Goal: Task Accomplishment & Management: Manage account settings

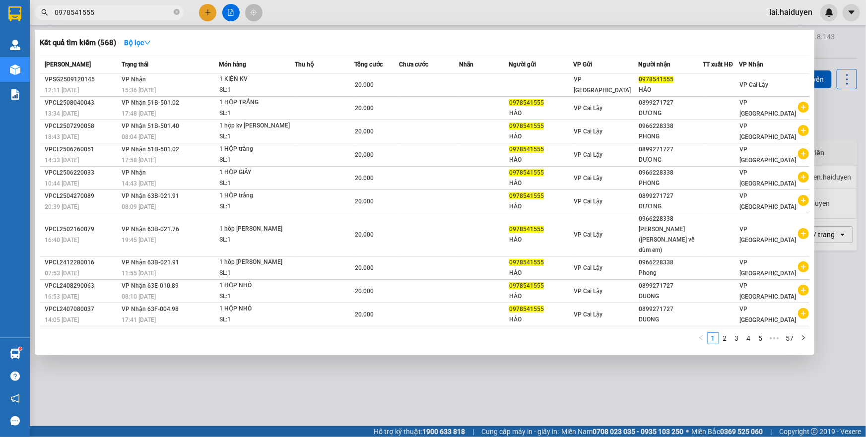
click at [118, 14] on input "0978541555" at bounding box center [113, 12] width 117 height 11
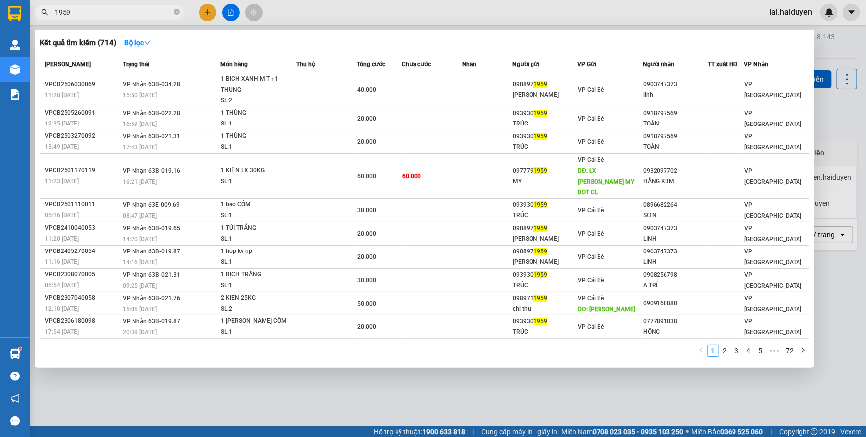
type input "1959"
click at [178, 11] on icon "close-circle" at bounding box center [177, 12] width 6 height 6
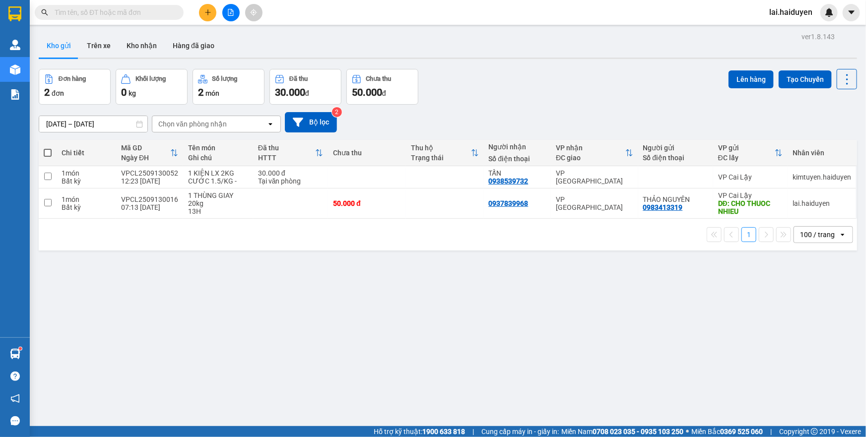
click at [166, 13] on input "text" at bounding box center [113, 12] width 117 height 11
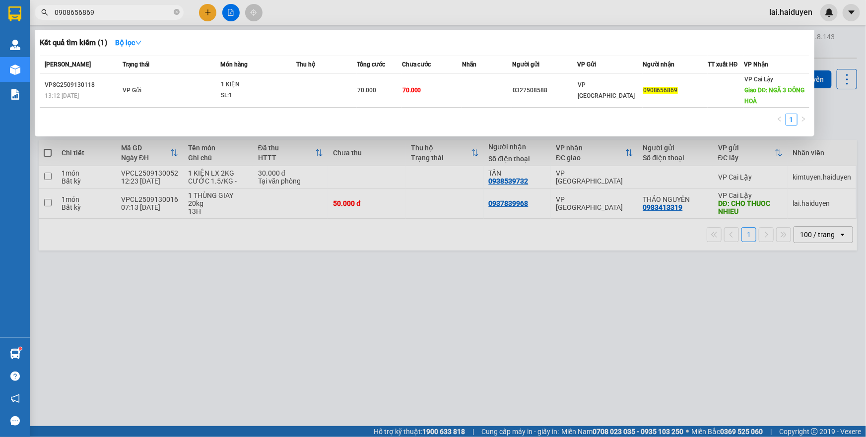
click at [151, 23] on div at bounding box center [433, 218] width 866 height 437
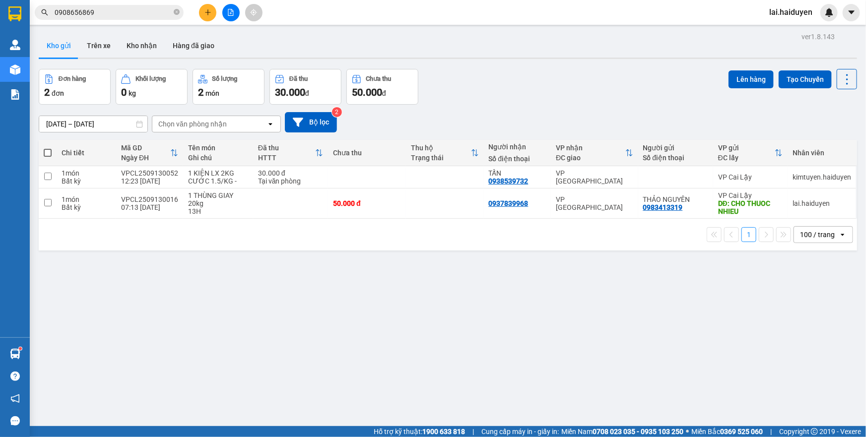
click at [153, 17] on input "0908656869" at bounding box center [113, 12] width 117 height 11
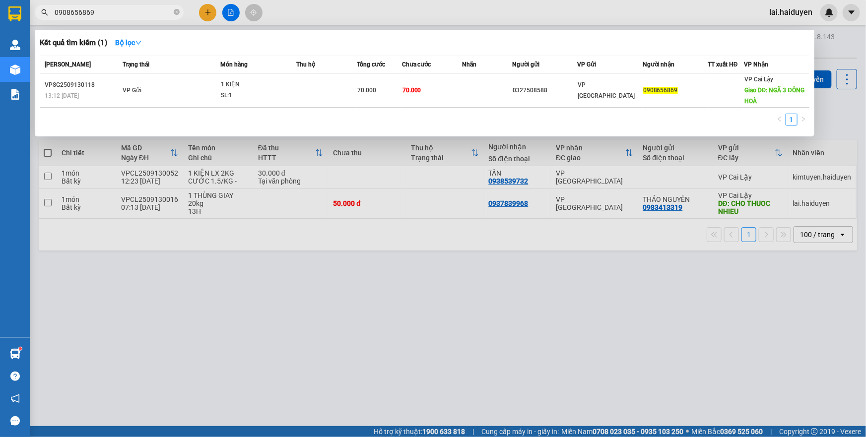
click at [153, 17] on input "0908656869" at bounding box center [113, 12] width 117 height 11
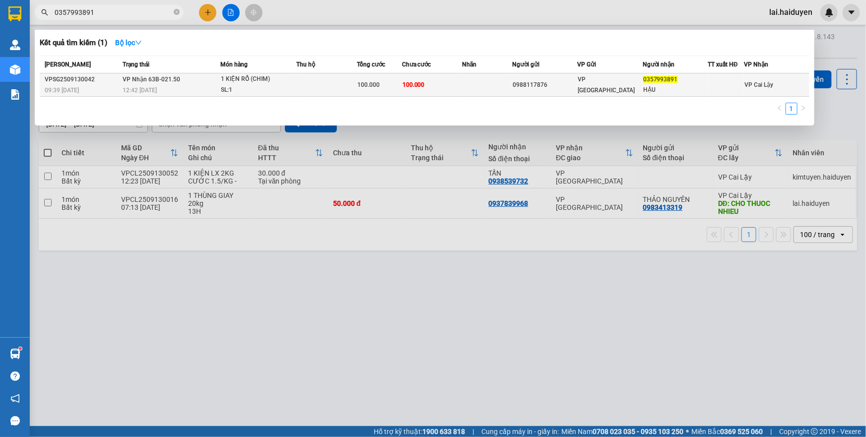
type input "0357993891"
click at [526, 83] on div "0988117876" at bounding box center [544, 85] width 64 height 10
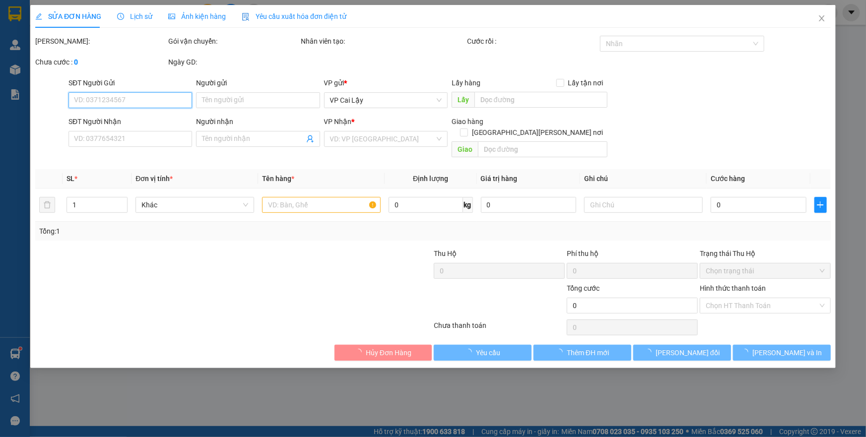
type input "0988117876"
type input "0357993891"
type input "HẬU"
type input "100.000"
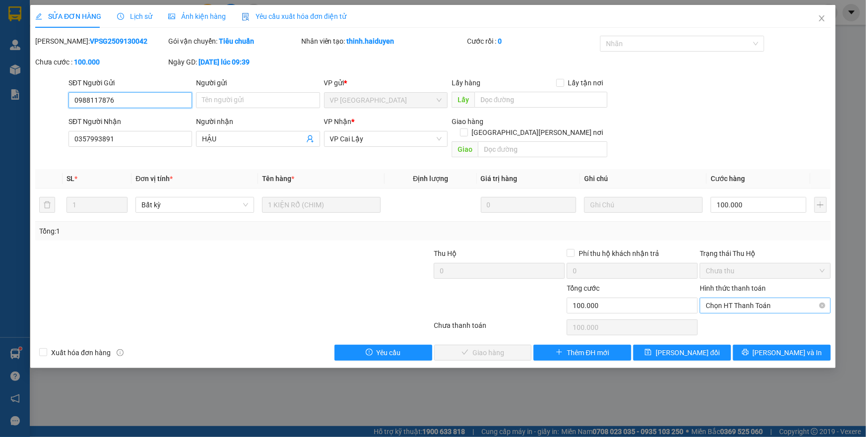
click at [710, 298] on span "Chọn HT Thanh Toán" at bounding box center [764, 305] width 119 height 15
click at [712, 313] on div "Tại văn phòng" at bounding box center [764, 314] width 119 height 11
type input "0"
click at [482, 347] on span "[PERSON_NAME] và [PERSON_NAME] hàng" at bounding box center [520, 352] width 134 height 11
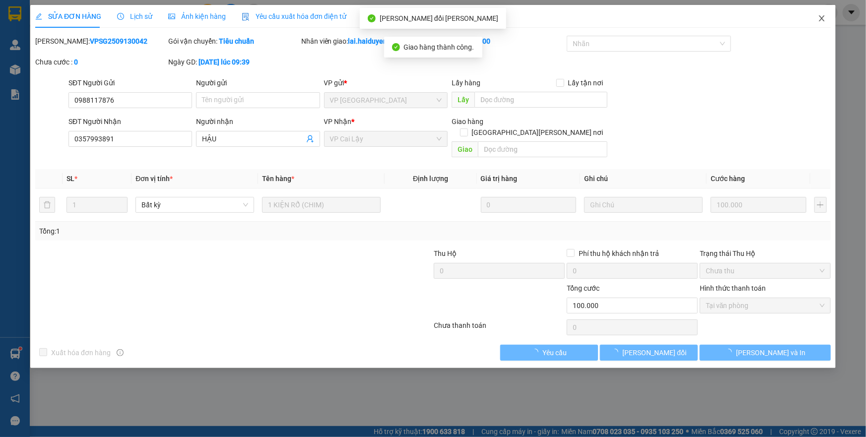
click at [823, 17] on icon "close" at bounding box center [821, 18] width 5 height 6
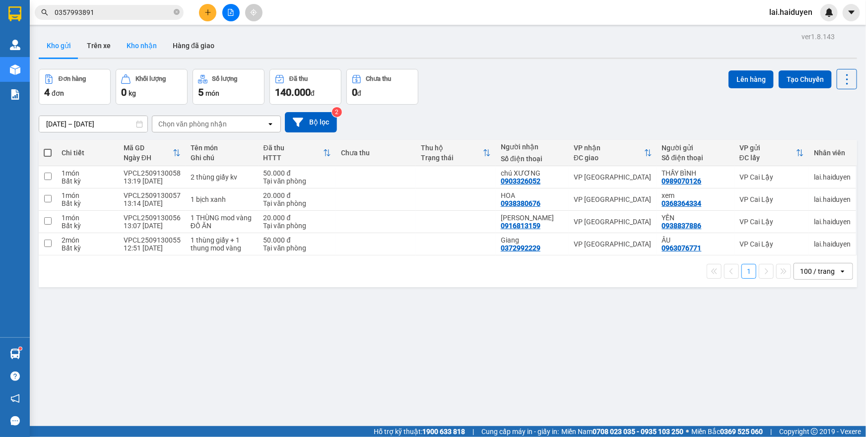
click at [135, 50] on button "Kho nhận" at bounding box center [142, 46] width 46 height 24
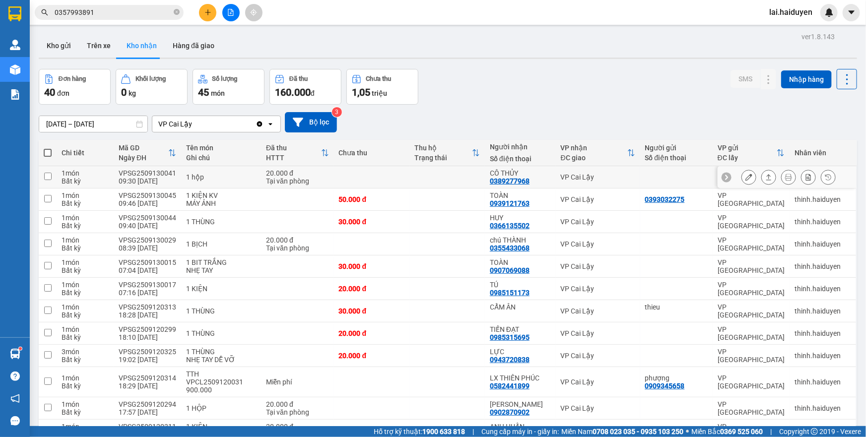
click at [402, 174] on td at bounding box center [371, 177] width 75 height 22
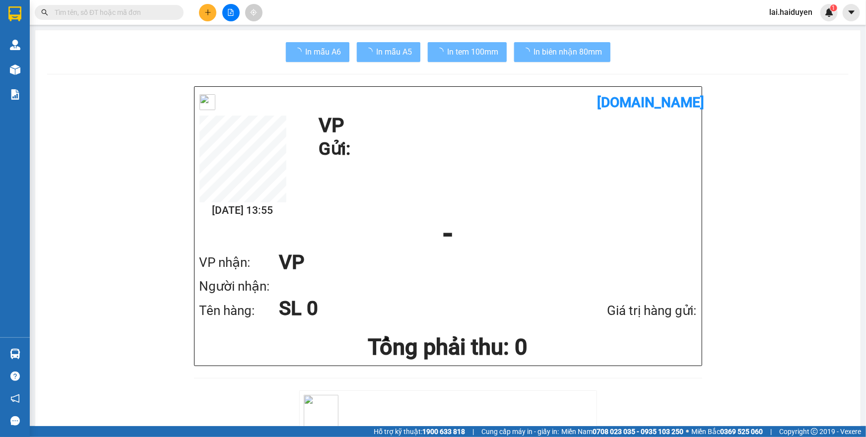
click at [781, 10] on span "lai.haiduyen" at bounding box center [790, 12] width 59 height 12
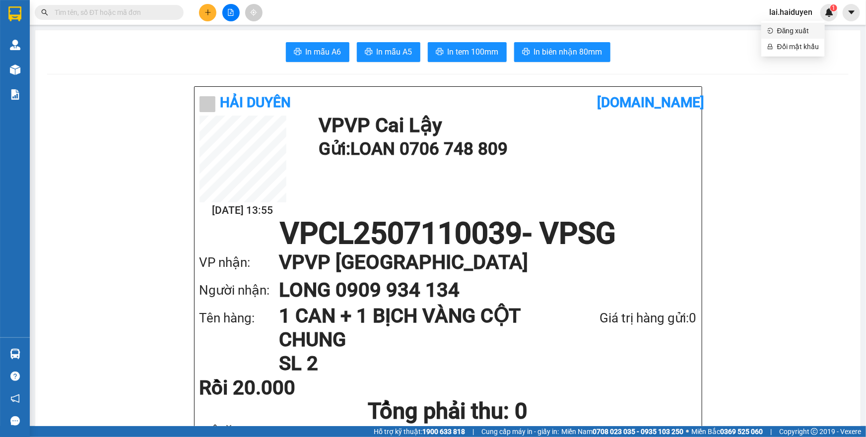
click at [777, 31] on span "Đăng xuất" at bounding box center [798, 30] width 42 height 11
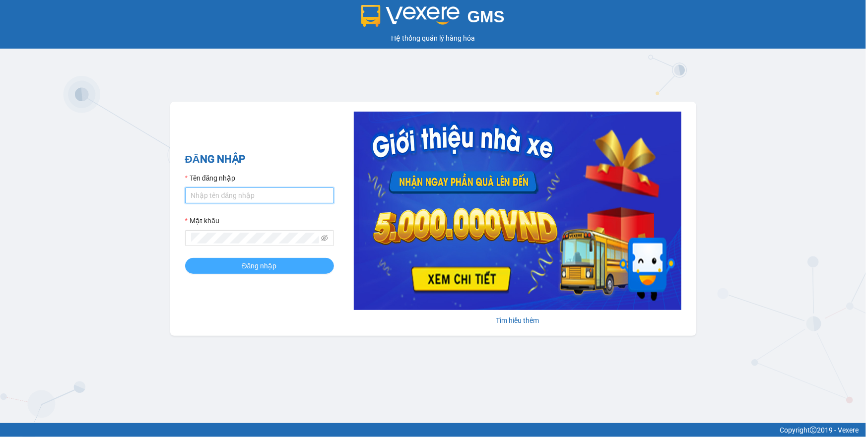
type input "chi25.haiduyen"
click at [225, 266] on button "Đăng nhập" at bounding box center [259, 266] width 149 height 16
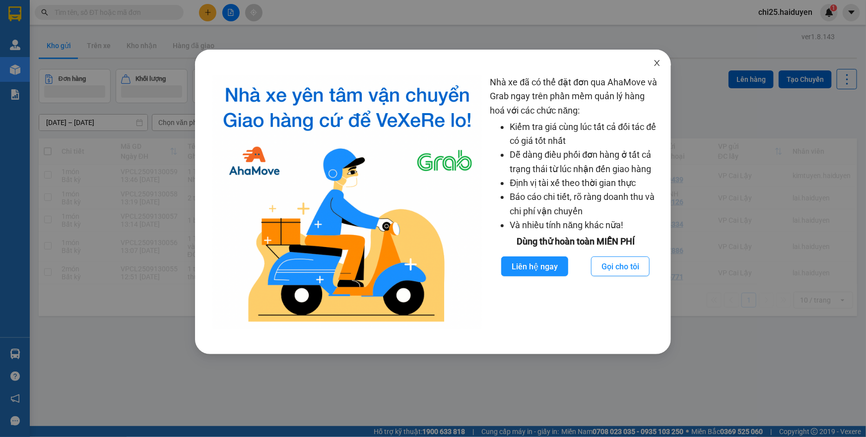
click at [655, 63] on icon "close" at bounding box center [657, 63] width 8 height 8
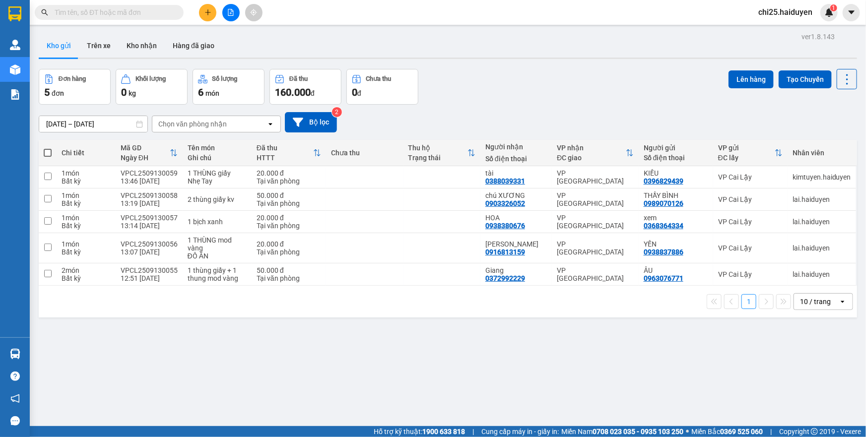
click at [163, 11] on input "text" at bounding box center [113, 12] width 117 height 11
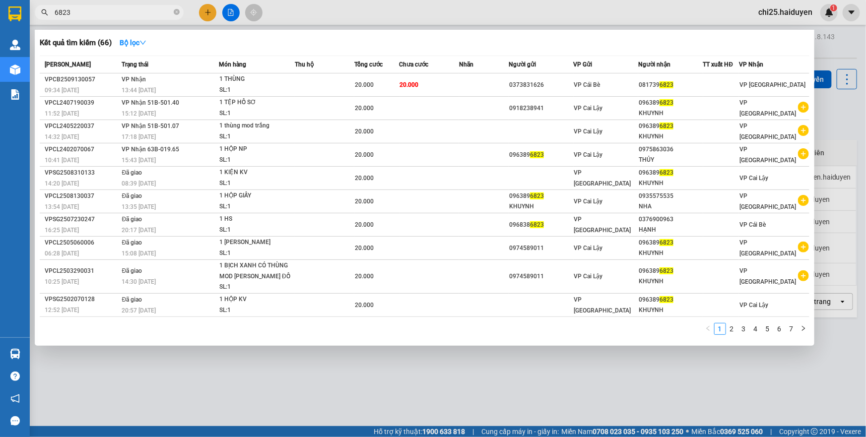
click at [169, 14] on input "6823" at bounding box center [113, 12] width 117 height 11
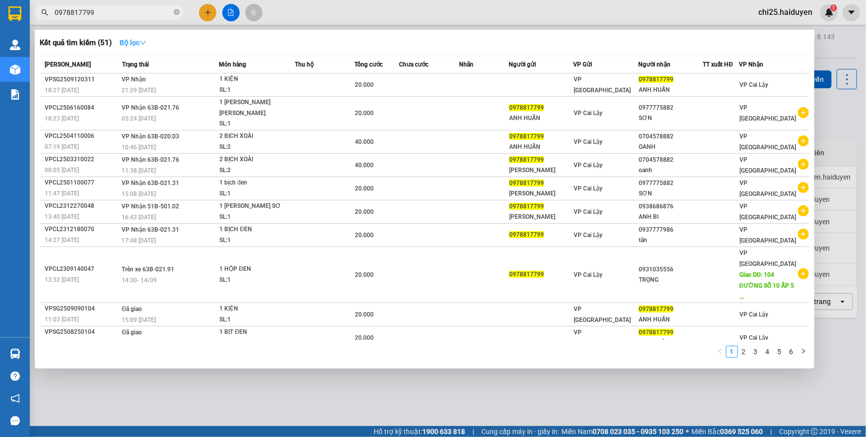
type input "0978817799"
click at [132, 42] on strong "Bộ lọc" at bounding box center [133, 43] width 27 height 8
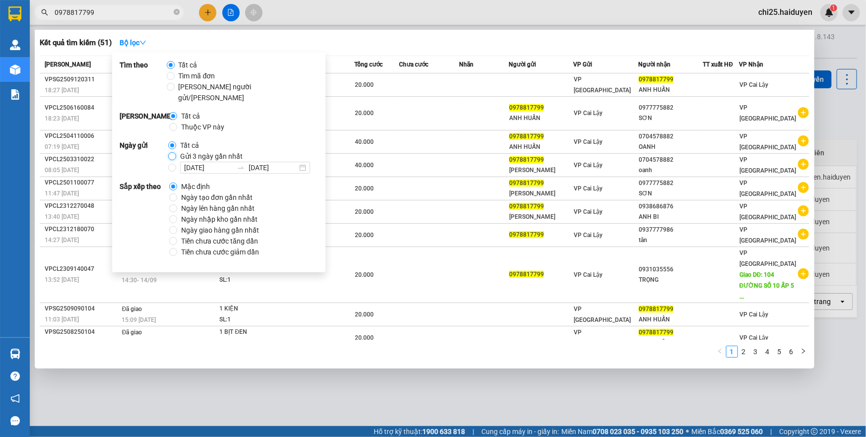
click at [174, 152] on input "Gửi 3 ngày gần nhất" at bounding box center [172, 156] width 8 height 8
radio input "true"
radio input "false"
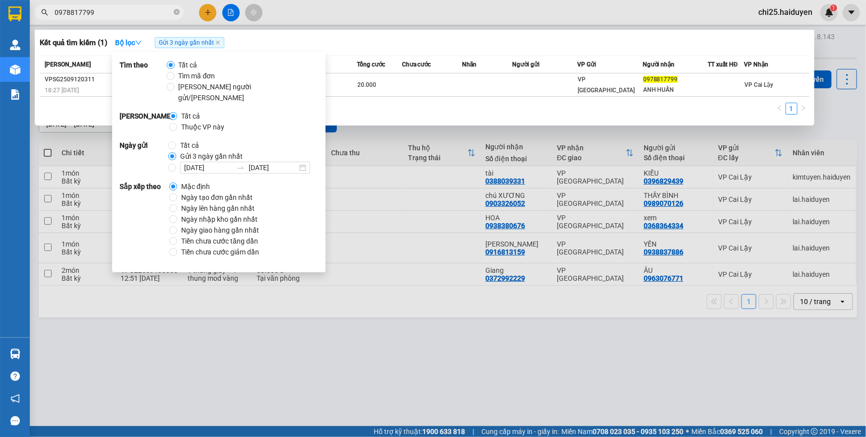
click at [367, 45] on div "Kết quả tìm kiếm ( 1 ) Bộ lọc Gửi 3 ngày gần nhất" at bounding box center [424, 43] width 769 height 16
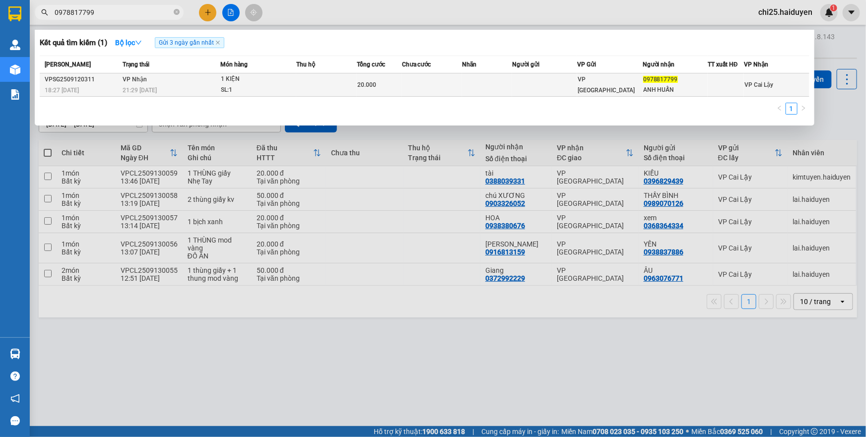
click at [369, 85] on span "20.000" at bounding box center [366, 84] width 19 height 7
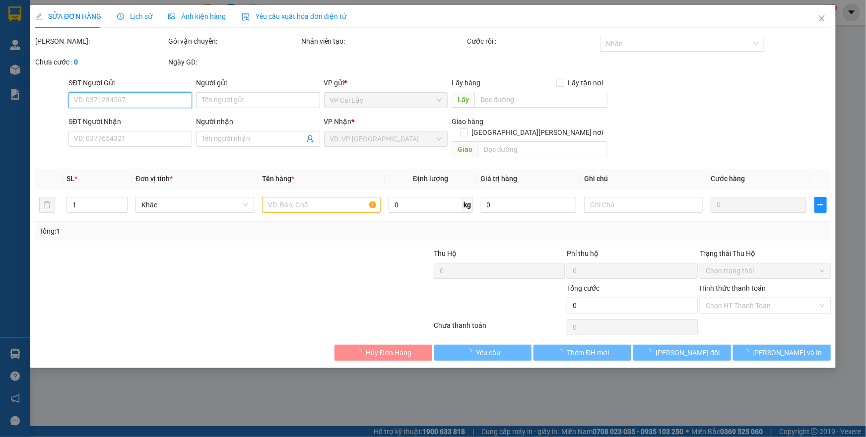
type input "0978817799"
type input "ANH HUẤN"
type input "20.000"
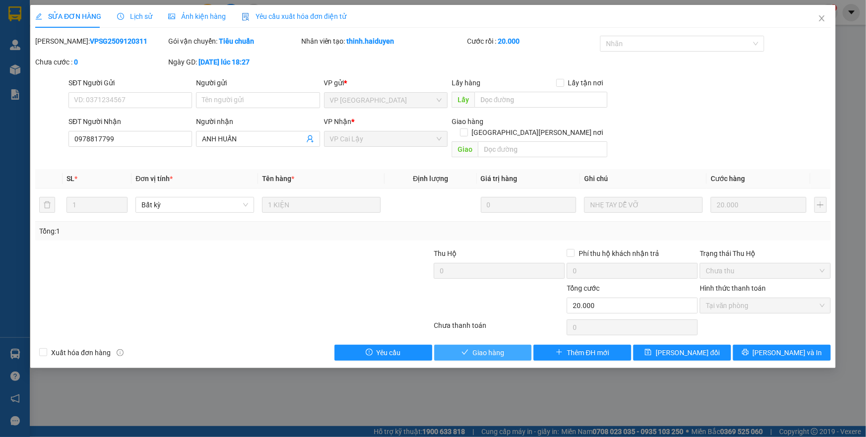
click at [502, 347] on span "Giao hàng" at bounding box center [488, 352] width 32 height 11
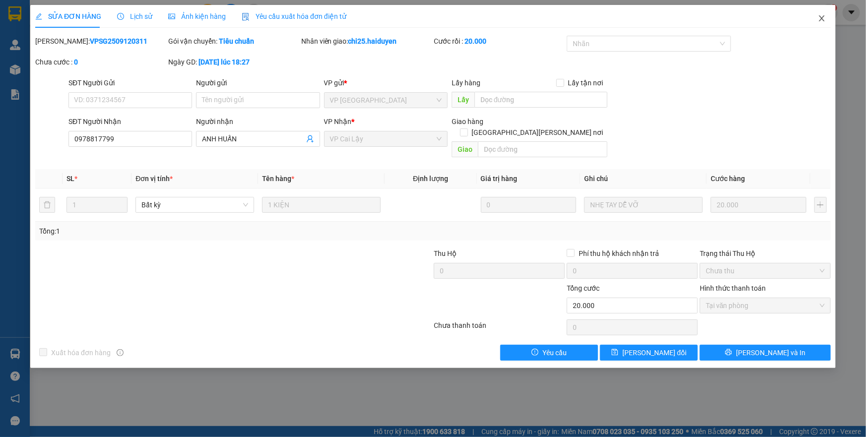
click at [823, 17] on icon "close" at bounding box center [821, 18] width 5 height 6
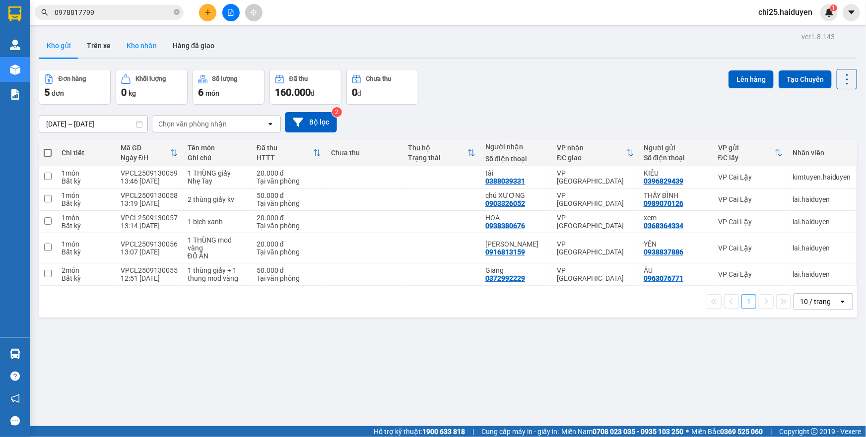
click at [125, 42] on button "Kho nhận" at bounding box center [142, 46] width 46 height 24
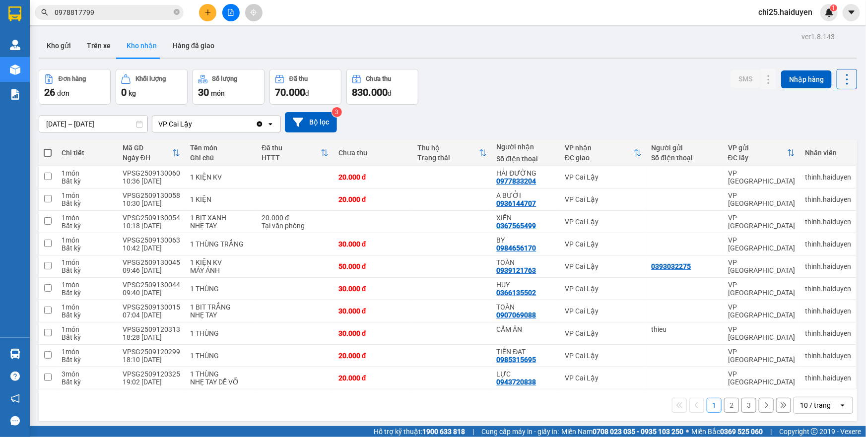
drag, startPoint x: 636, startPoint y: 82, endPoint x: 631, endPoint y: 87, distance: 8.1
click at [636, 83] on div "Đơn hàng 26 đơn Khối lượng 0 kg Số lượng 30 món Đã thu 70.000 đ Chưa thu 830.00…" at bounding box center [448, 87] width 818 height 36
click at [58, 50] on button "Kho gửi" at bounding box center [59, 46] width 40 height 24
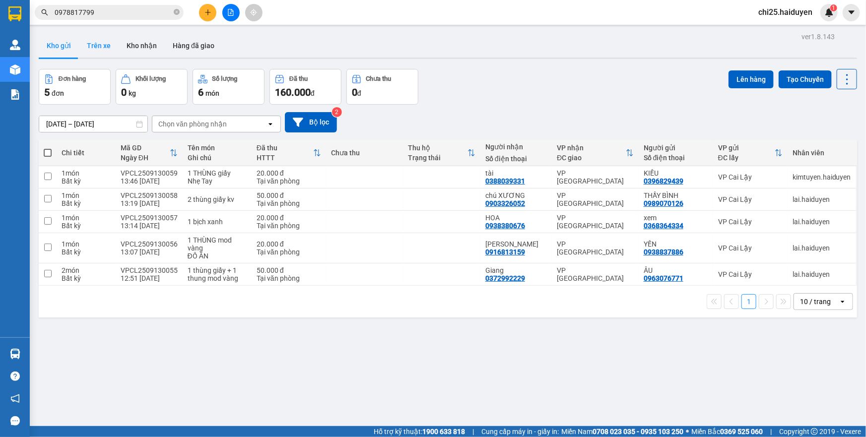
click at [103, 48] on button "Trên xe" at bounding box center [99, 46] width 40 height 24
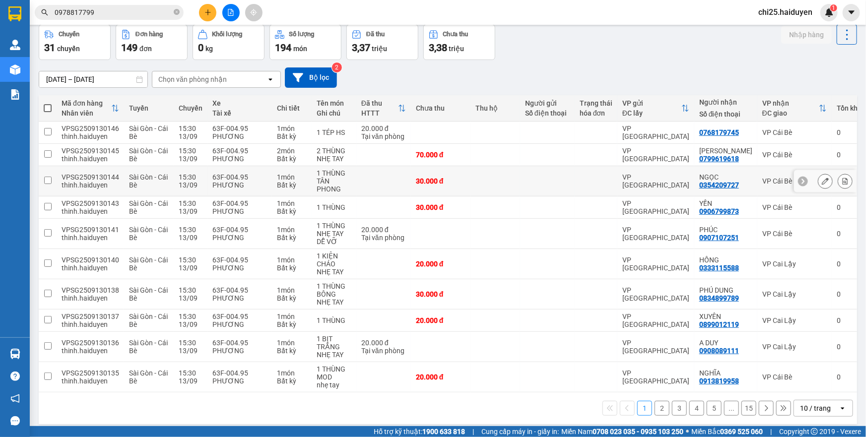
scroll to position [55, 0]
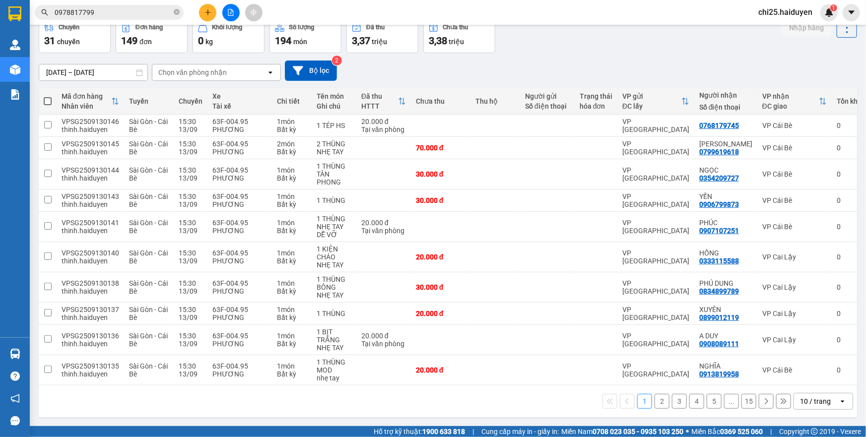
click at [800, 399] on div "10 / trang" at bounding box center [815, 401] width 31 height 10
click at [238, 72] on div "Chọn văn phòng nhận" at bounding box center [209, 72] width 114 height 16
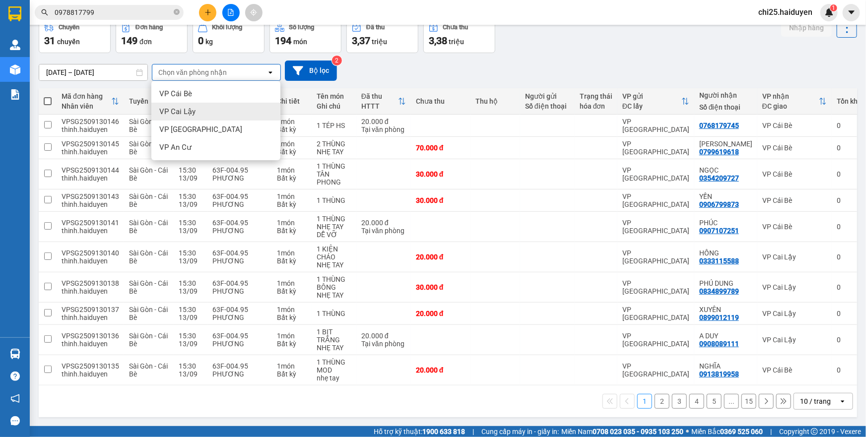
click at [230, 107] on div "VP Cai Lậy" at bounding box center [215, 112] width 129 height 18
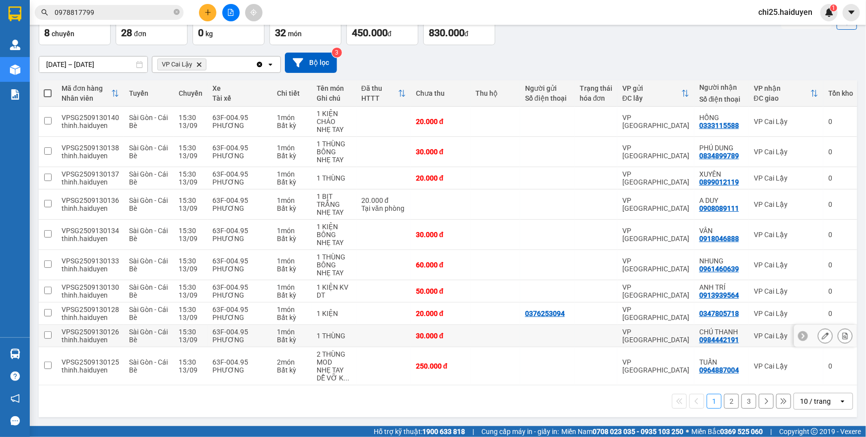
scroll to position [62, 0]
click at [800, 405] on div "10 / trang" at bounding box center [815, 401] width 31 height 10
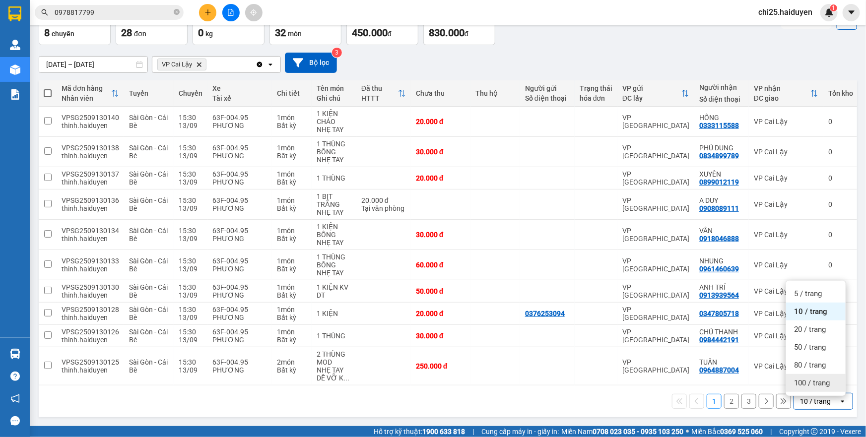
click at [805, 378] on span "100 / trang" at bounding box center [812, 383] width 36 height 10
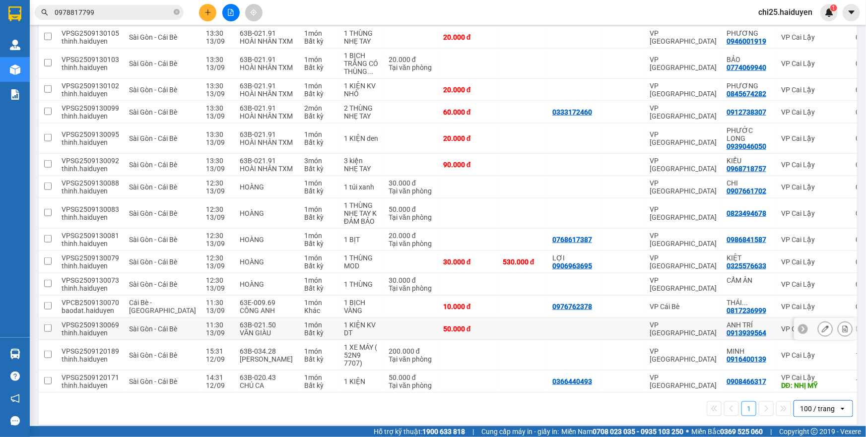
scroll to position [503, 0]
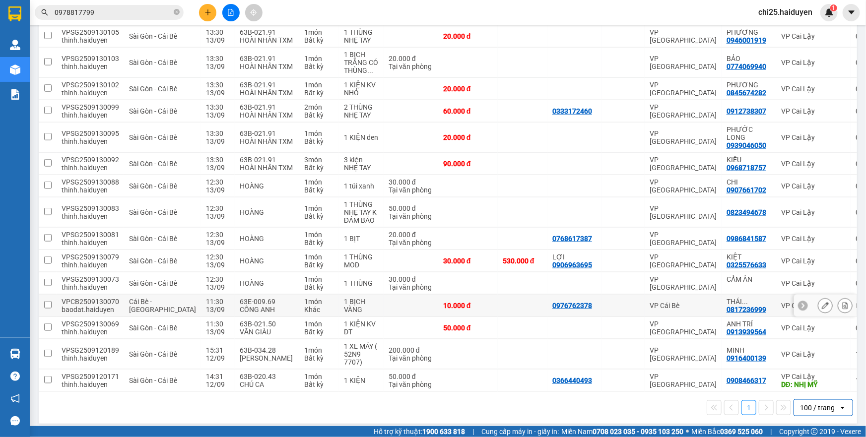
click at [726, 306] on div "0817236999" at bounding box center [746, 310] width 40 height 8
copy div "0817236999"
click at [177, 13] on icon "close-circle" at bounding box center [177, 12] width 6 height 6
paste input "0817236999"
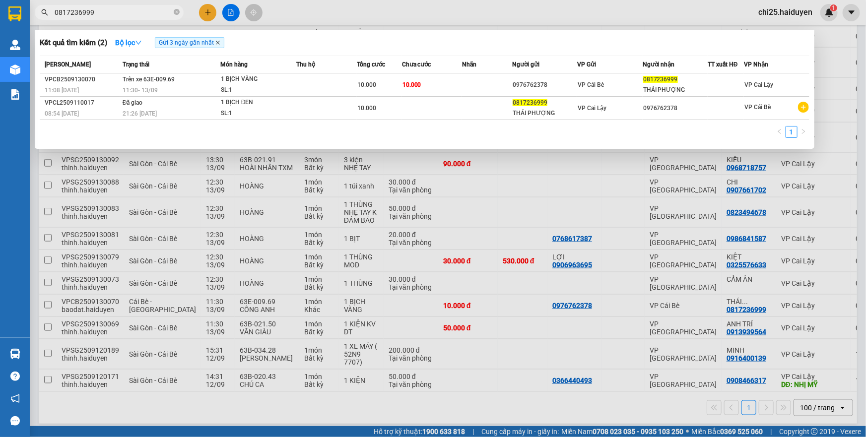
type input "0817236999"
click at [220, 40] on icon "close" at bounding box center [217, 42] width 5 height 5
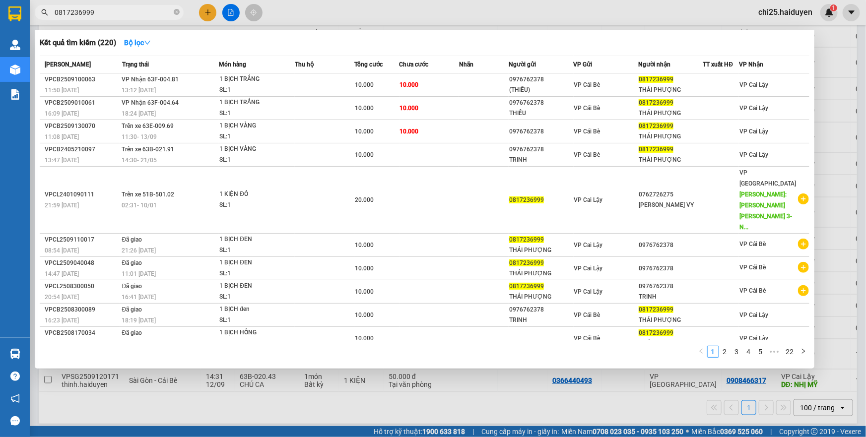
click at [638, 21] on div at bounding box center [433, 218] width 866 height 437
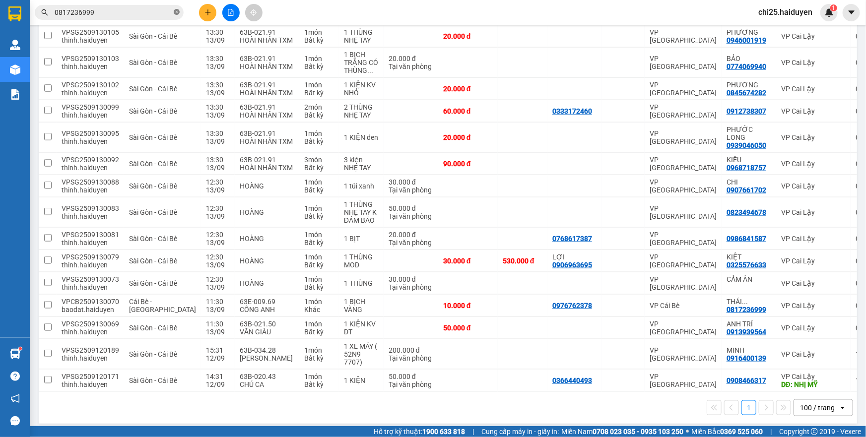
click at [177, 13] on icon "close-circle" at bounding box center [177, 12] width 6 height 6
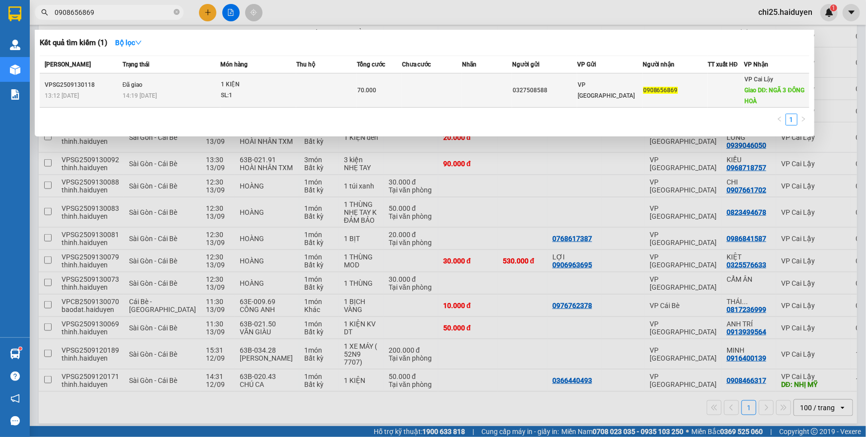
type input "0908656869"
click at [317, 95] on td at bounding box center [326, 90] width 60 height 34
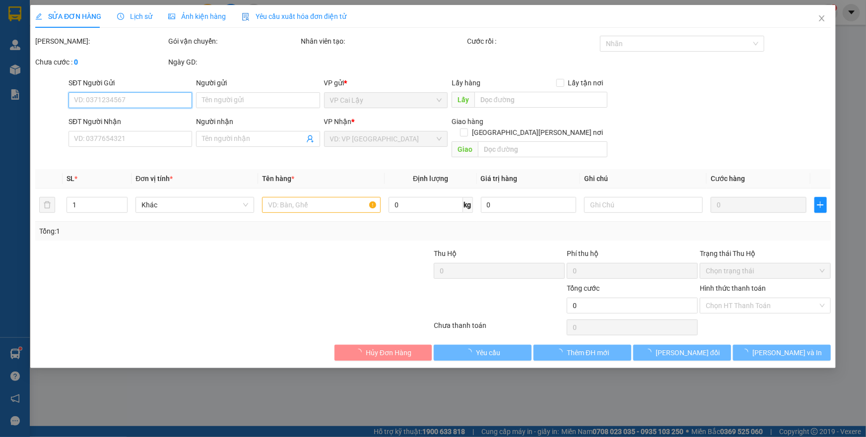
type input "0327508588"
type input "0908656869"
type input "NGÃ 3 ĐÔNG HOÀ"
type input "70.000"
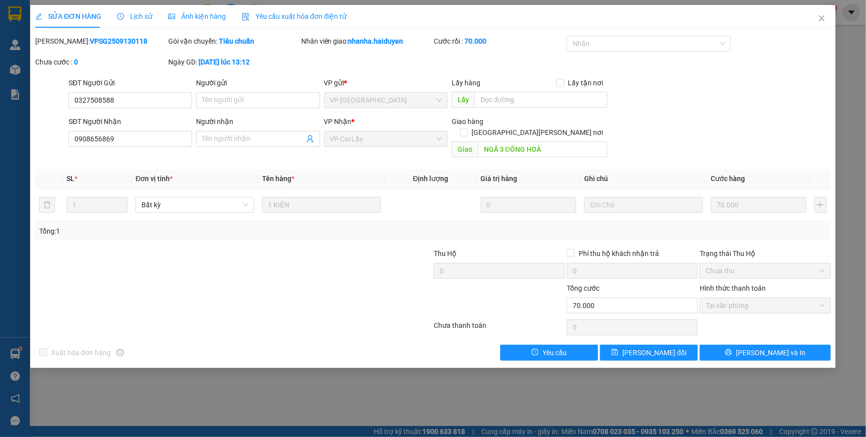
click at [141, 18] on span "Lịch sử" at bounding box center [134, 16] width 35 height 8
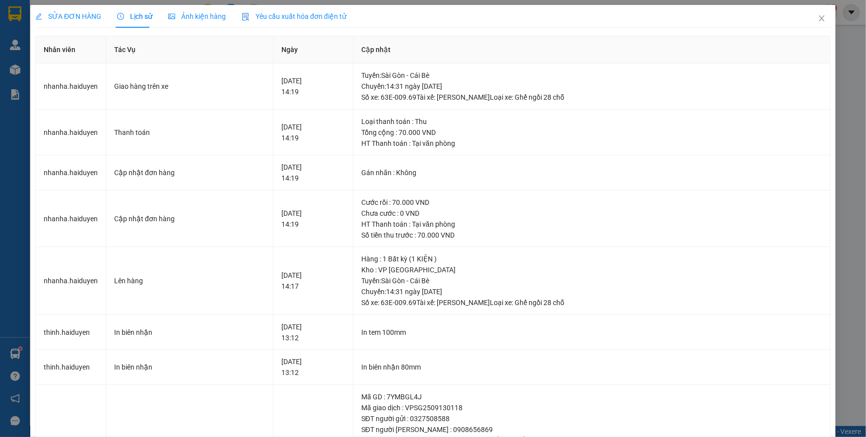
click at [83, 24] on div "SỬA ĐƠN HÀNG" at bounding box center [68, 16] width 66 height 23
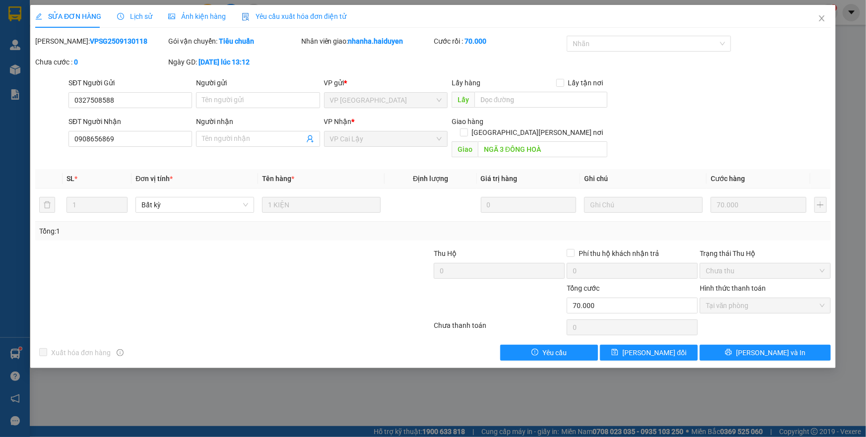
click at [135, 17] on span "Lịch sử" at bounding box center [134, 16] width 35 height 8
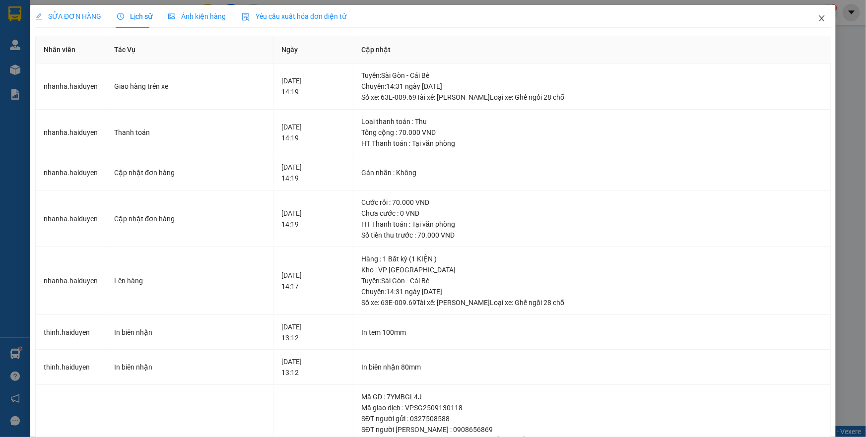
click at [819, 20] on span "Close" at bounding box center [822, 19] width 28 height 28
click at [814, 18] on span "chi25.haiduyen" at bounding box center [785, 12] width 70 height 12
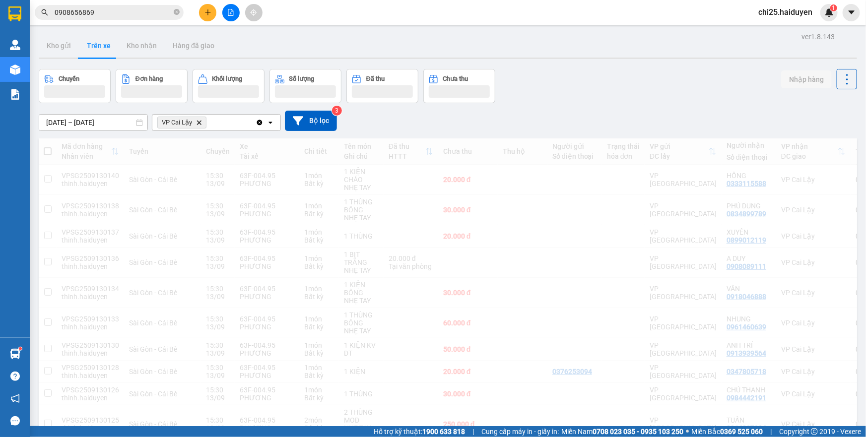
click at [626, 79] on div "Chuyến Đơn hàng Khối lượng Số lượng Đã thu Chưa thu Nhập hàng" at bounding box center [448, 86] width 818 height 34
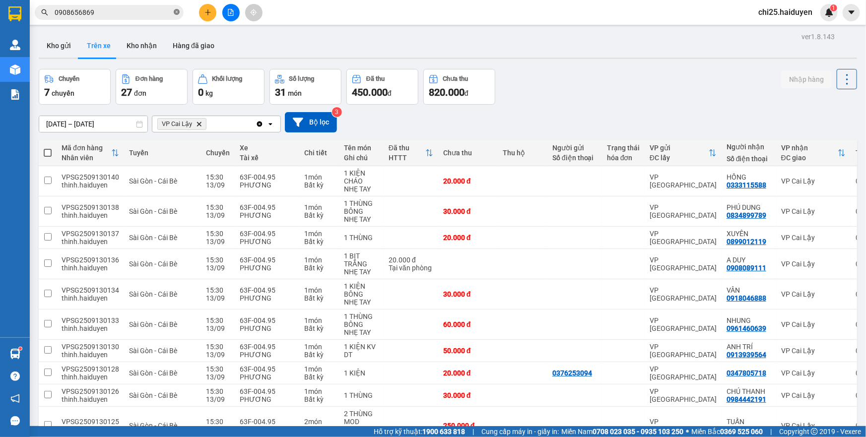
click at [176, 12] on icon "close-circle" at bounding box center [177, 12] width 6 height 6
click at [134, 14] on input "text" at bounding box center [113, 12] width 117 height 11
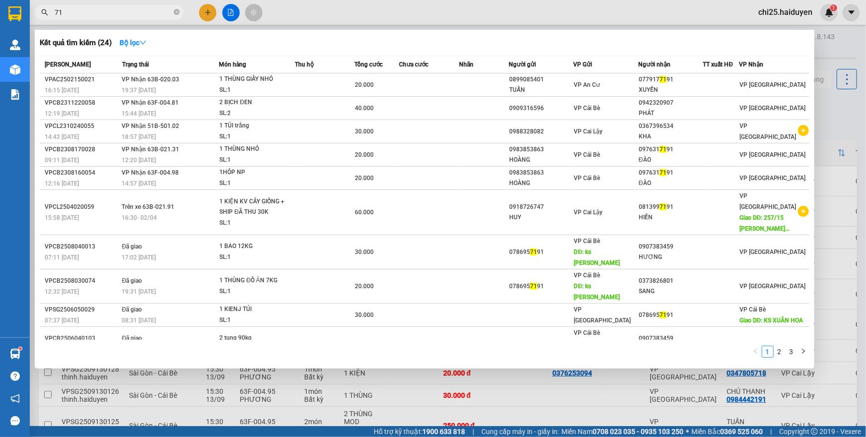
type input "7"
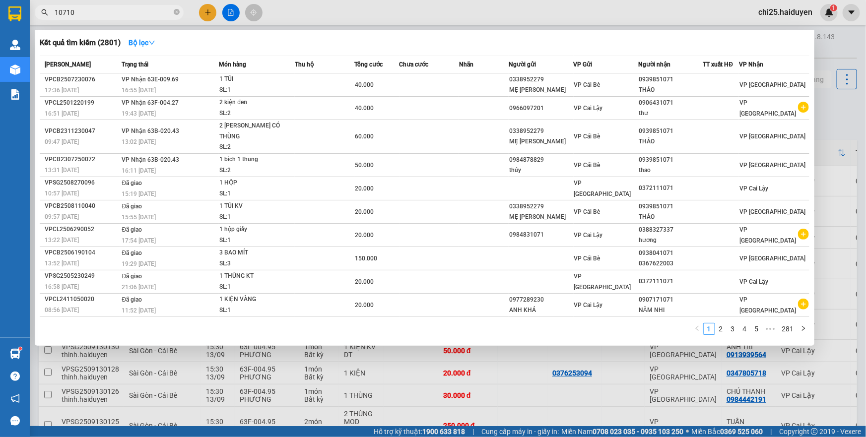
type input "107109"
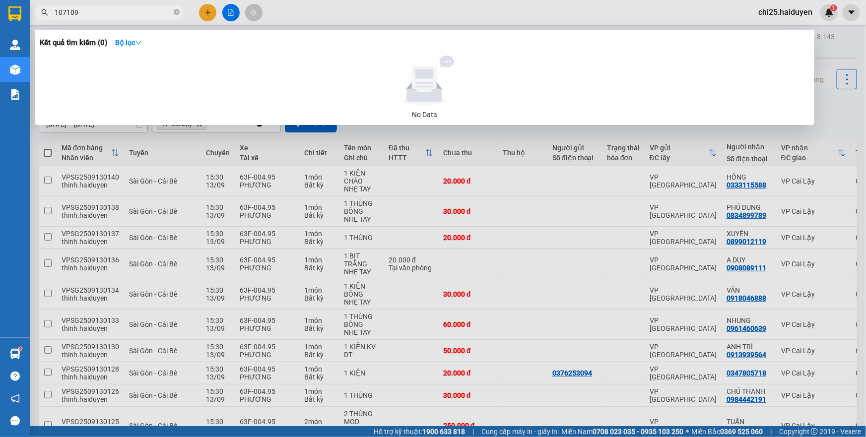
click at [174, 8] on span at bounding box center [177, 12] width 6 height 9
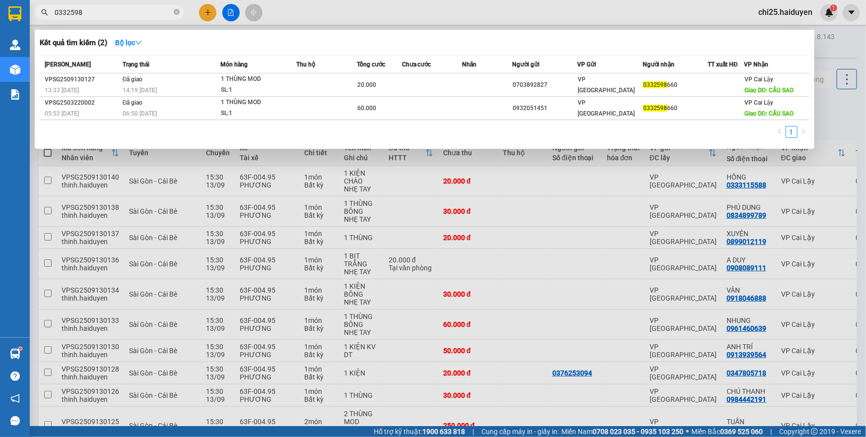
type input "0332598"
drag, startPoint x: 199, startPoint y: 252, endPoint x: 161, endPoint y: 261, distance: 39.1
click at [198, 252] on div at bounding box center [433, 218] width 866 height 437
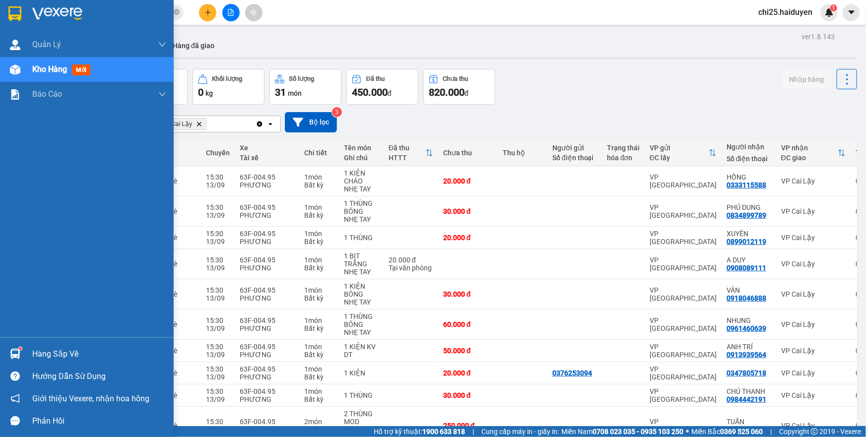
click at [35, 357] on div "Hàng sắp về" at bounding box center [99, 354] width 134 height 15
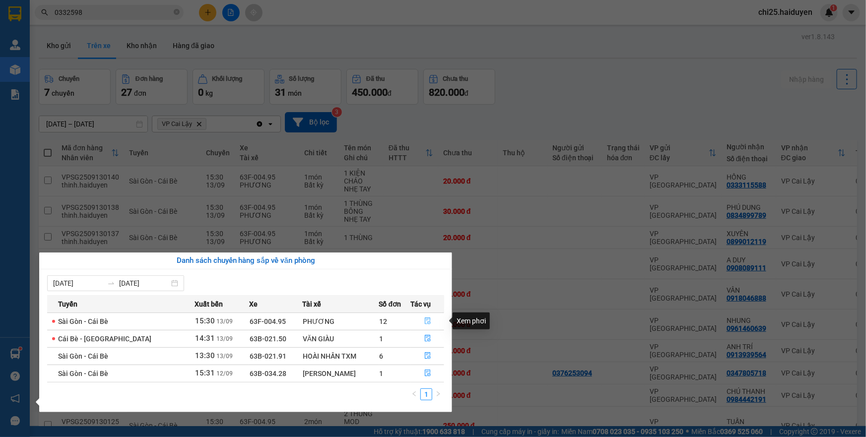
click at [425, 320] on icon "file-done" at bounding box center [428, 320] width 6 height 7
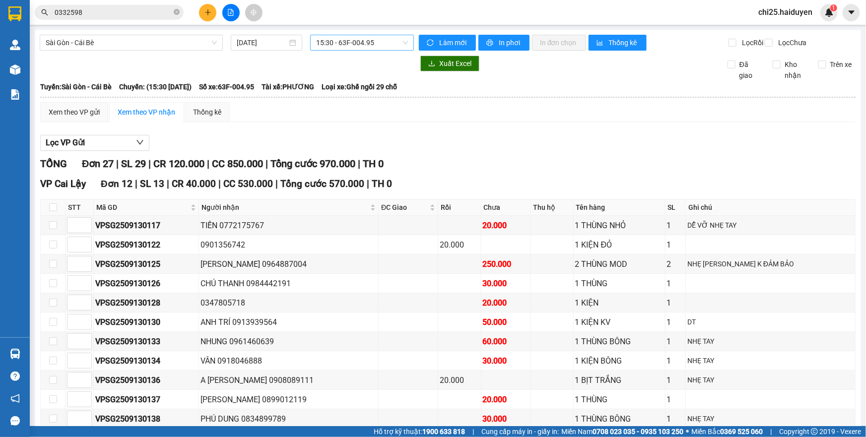
click at [333, 39] on span "15:30 - 63F-004.95" at bounding box center [362, 42] width 92 height 15
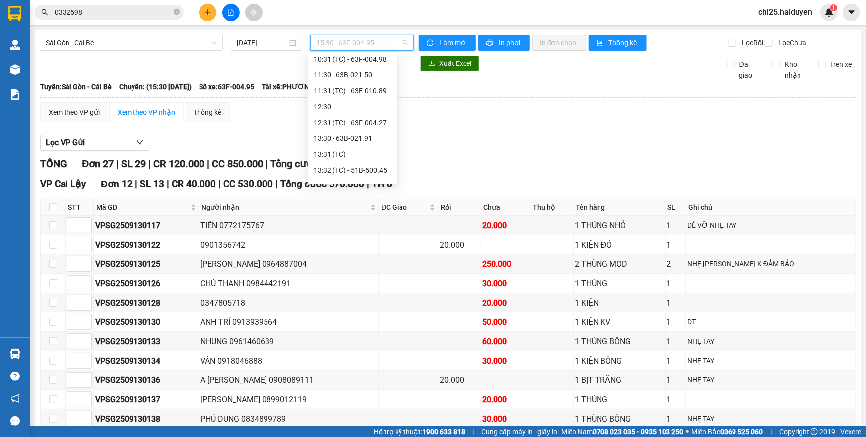
scroll to position [193, 0]
click at [352, 171] on div "13:32 (TC) - 51B-500.45" at bounding box center [352, 171] width 77 height 11
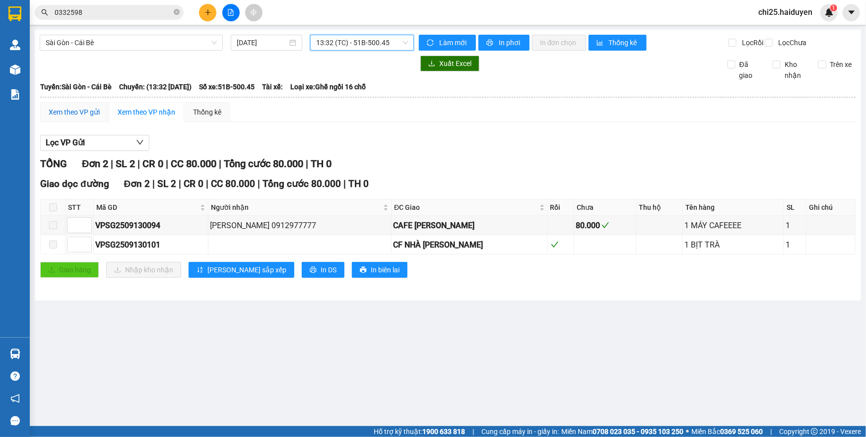
click at [65, 115] on div "Xem theo VP gửi" at bounding box center [74, 112] width 51 height 11
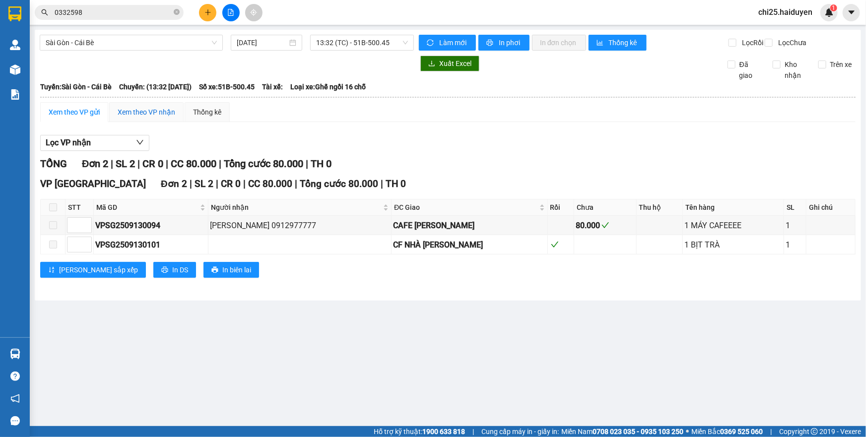
click at [139, 117] on div "Xem theo VP nhận" at bounding box center [147, 112] width 58 height 11
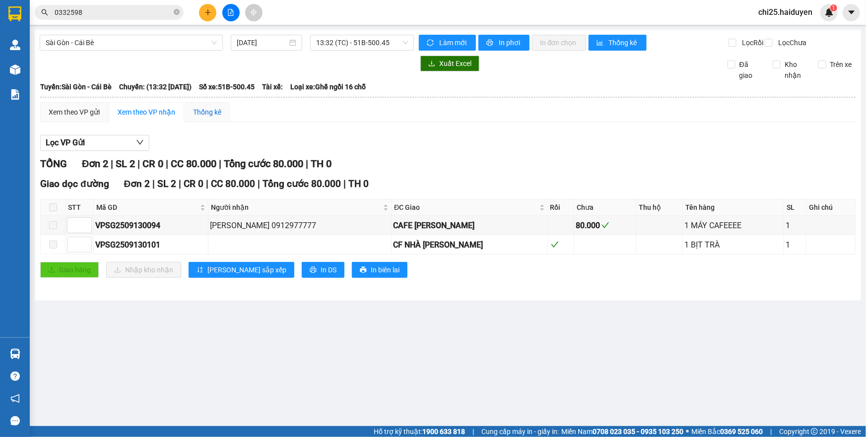
click at [195, 118] on div "Thống kê" at bounding box center [207, 112] width 28 height 11
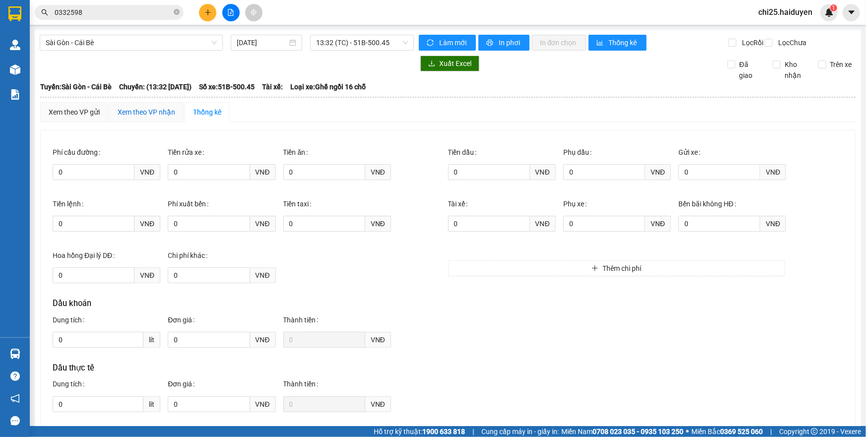
click at [136, 118] on div "Xem theo VP nhận" at bounding box center [147, 112] width 58 height 11
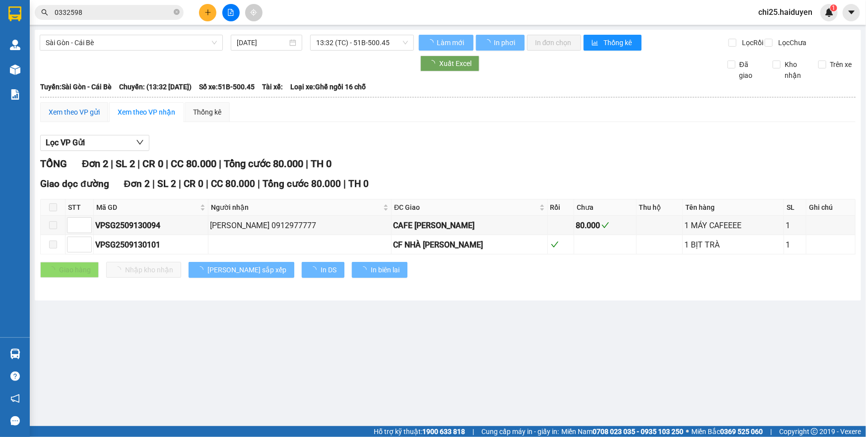
click at [58, 118] on div "Xem theo VP gửi" at bounding box center [74, 112] width 51 height 11
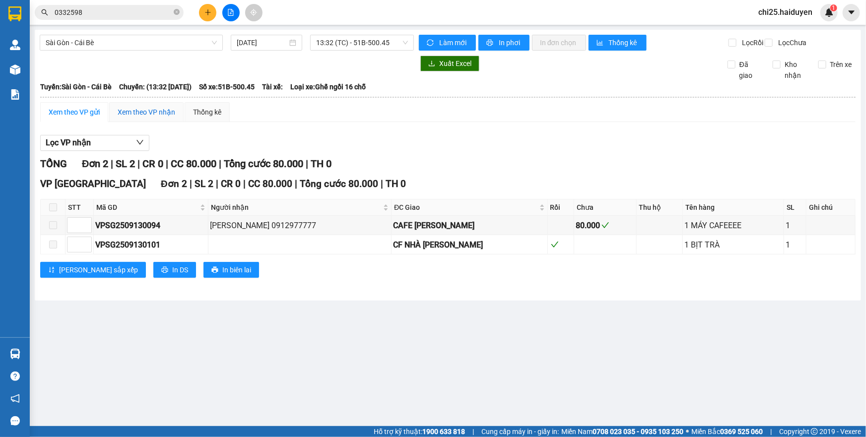
drag, startPoint x: 139, startPoint y: 121, endPoint x: 184, endPoint y: 119, distance: 44.2
click at [139, 118] on div "Xem theo VP nhận" at bounding box center [147, 112] width 58 height 11
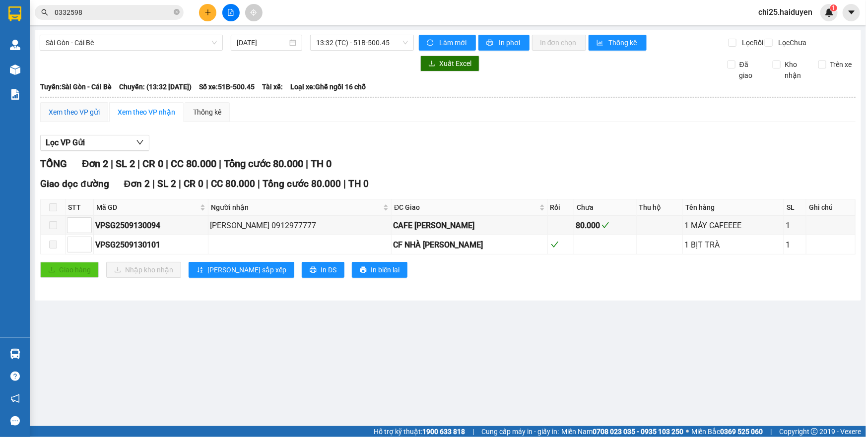
click at [62, 118] on div "Xem theo VP gửi" at bounding box center [74, 112] width 51 height 11
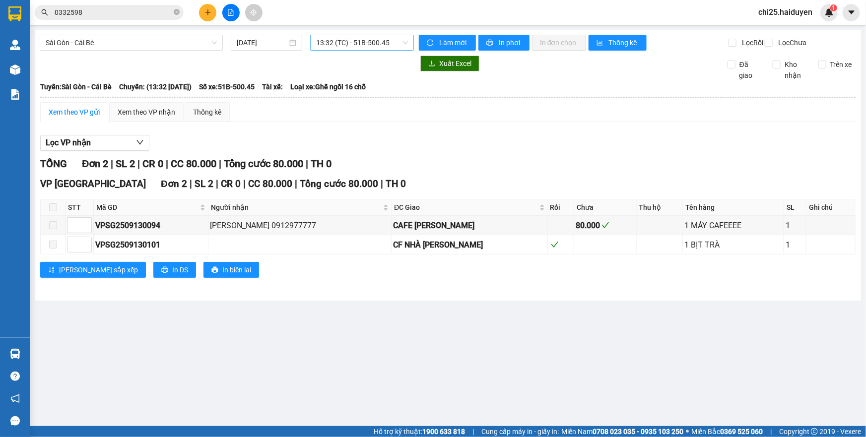
click at [362, 46] on span "13:32 (TC) - 51B-500.45" at bounding box center [362, 42] width 92 height 15
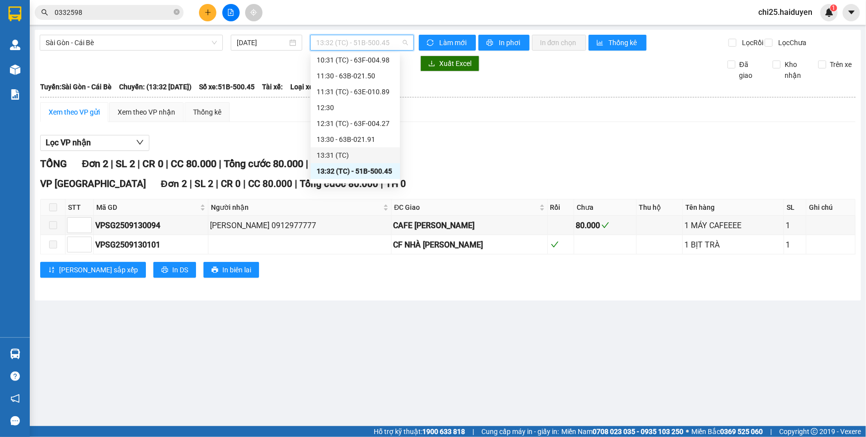
click at [352, 151] on div "13:31 (TC)" at bounding box center [354, 155] width 77 height 11
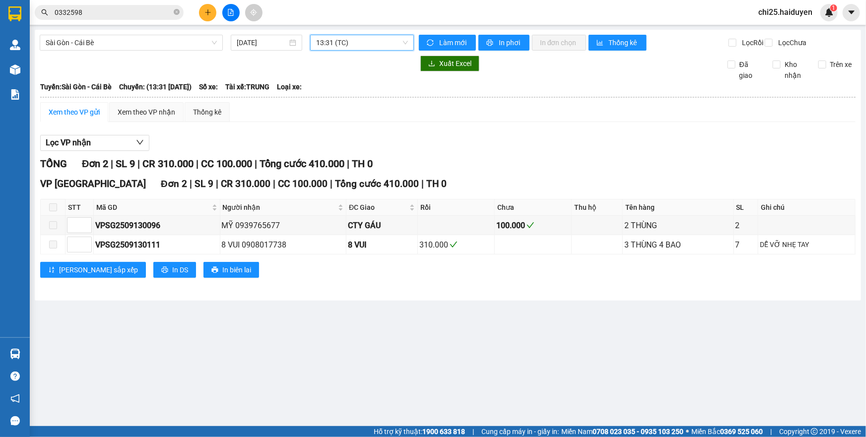
click at [344, 42] on span "13:31 (TC)" at bounding box center [362, 42] width 92 height 15
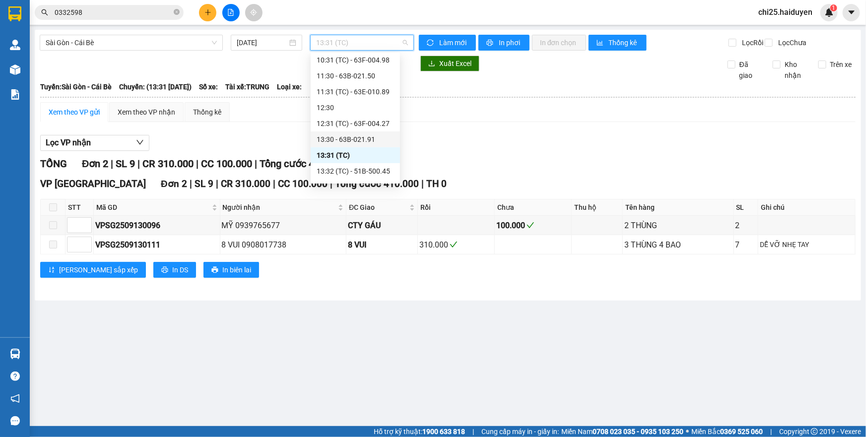
click at [351, 132] on div "13:30 - 63B-021.91" at bounding box center [355, 139] width 89 height 16
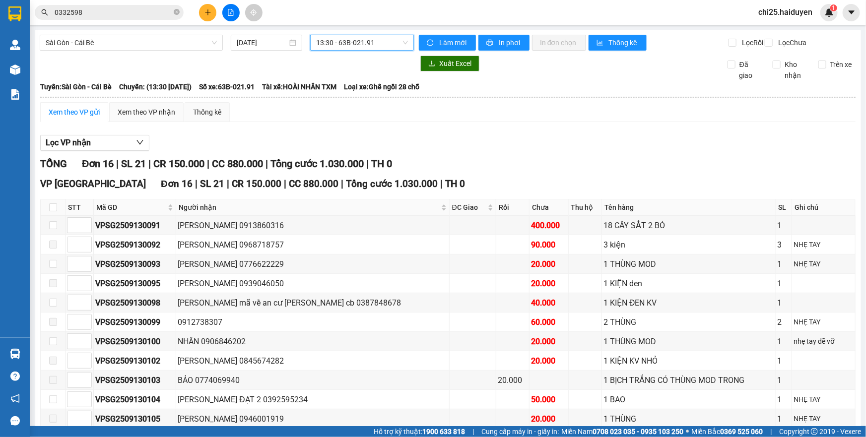
click at [337, 43] on span "13:30 - 63B-021.91" at bounding box center [362, 42] width 92 height 15
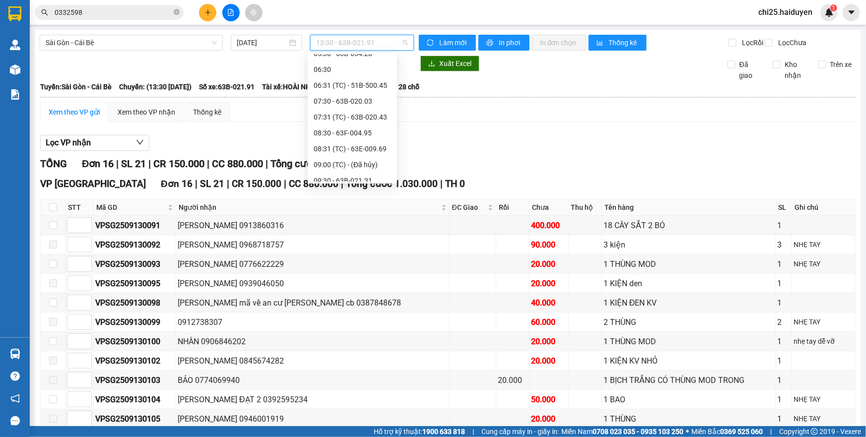
scroll to position [12, 0]
click at [356, 142] on div "08:30 - 63F-004.95" at bounding box center [352, 145] width 77 height 11
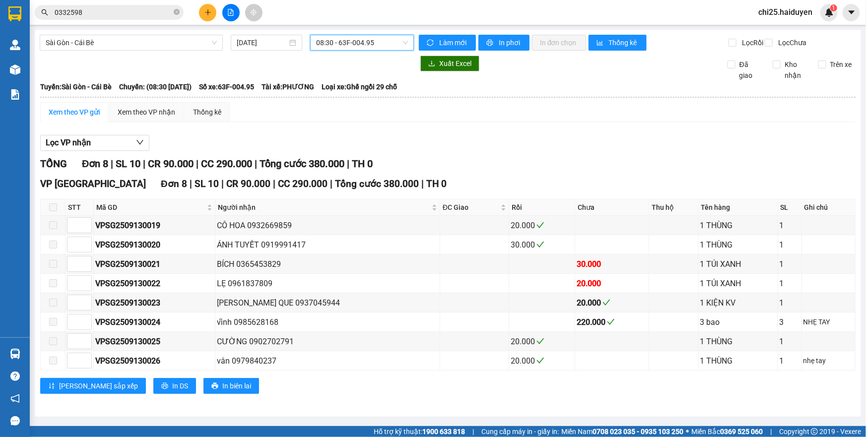
click at [401, 44] on span "08:30 - 63F-004.95" at bounding box center [362, 42] width 92 height 15
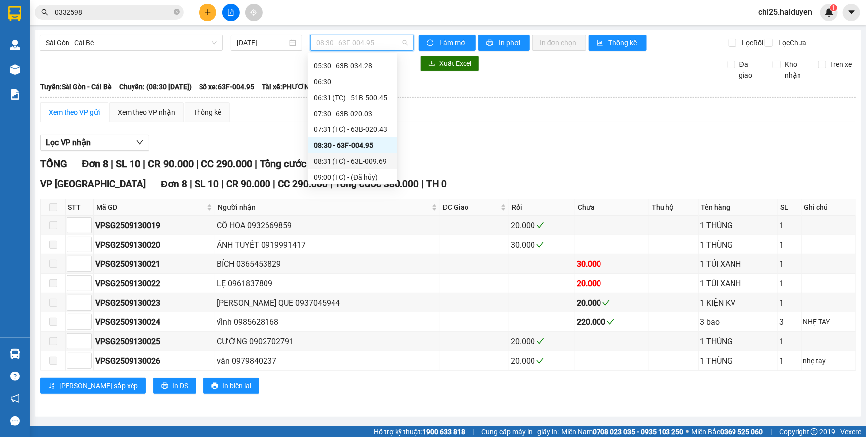
click at [363, 162] on div "08:31 (TC) - 63E-009.69" at bounding box center [352, 161] width 77 height 11
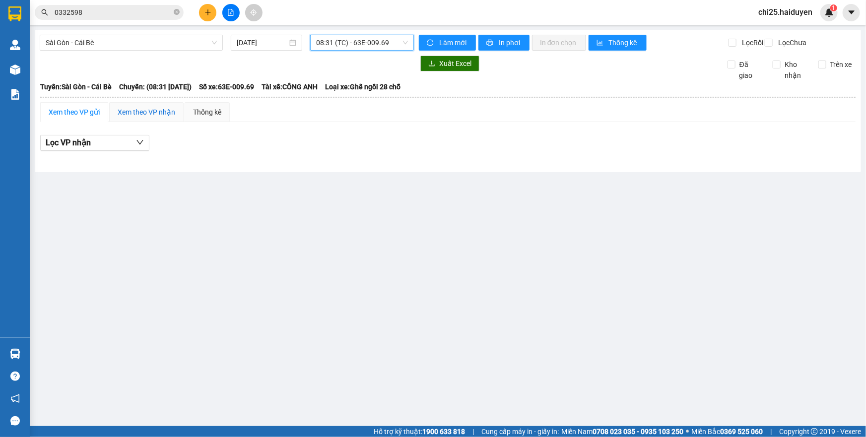
drag, startPoint x: 119, startPoint y: 119, endPoint x: 122, endPoint y: 123, distance: 5.3
click at [119, 118] on div "Xem theo VP nhận" at bounding box center [147, 112] width 58 height 11
click at [64, 118] on div "Xem theo VP gửi" at bounding box center [74, 112] width 51 height 11
click at [125, 151] on button "Lọc VP nhận" at bounding box center [94, 143] width 109 height 16
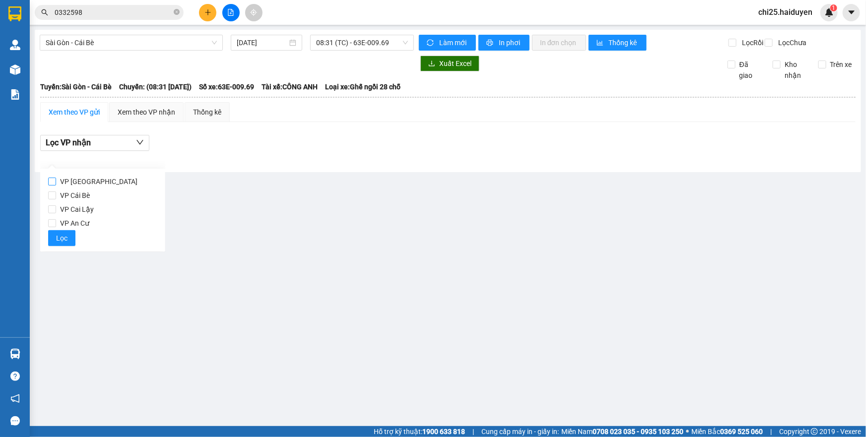
click at [78, 183] on span "VP [GEOGRAPHIC_DATA]" at bounding box center [98, 182] width 85 height 14
click at [56, 183] on input "VP [GEOGRAPHIC_DATA]" at bounding box center [52, 182] width 8 height 8
checkbox input "true"
click at [63, 241] on span "Lọc" at bounding box center [61, 238] width 11 height 11
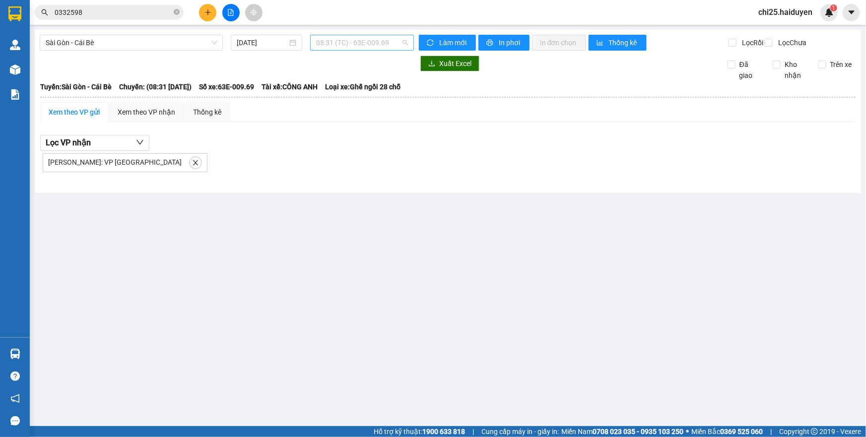
click at [334, 40] on span "08:31 (TC) - 63E-009.69" at bounding box center [362, 42] width 92 height 15
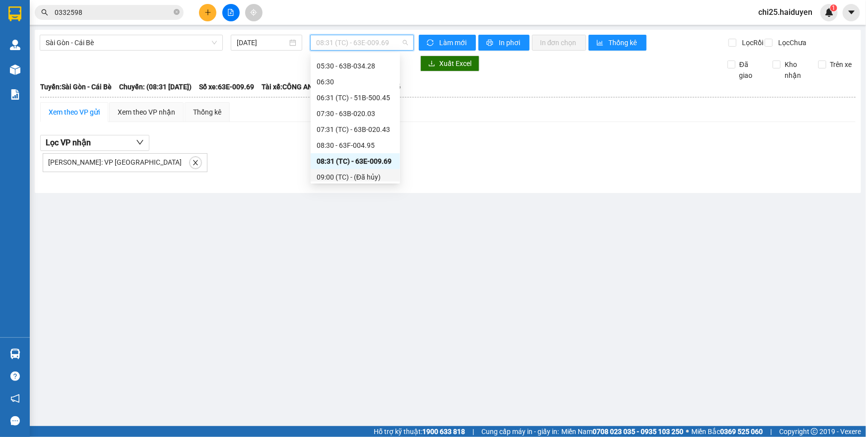
click at [339, 177] on div "09:00 (TC) - (Đã hủy)" at bounding box center [354, 177] width 77 height 11
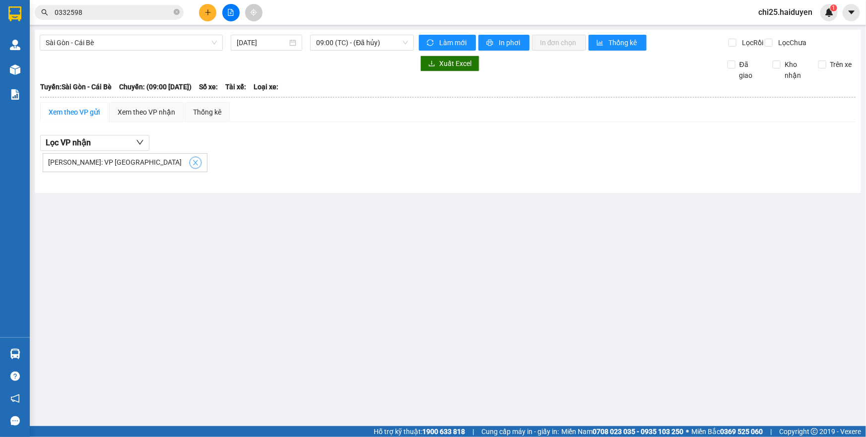
click at [192, 166] on icon "close" at bounding box center [195, 162] width 7 height 7
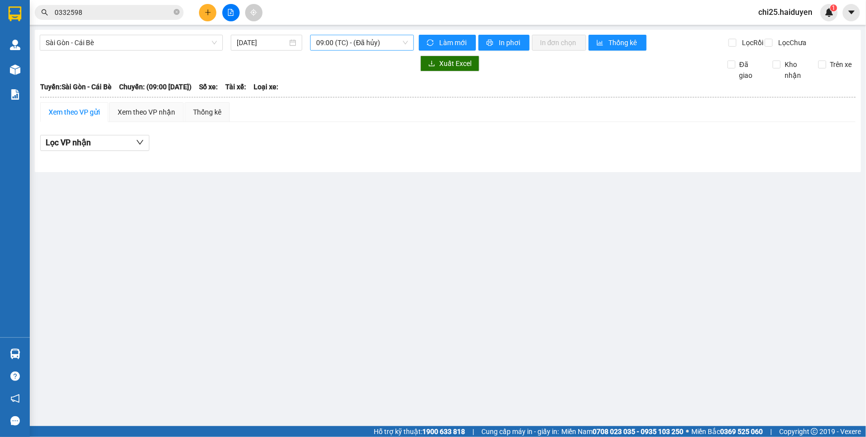
click at [365, 41] on span "09:00 (TC) - (Đã hủy)" at bounding box center [362, 42] width 92 height 15
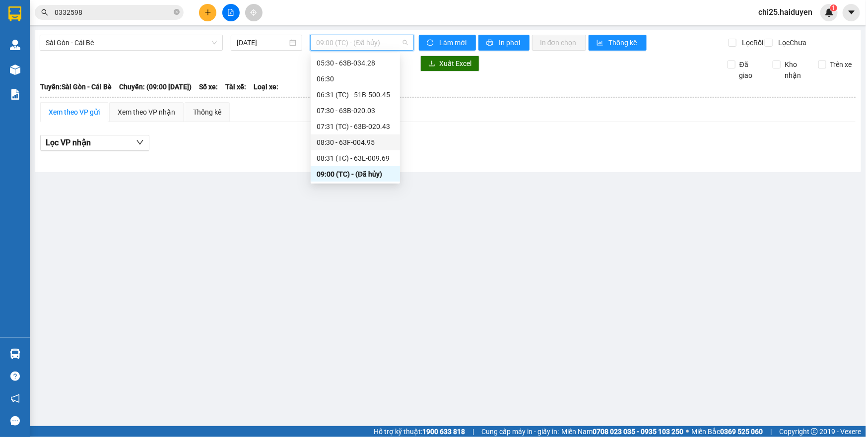
scroll to position [61, 0]
click at [355, 144] on div "09:30 - 63B-021.31" at bounding box center [354, 144] width 77 height 11
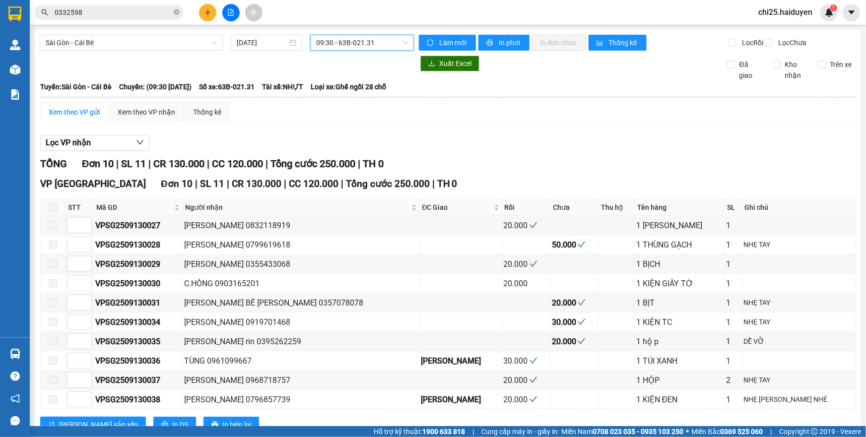
click at [380, 42] on span "09:30 - 63B-021.31" at bounding box center [362, 42] width 92 height 15
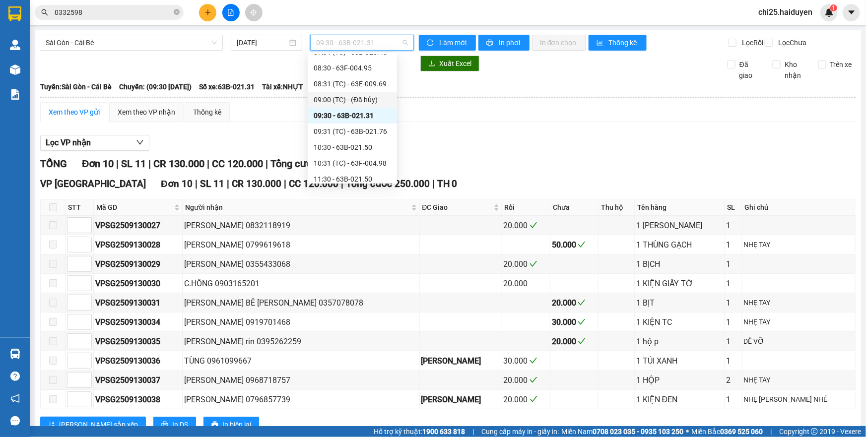
scroll to position [106, 0]
click at [352, 115] on div "09:31 (TC) - 63B-021.76" at bounding box center [352, 115] width 77 height 11
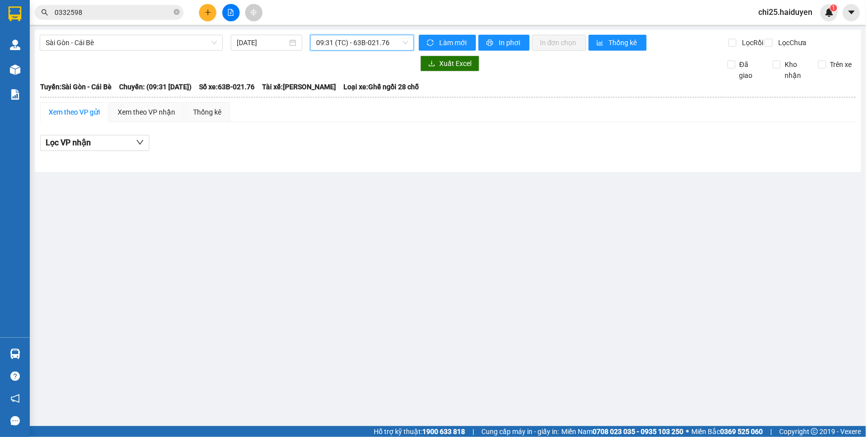
click at [358, 48] on span "09:31 (TC) - 63B-021.76" at bounding box center [362, 42] width 92 height 15
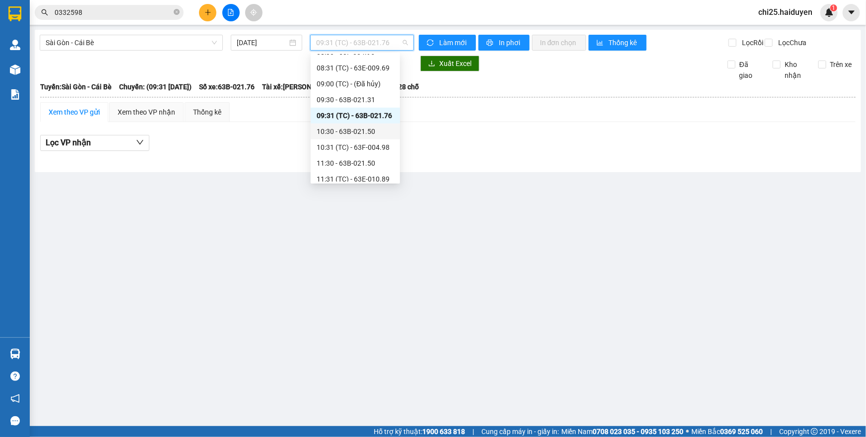
click at [365, 129] on div "10:30 - 63B-021.50" at bounding box center [354, 131] width 77 height 11
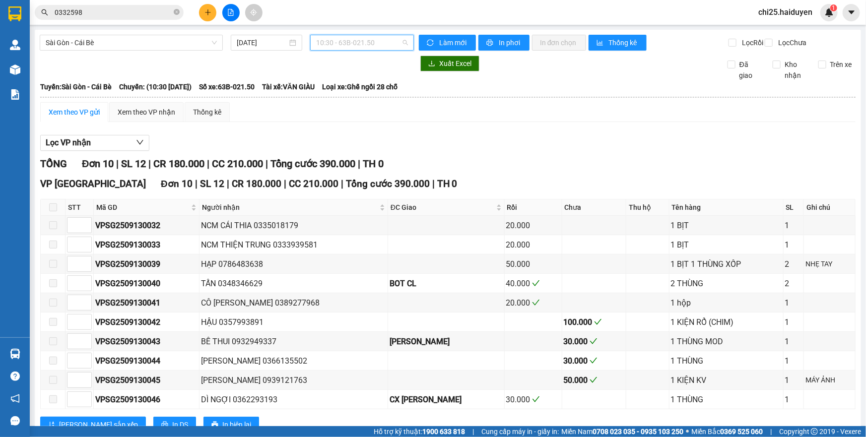
click at [368, 48] on span "10:30 - 63B-021.50" at bounding box center [362, 42] width 92 height 15
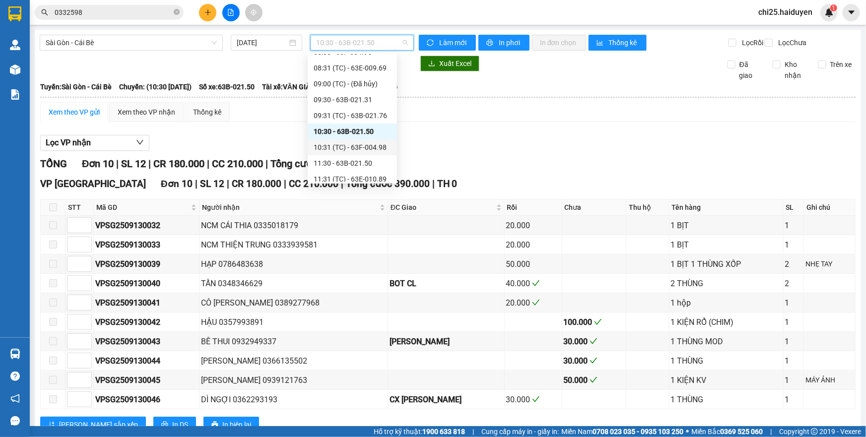
click at [354, 143] on div "10:31 (TC) - 63F-004.98" at bounding box center [352, 147] width 77 height 11
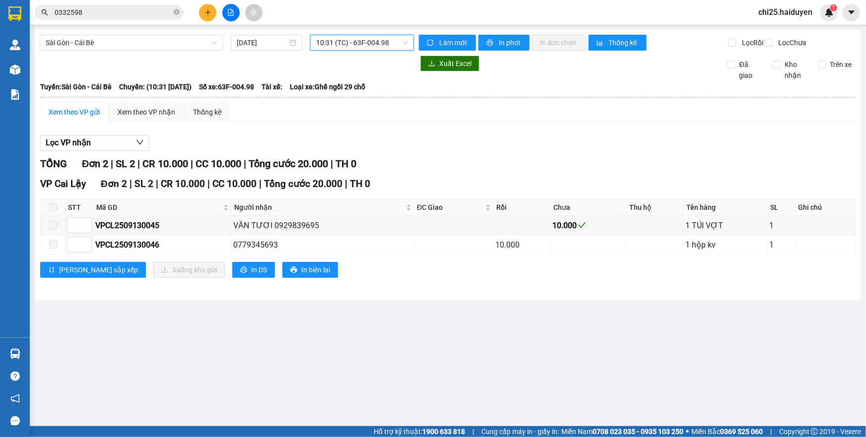
click at [369, 45] on span "10:31 (TC) - 63F-004.98" at bounding box center [362, 42] width 92 height 15
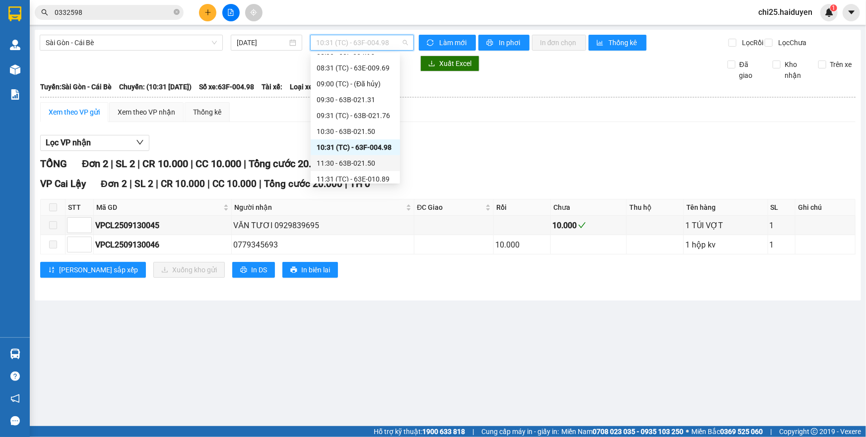
click at [354, 165] on div "11:30 - 63B-021.50" at bounding box center [354, 163] width 77 height 11
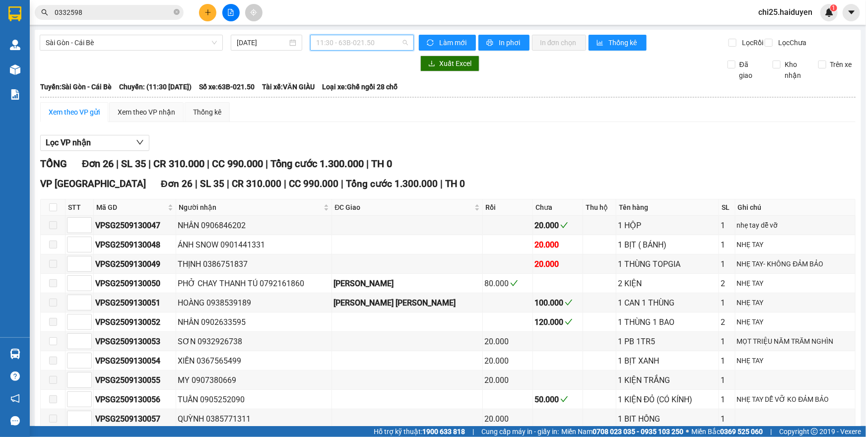
click at [392, 48] on span "11:30 - 63B-021.50" at bounding box center [362, 42] width 92 height 15
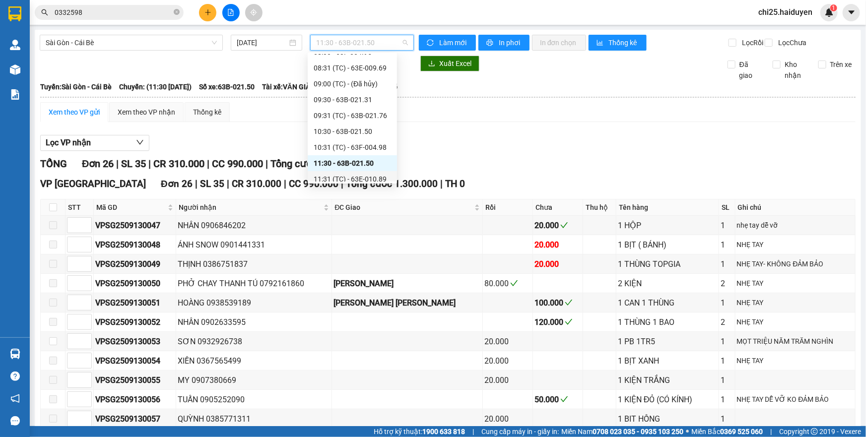
click at [352, 175] on div "11:31 (TC) - 63E-010.89" at bounding box center [352, 179] width 77 height 11
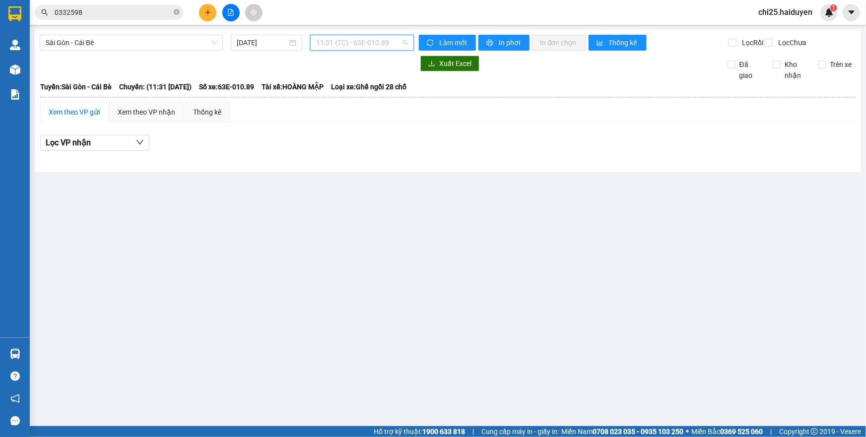
click at [335, 40] on span "11:31 (TC) - 63E-010.89" at bounding box center [362, 42] width 92 height 15
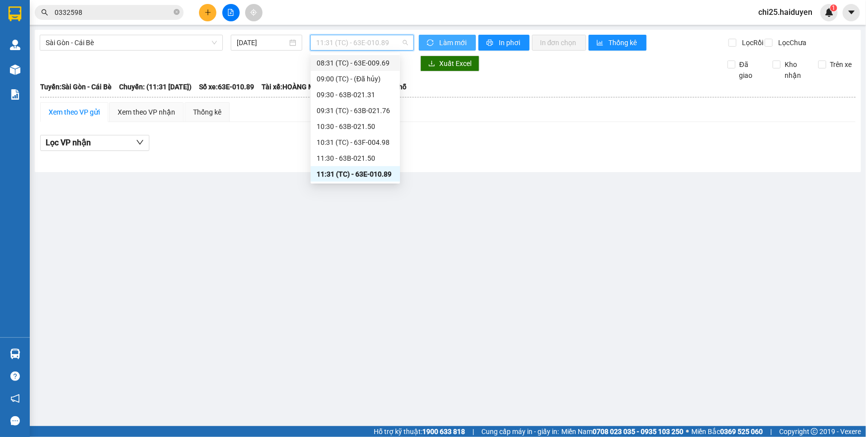
click at [426, 38] on button "Làm mới" at bounding box center [447, 43] width 57 height 16
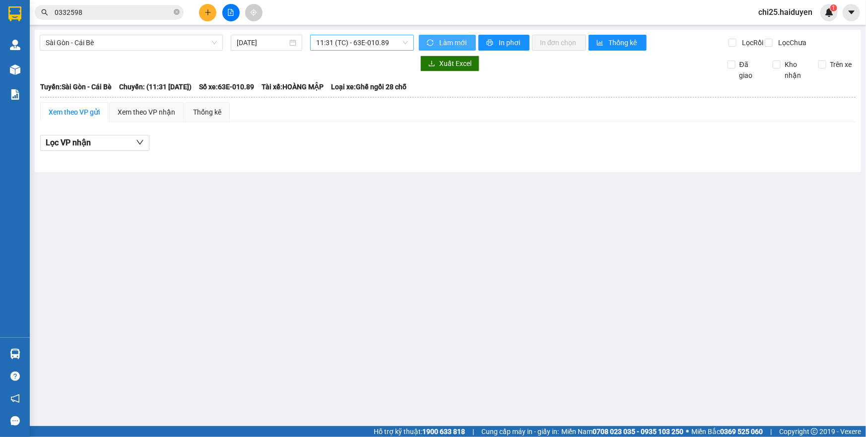
click at [365, 37] on span "11:31 (TC) - 63E-010.89" at bounding box center [362, 42] width 92 height 15
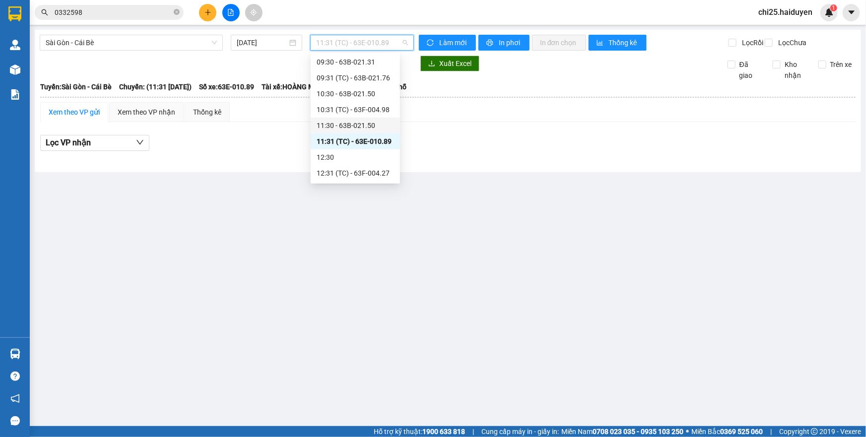
scroll to position [156, 0]
click at [356, 140] on div "12:30" at bounding box center [354, 144] width 77 height 11
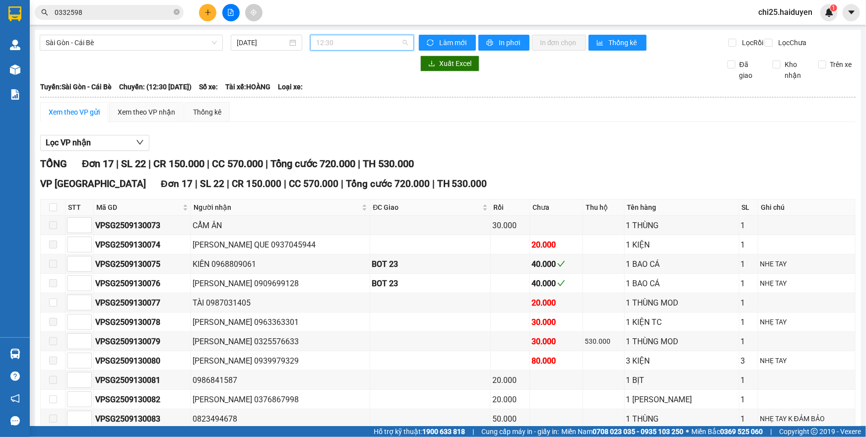
click at [391, 35] on div "12:30" at bounding box center [362, 43] width 104 height 16
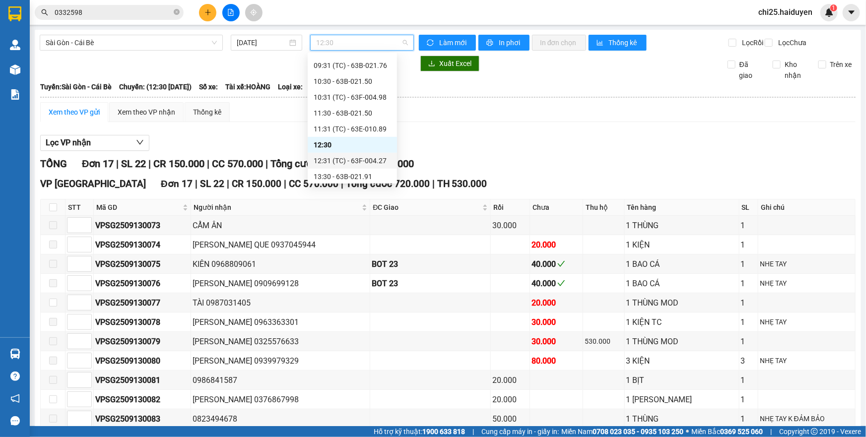
click at [368, 163] on div "12:31 (TC) - 63F-004.27" at bounding box center [352, 160] width 77 height 11
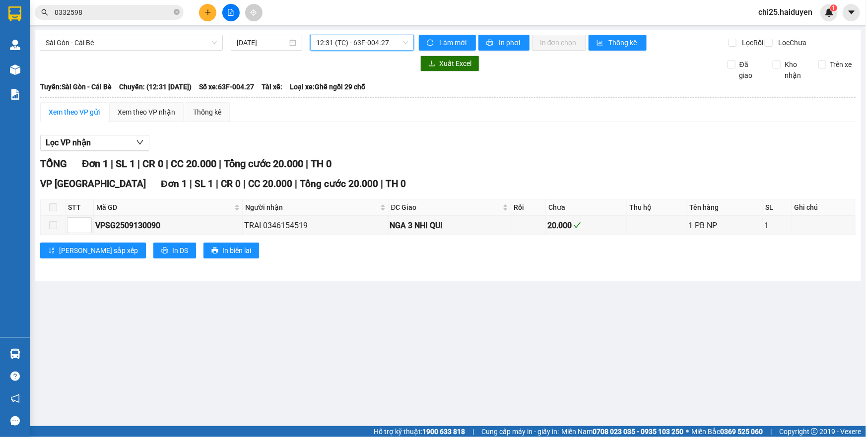
click at [362, 35] on span "12:31 (TC) - 63F-004.27" at bounding box center [362, 42] width 92 height 15
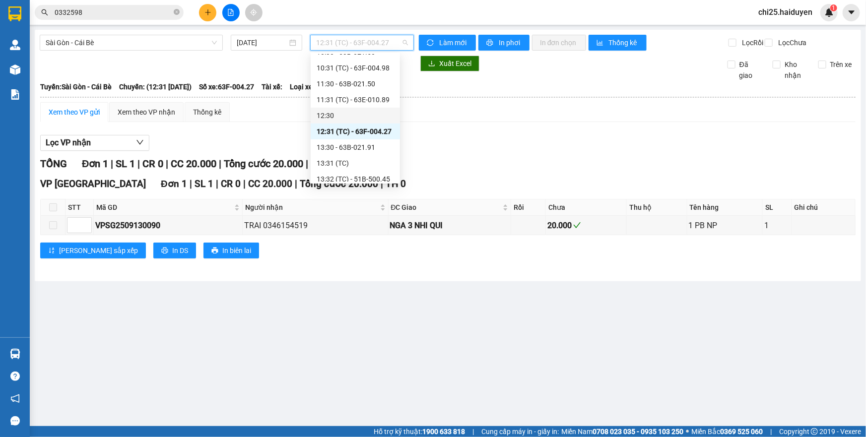
scroll to position [201, 0]
click at [358, 134] on div "13:30 - 63B-021.91" at bounding box center [354, 131] width 77 height 11
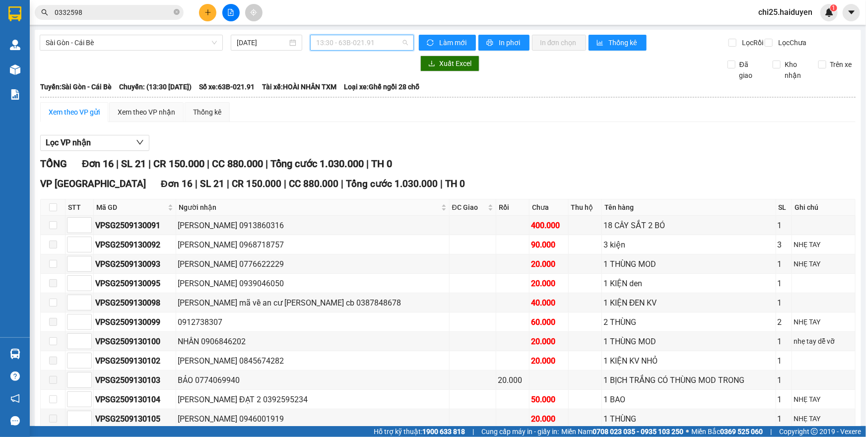
click at [377, 49] on span "13:30 - 63B-021.91" at bounding box center [362, 42] width 92 height 15
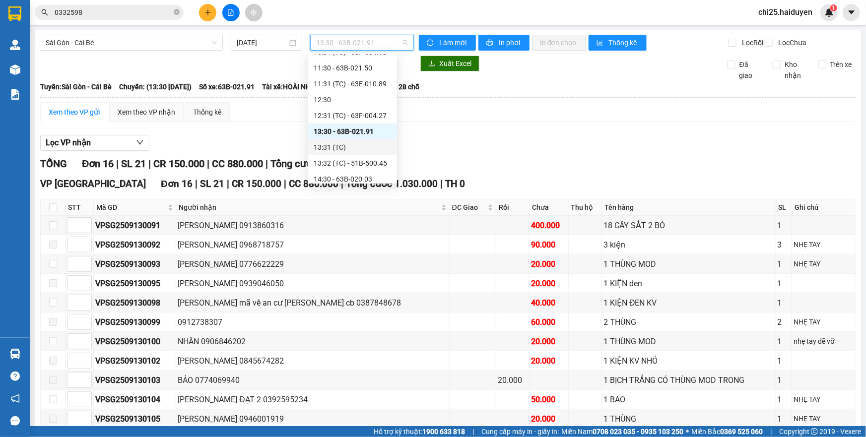
click at [363, 147] on div "13:31 (TC)" at bounding box center [352, 147] width 77 height 11
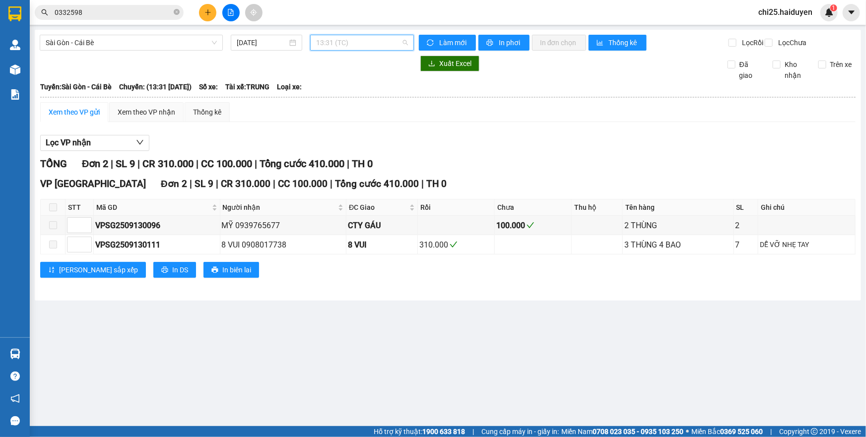
click at [376, 38] on span "13:31 (TC)" at bounding box center [362, 42] width 92 height 15
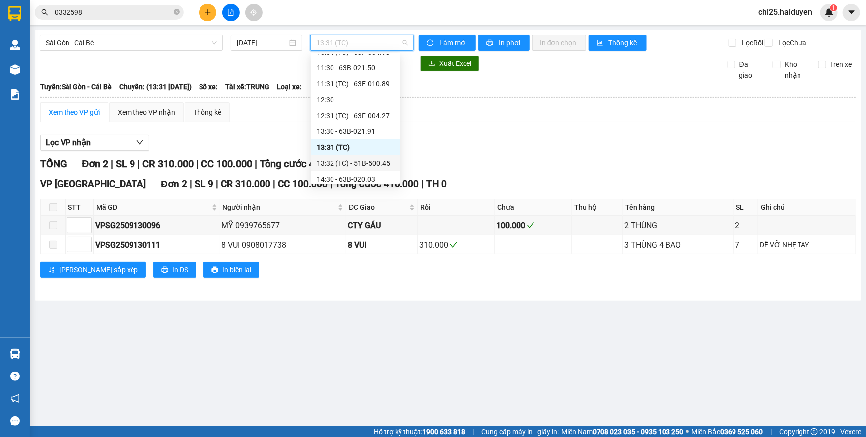
click at [365, 164] on div "13:32 (TC) - 51B-500.45" at bounding box center [354, 163] width 77 height 11
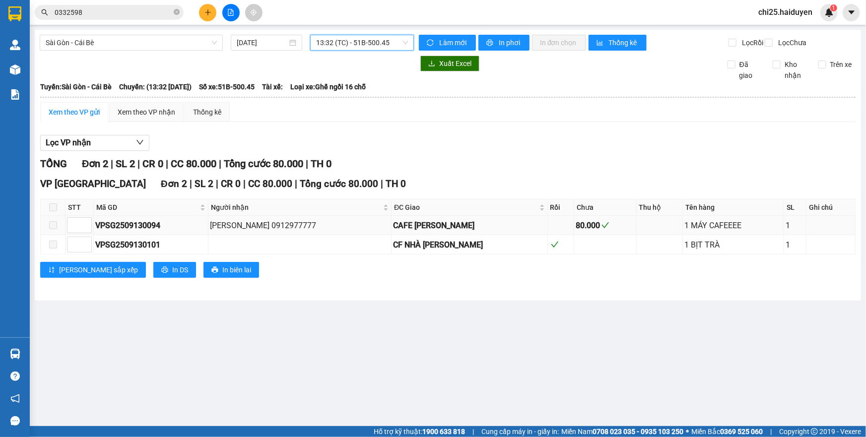
click at [455, 232] on div "CAFE BẢO ANH" at bounding box center [469, 225] width 152 height 12
click at [439, 232] on div "CAFE BẢO ANH" at bounding box center [469, 225] width 152 height 12
click at [377, 39] on span "13:32 (TC) - 51B-500.45" at bounding box center [362, 42] width 92 height 15
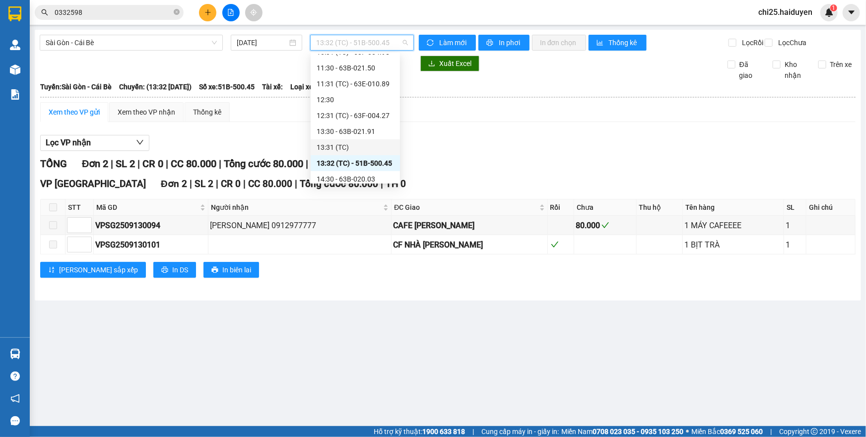
scroll to position [246, 0]
click at [357, 132] on div "14:30 - 63B-020.03" at bounding box center [354, 133] width 77 height 11
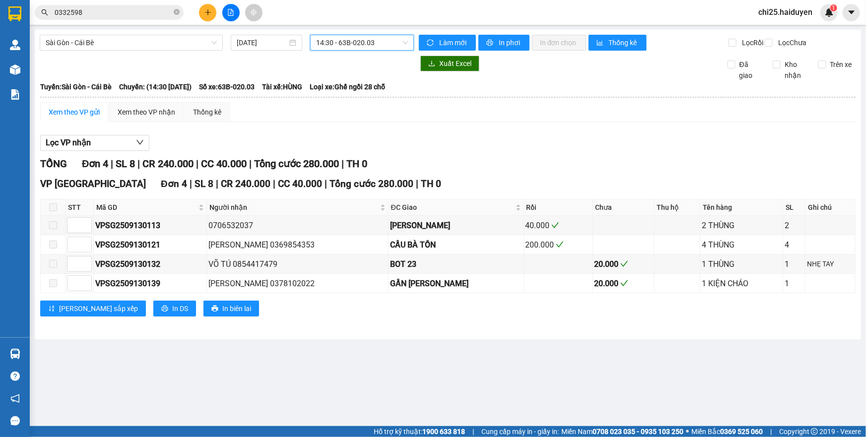
click at [368, 40] on span "14:30 - 63B-020.03" at bounding box center [362, 42] width 92 height 15
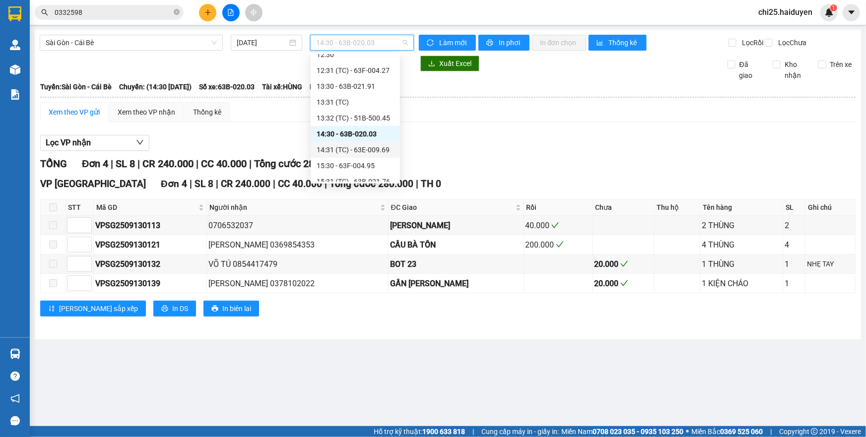
click at [365, 147] on div "14:31 (TC) - 63E-009.69" at bounding box center [354, 149] width 77 height 11
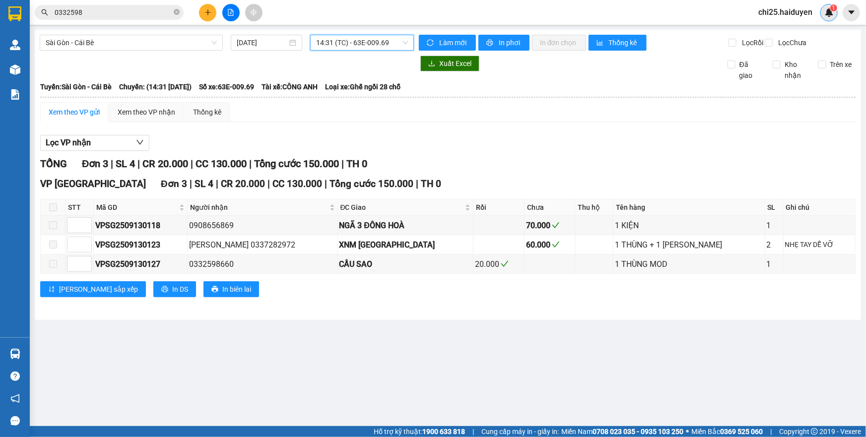
click at [830, 9] on sup "1" at bounding box center [833, 7] width 7 height 7
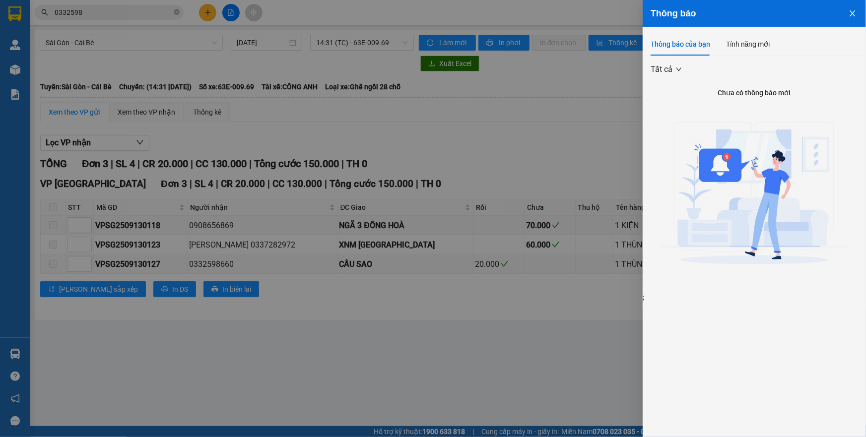
click at [587, 152] on div at bounding box center [433, 218] width 866 height 437
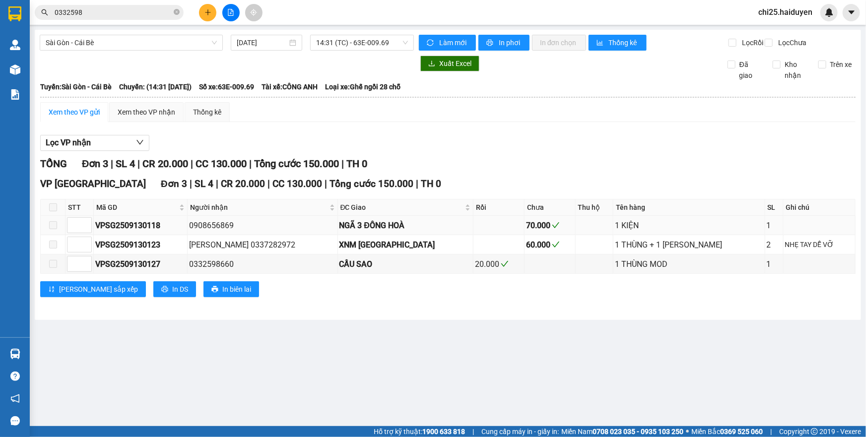
drag, startPoint x: 201, startPoint y: 229, endPoint x: 261, endPoint y: 230, distance: 60.0
click at [261, 230] on tr "VPSG2509130118 0908656869 NGÃ 3 ĐÔNG HOÀ 70.000 1 KIỆN 1" at bounding box center [448, 225] width 815 height 19
drag, startPoint x: 490, startPoint y: 230, endPoint x: 529, endPoint y: 227, distance: 38.8
click at [529, 227] on tr "VPSG2509130118 0908656869 NGÃ 3 ĐÔNG HOÀ 70.000 1 KIỆN 1" at bounding box center [448, 225] width 815 height 19
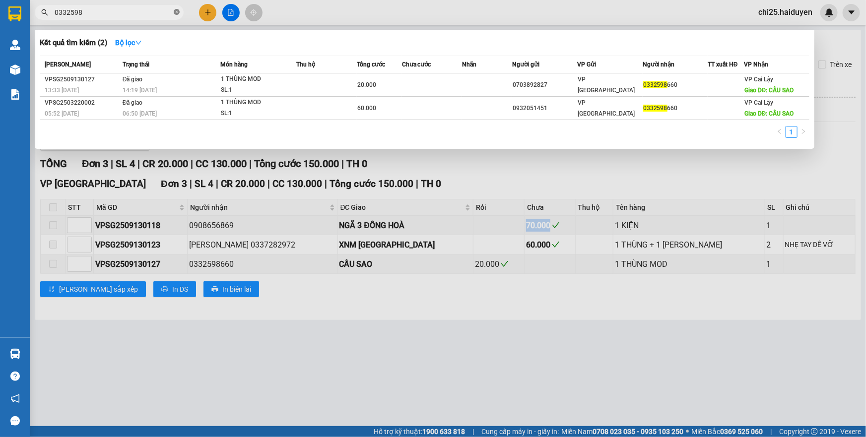
click at [174, 15] on span at bounding box center [177, 12] width 6 height 9
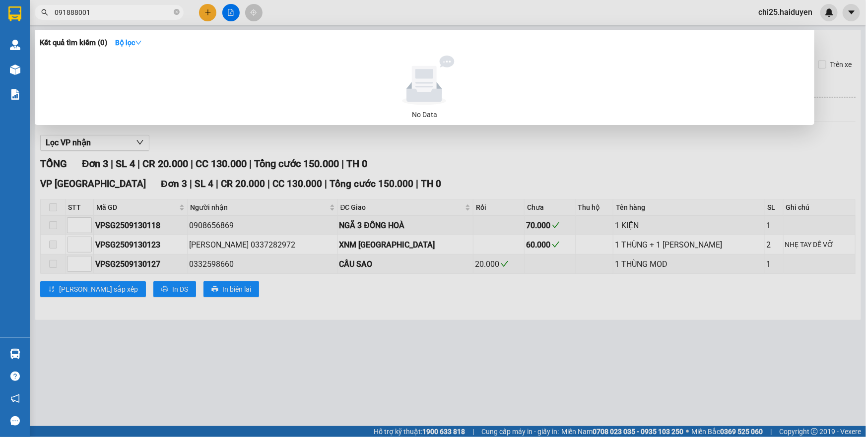
type input "091888001"
click at [322, 211] on div at bounding box center [433, 218] width 866 height 437
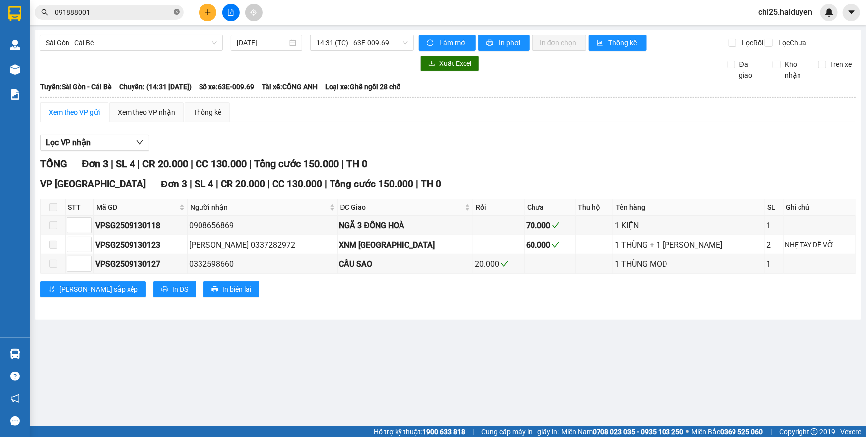
click at [174, 10] on icon "close-circle" at bounding box center [177, 12] width 6 height 6
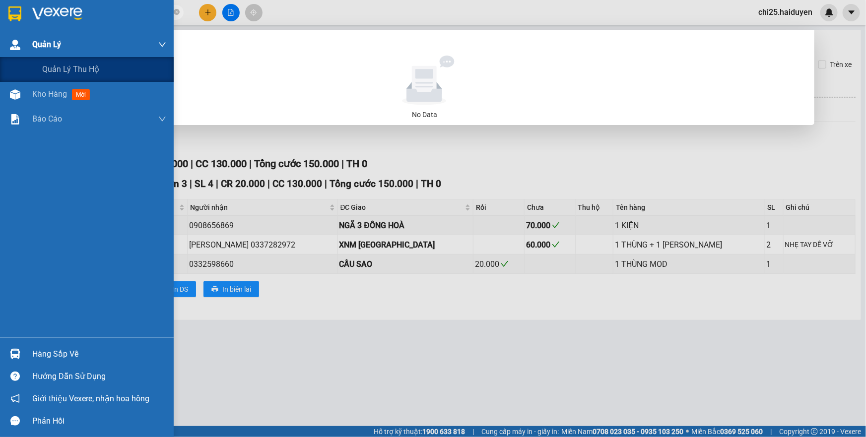
drag, startPoint x: 71, startPoint y: 10, endPoint x: 0, endPoint y: 36, distance: 75.8
click at [0, 36] on section "Kết quả tìm kiếm ( 0 ) Bộ lọc No Data 084656170 chi25.haiduyen Quản Lý Quản lý …" at bounding box center [433, 218] width 866 height 437
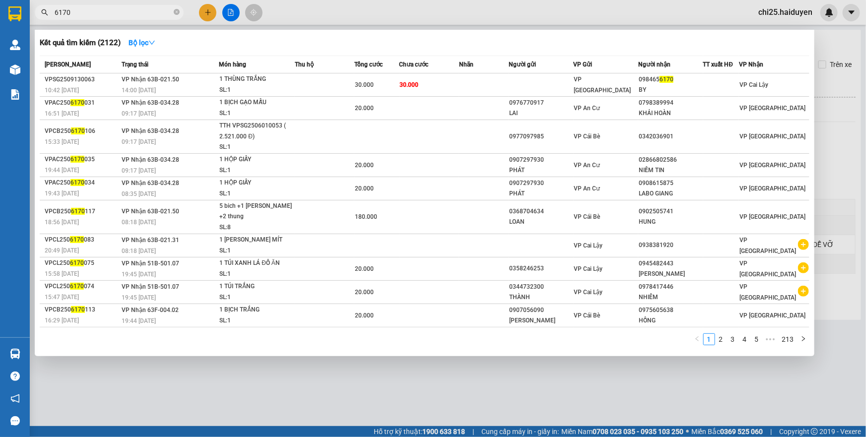
click at [127, 14] on input "6170" at bounding box center [113, 12] width 117 height 11
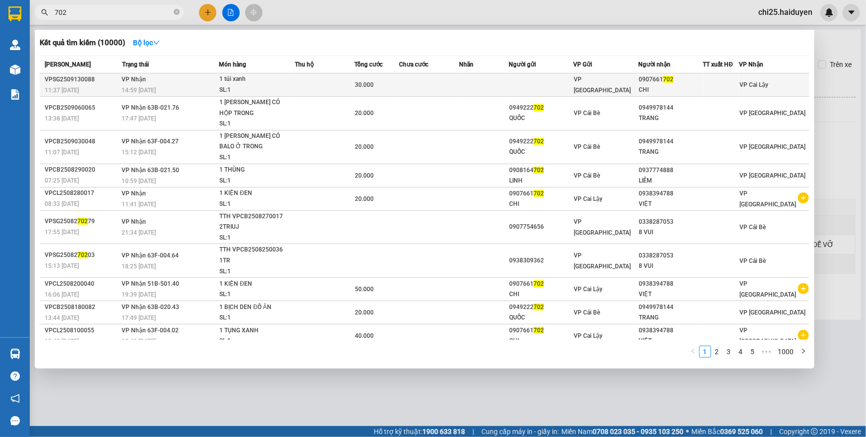
type input "702"
click at [580, 83] on span "VP [GEOGRAPHIC_DATA]" at bounding box center [602, 85] width 57 height 18
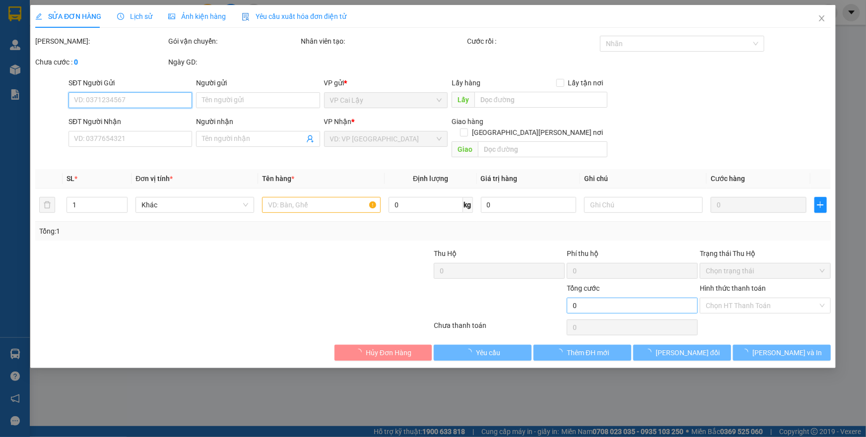
type input "0907661702"
type input "CHI"
type input "30.000"
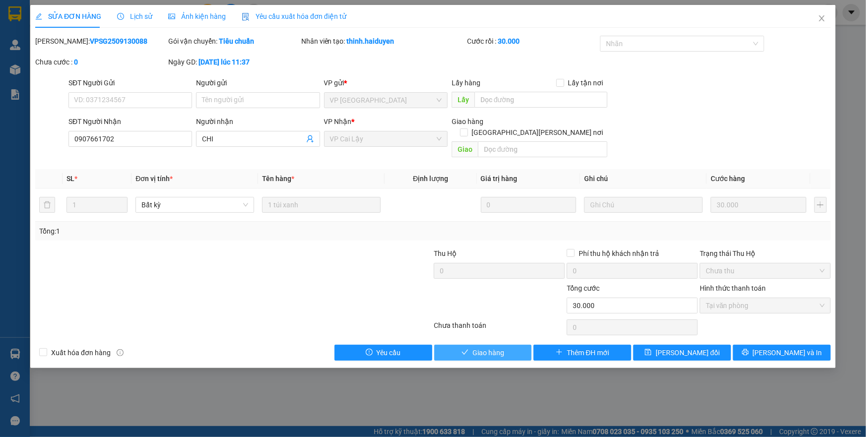
click at [493, 347] on span "Giao hàng" at bounding box center [488, 352] width 32 height 11
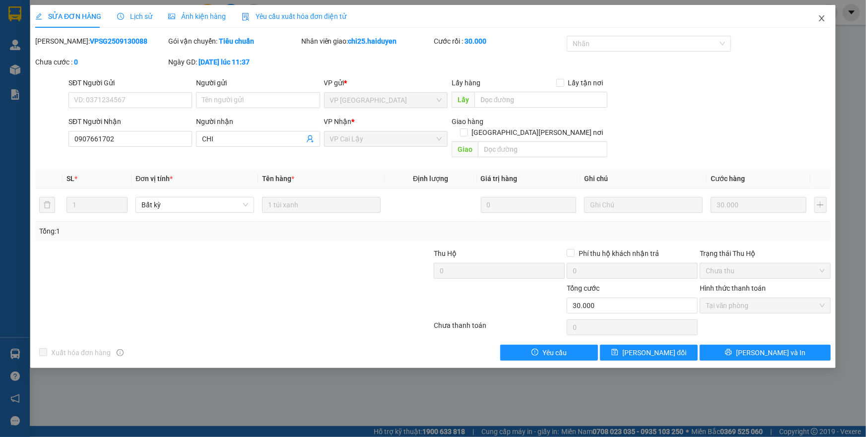
click at [818, 22] on icon "close" at bounding box center [822, 18] width 8 height 8
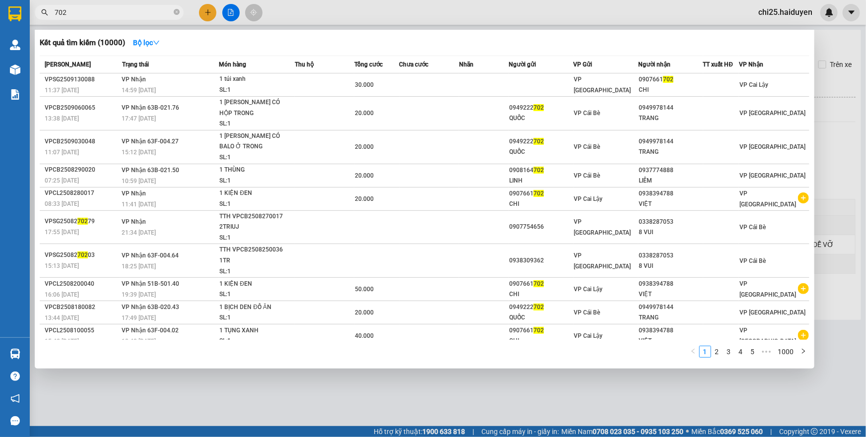
click at [153, 12] on input "702" at bounding box center [113, 12] width 117 height 11
click at [175, 9] on icon "close-circle" at bounding box center [177, 12] width 6 height 6
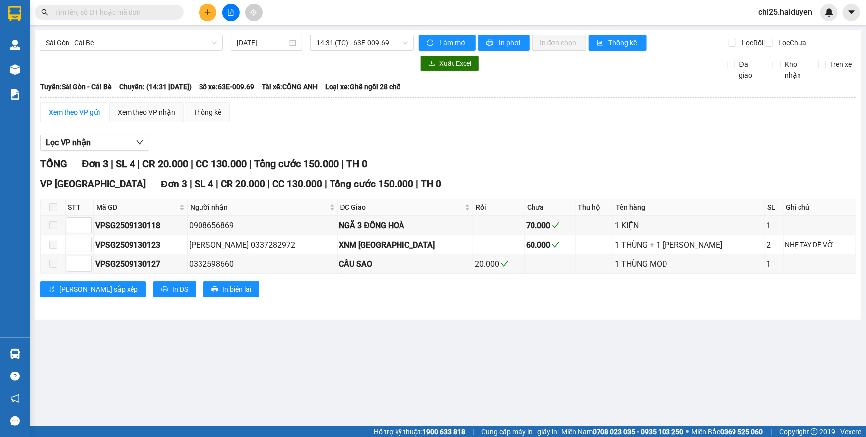
click at [154, 14] on input "text" at bounding box center [113, 12] width 117 height 11
click at [153, 14] on input "text" at bounding box center [113, 12] width 117 height 11
click at [158, 14] on input "text" at bounding box center [113, 12] width 117 height 11
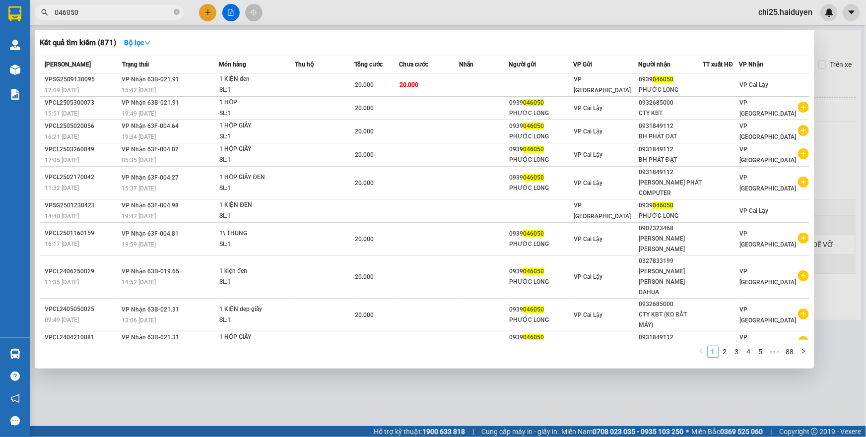
type input "046050"
click at [357, 4] on div at bounding box center [433, 218] width 866 height 437
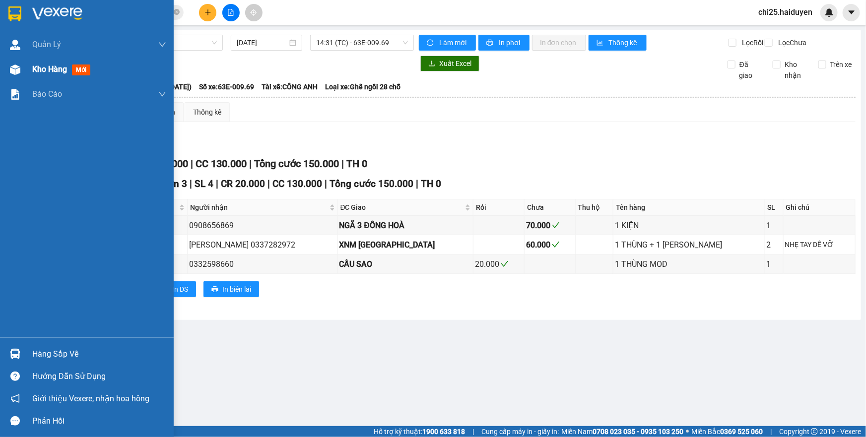
click at [51, 77] on div "Kho hàng mới" at bounding box center [99, 69] width 134 height 25
click at [51, 76] on div "Kho hàng mới" at bounding box center [99, 69] width 134 height 25
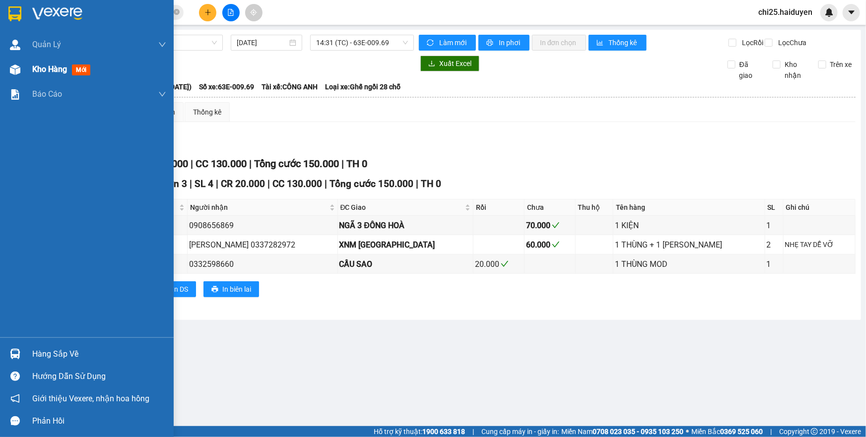
click at [51, 76] on div "Kho hàng mới" at bounding box center [99, 69] width 134 height 25
click at [52, 76] on div "Kho hàng mới" at bounding box center [99, 69] width 134 height 25
click at [54, 75] on div "Kho hàng mới" at bounding box center [63, 69] width 62 height 12
click at [60, 72] on span "Kho hàng" at bounding box center [49, 68] width 35 height 9
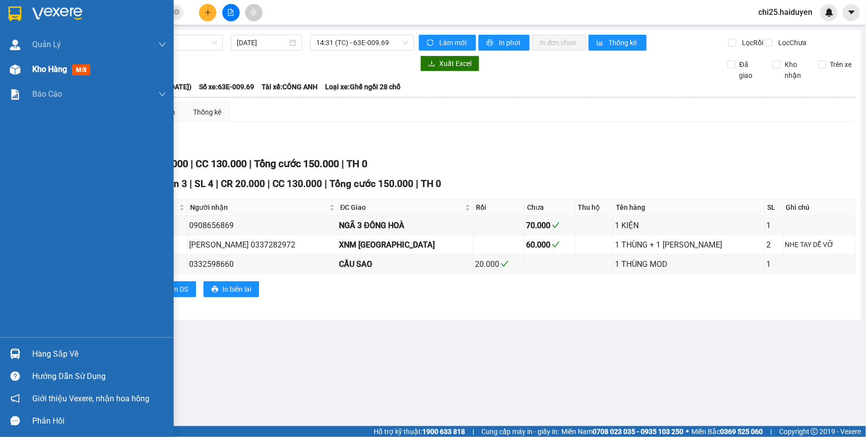
click at [60, 72] on span "Kho hàng" at bounding box center [49, 68] width 35 height 9
click at [61, 72] on span "Kho hàng" at bounding box center [49, 68] width 35 height 9
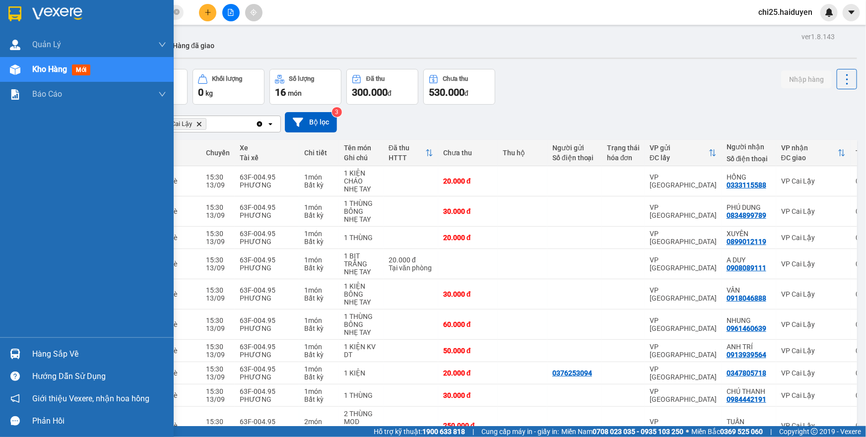
click at [76, 363] on div "Hàng sắp về" at bounding box center [87, 354] width 174 height 22
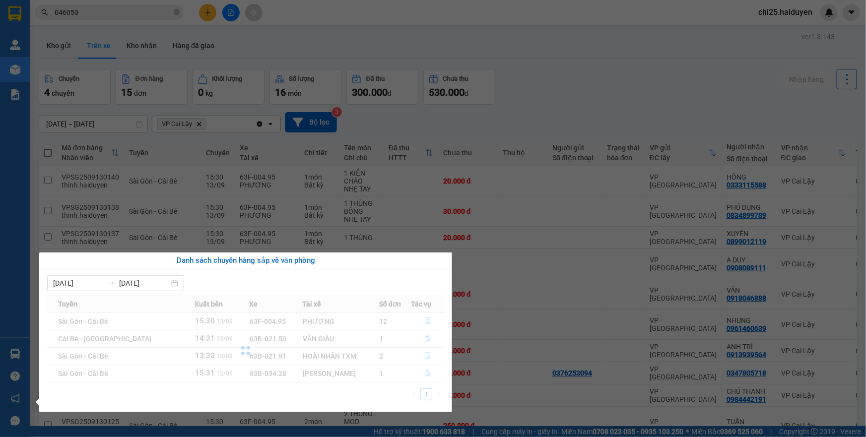
click at [76, 363] on div at bounding box center [245, 350] width 397 height 111
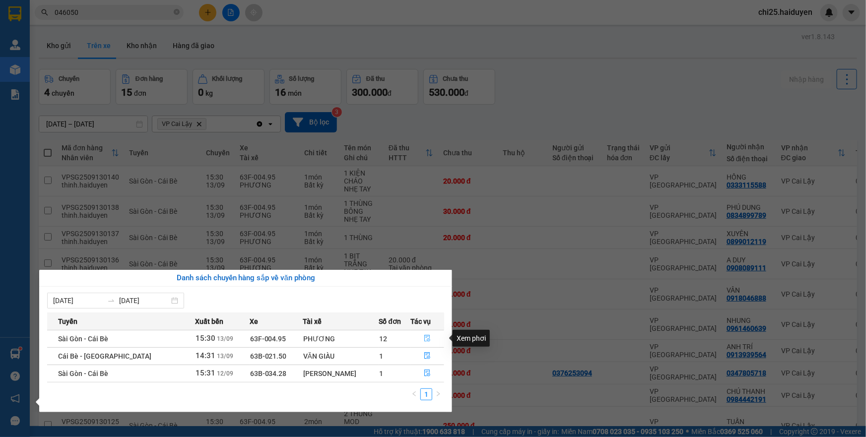
click at [425, 338] on icon "file-done" at bounding box center [428, 338] width 6 height 7
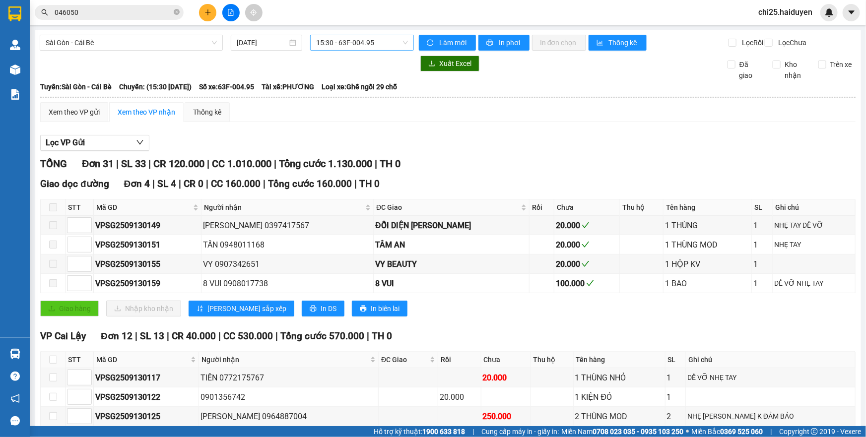
click at [381, 45] on span "15:30 - 63F-004.95" at bounding box center [362, 42] width 92 height 15
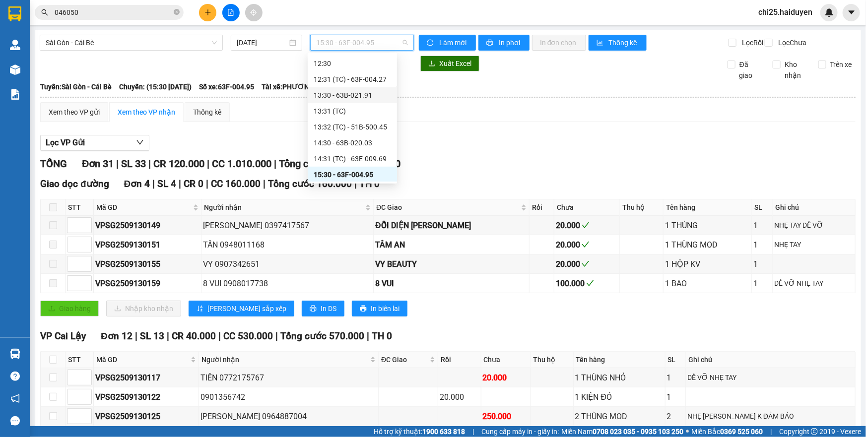
scroll to position [202, 0]
click at [368, 167] on div "13:32 (TC) - 51B-500.45" at bounding box center [352, 162] width 89 height 16
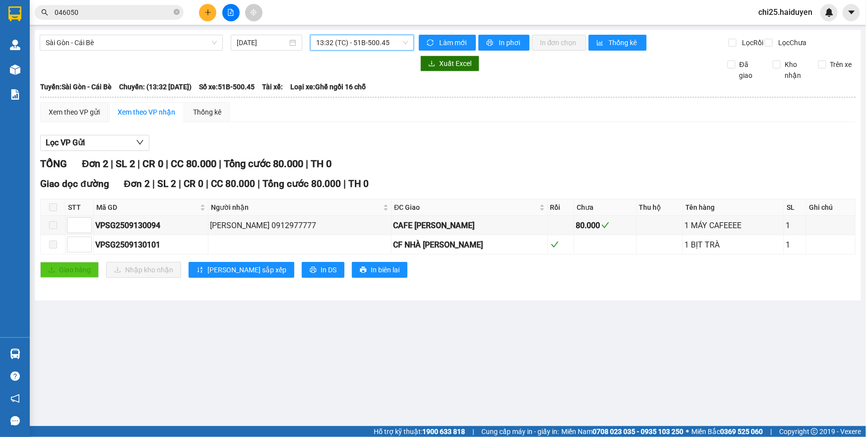
click at [395, 42] on span "13:32 (TC) - 51B-500.45" at bounding box center [362, 42] width 92 height 15
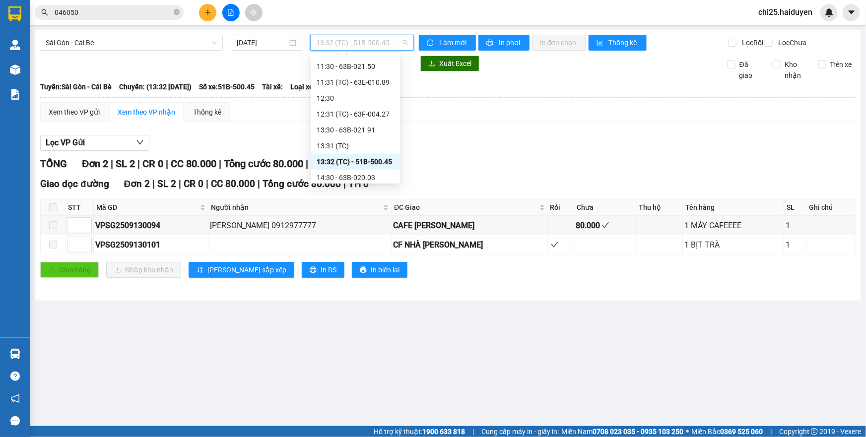
scroll to position [248, 0]
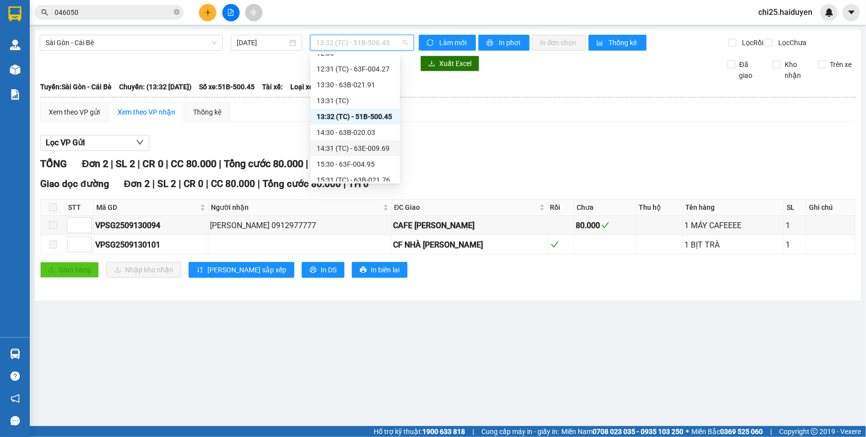
click at [379, 151] on div "14:31 (TC) - 63E-009.69" at bounding box center [354, 148] width 77 height 11
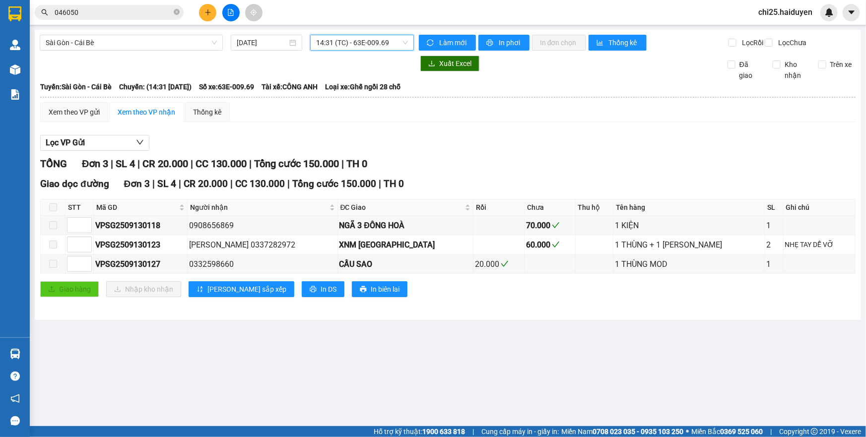
click at [415, 290] on div "Giao hàng Nhập kho nhận Lưu sắp xếp In DS In biên lai" at bounding box center [447, 289] width 815 height 16
drag, startPoint x: 309, startPoint y: 234, endPoint x: 404, endPoint y: 239, distance: 95.4
click at [404, 235] on tr "VPSG2509130118 0908656869 NGÃ 3 ĐÔNG HOÀ 70.000 1 KIỆN 1" at bounding box center [448, 225] width 815 height 19
click at [532, 145] on div "Lọc VP Gửi" at bounding box center [447, 143] width 815 height 16
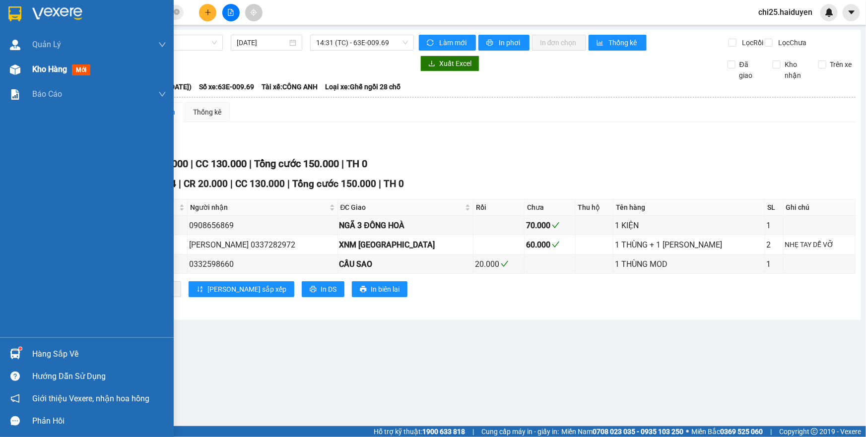
click at [24, 72] on div "Kho hàng mới" at bounding box center [87, 69] width 174 height 25
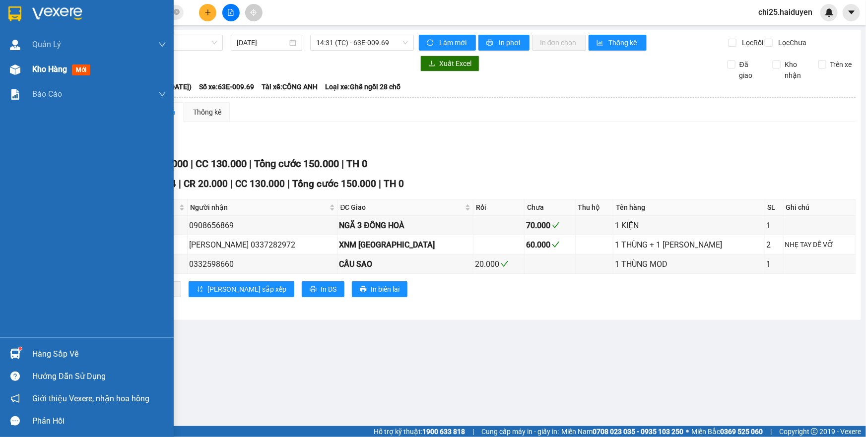
click at [24, 72] on div "Kho hàng mới" at bounding box center [87, 69] width 174 height 25
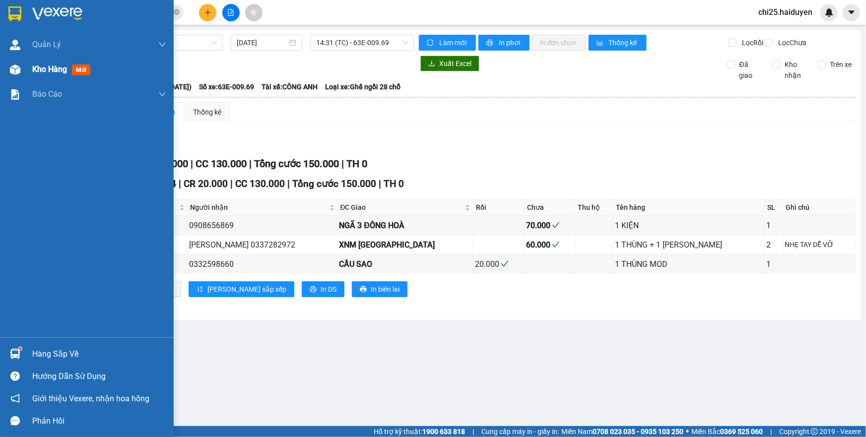
click at [24, 72] on div "Kho hàng mới" at bounding box center [87, 69] width 174 height 25
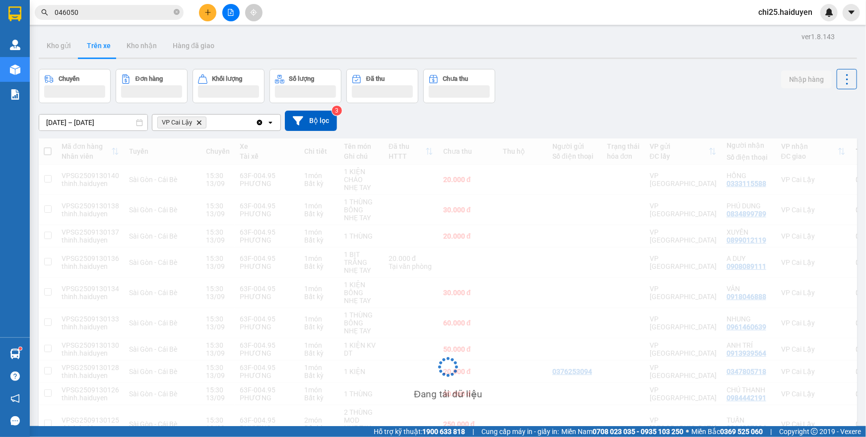
click at [251, 202] on div "Đang tải dữ liệu" at bounding box center [448, 374] width 818 height 472
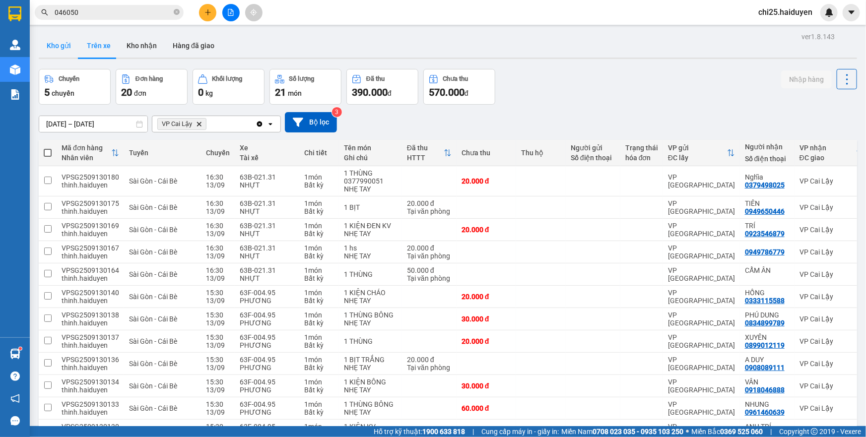
click at [45, 43] on button "Kho gửi" at bounding box center [59, 46] width 40 height 24
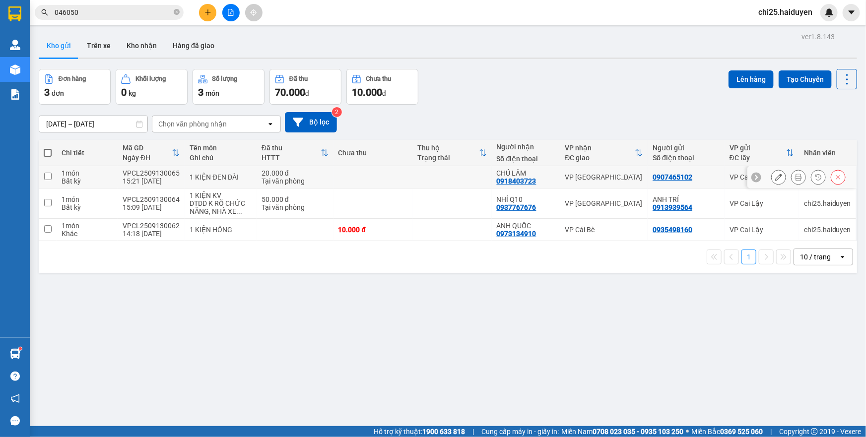
click at [477, 171] on td at bounding box center [451, 177] width 79 height 22
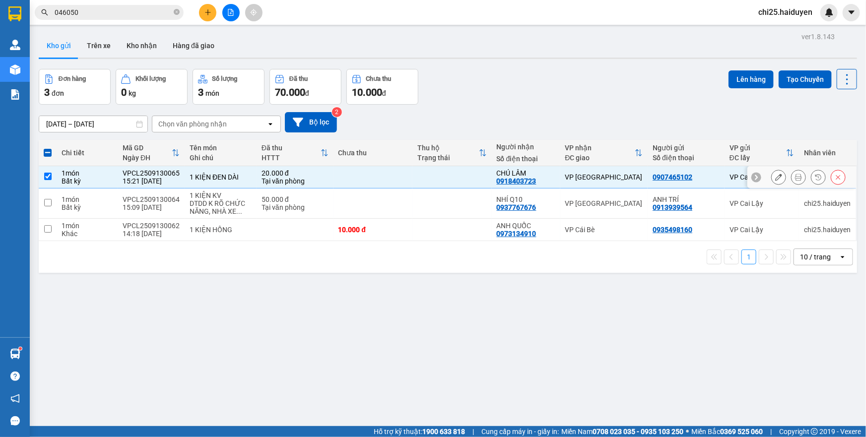
click at [479, 176] on td at bounding box center [451, 177] width 79 height 22
checkbox input "false"
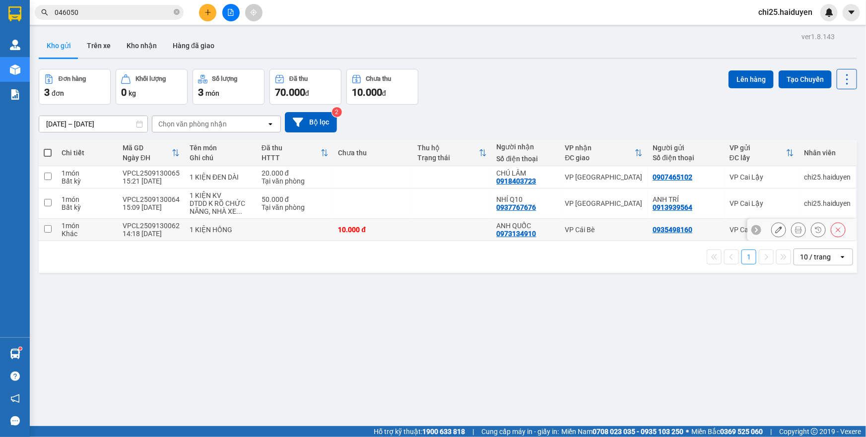
click at [602, 232] on div "VP Cái Bè" at bounding box center [604, 230] width 78 height 8
checkbox input "true"
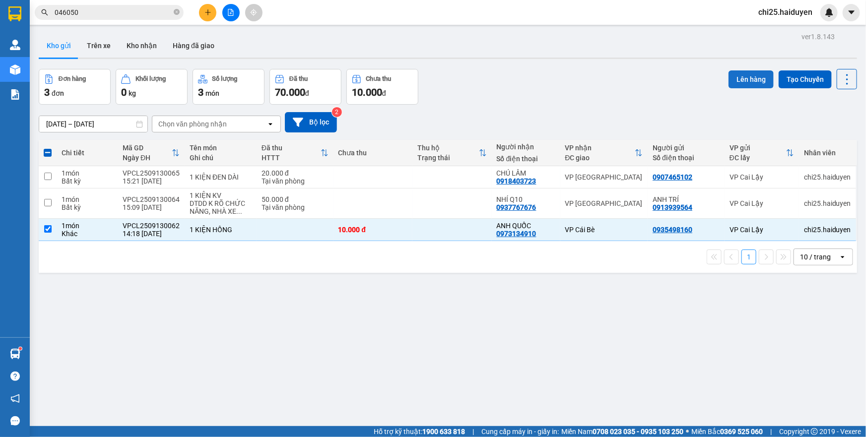
click at [760, 75] on button "Lên hàng" at bounding box center [750, 79] width 45 height 18
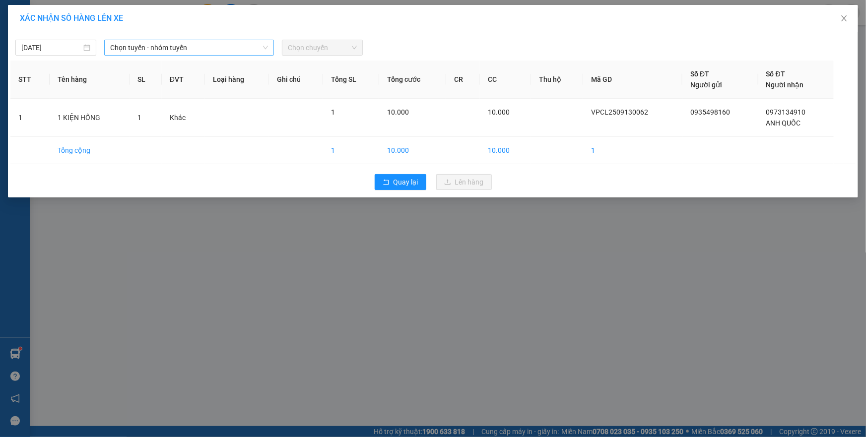
click at [208, 47] on span "Chọn tuyến - nhóm tuyến" at bounding box center [189, 47] width 158 height 15
click at [220, 50] on span "Chọn tuyến - nhóm tuyến" at bounding box center [189, 47] width 158 height 15
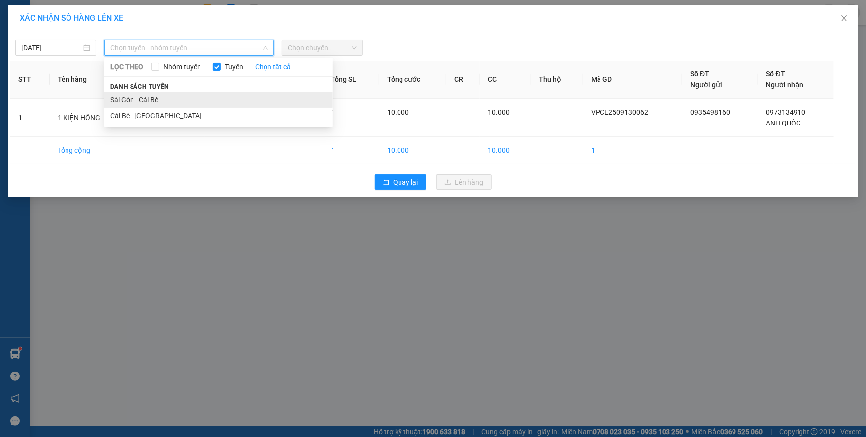
click at [199, 103] on li "Sài Gòn - Cái Bè" at bounding box center [218, 100] width 228 height 16
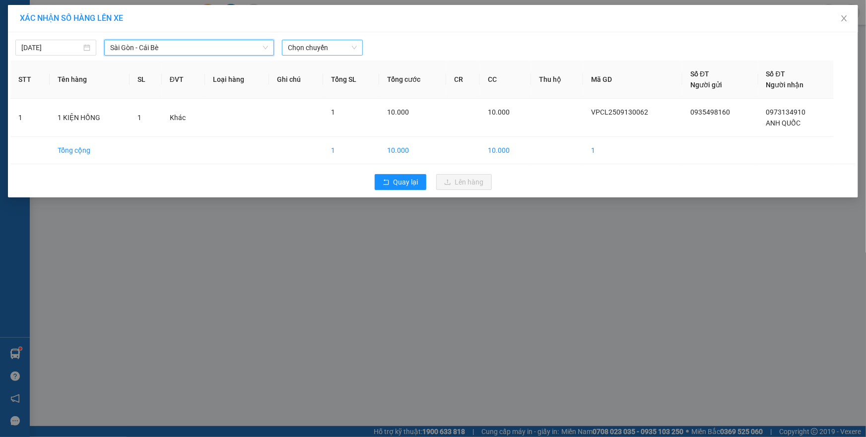
click at [303, 48] on span "Chọn chuyến" at bounding box center [322, 47] width 69 height 15
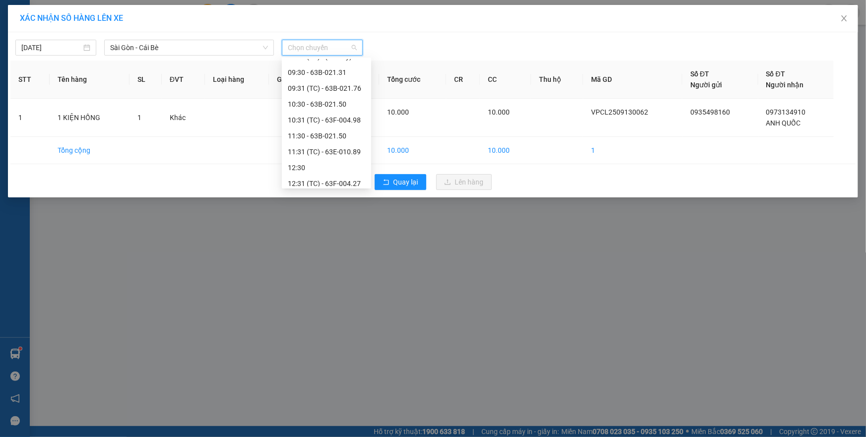
scroll to position [180, 0]
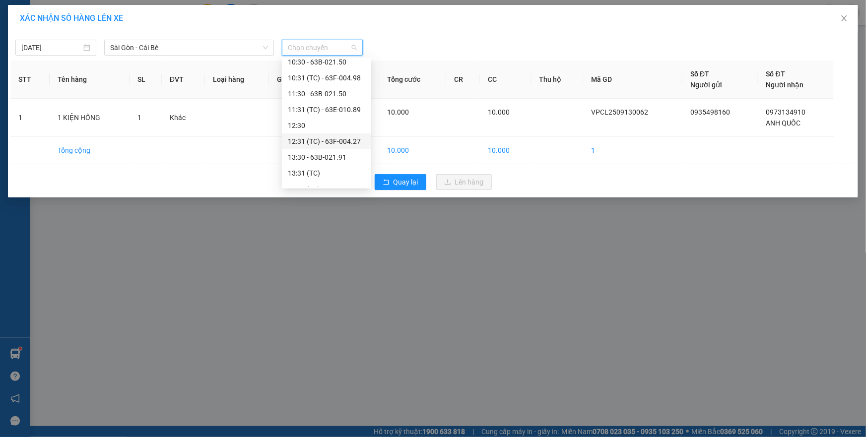
click at [332, 139] on div "12:31 (TC) - 63F-004.27" at bounding box center [326, 141] width 77 height 11
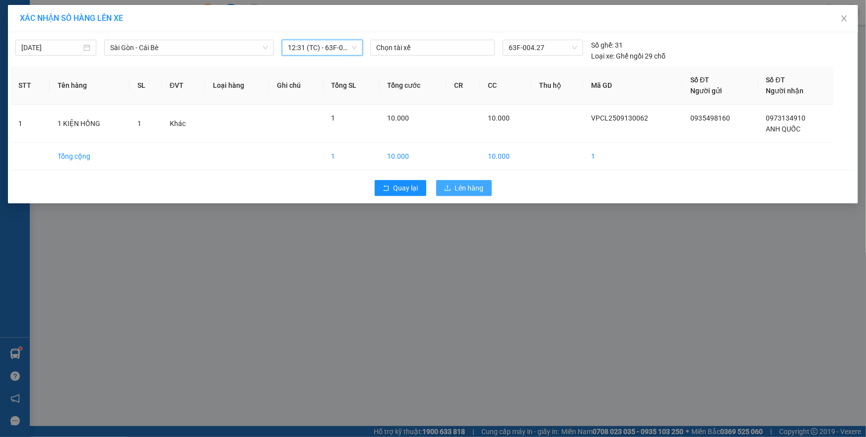
click at [465, 189] on span "Lên hàng" at bounding box center [469, 188] width 29 height 11
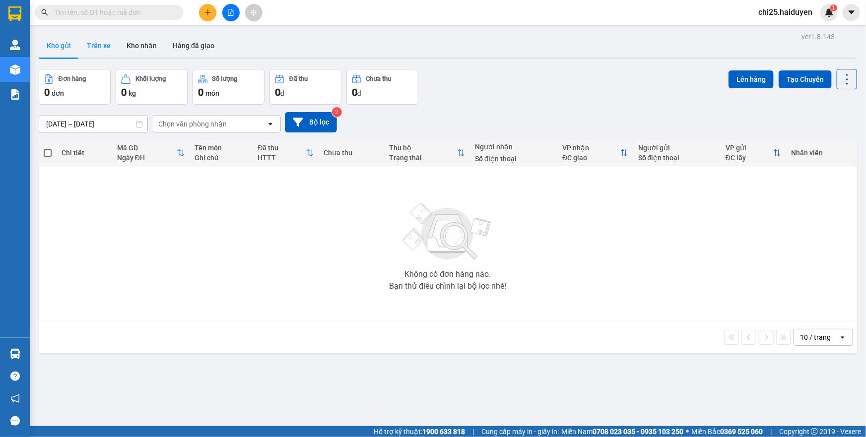
click at [95, 48] on button "Trên xe" at bounding box center [99, 46] width 40 height 24
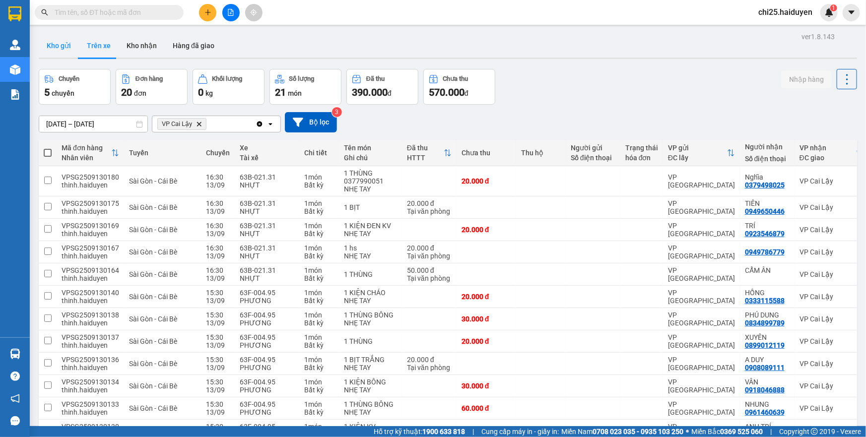
click at [66, 42] on button "Kho gửi" at bounding box center [59, 46] width 40 height 24
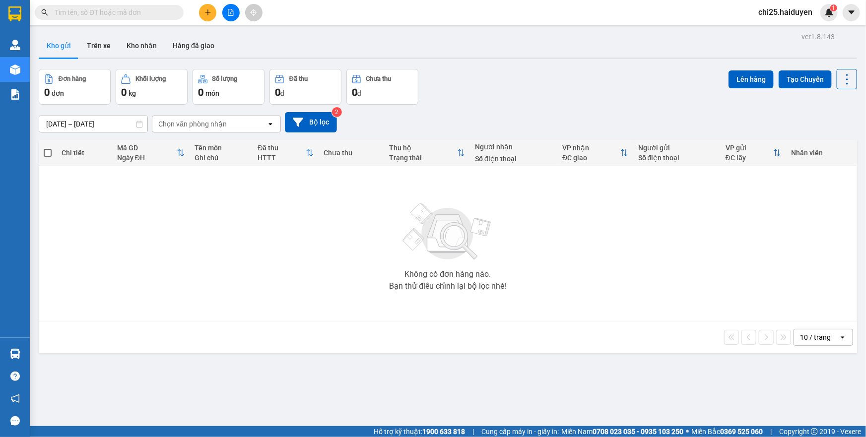
click at [210, 126] on div "Chọn văn phòng nhận" at bounding box center [192, 124] width 68 height 10
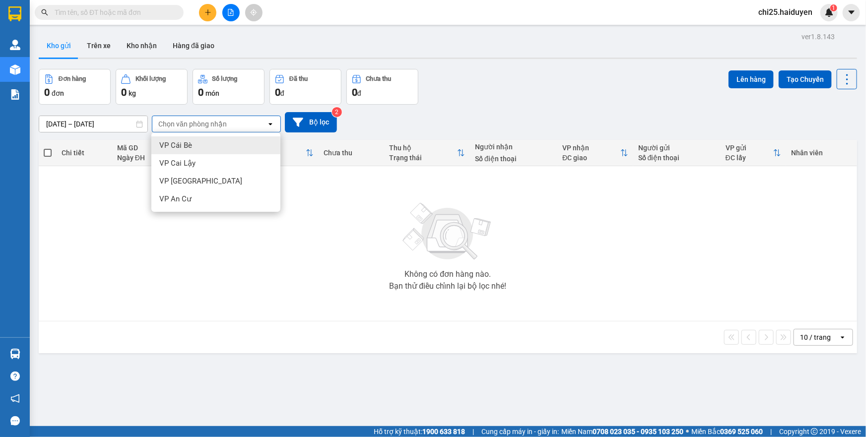
click at [211, 149] on div "VP Cái Bè" at bounding box center [215, 145] width 129 height 18
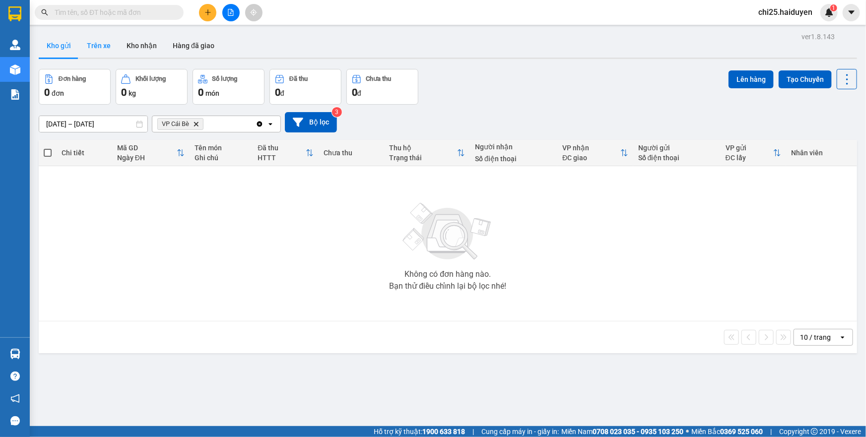
click at [98, 47] on button "Trên xe" at bounding box center [99, 46] width 40 height 24
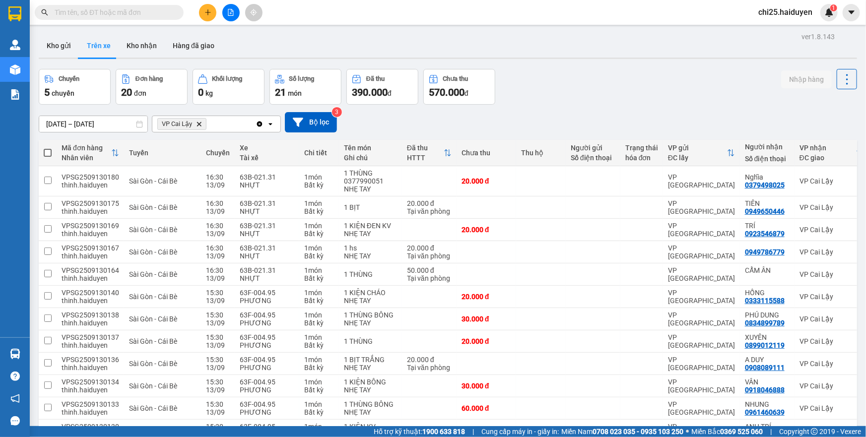
click at [198, 127] on span "VP Cai Lậy Delete" at bounding box center [181, 124] width 49 height 12
click at [200, 126] on icon "VP Cai Lậy, close by backspace" at bounding box center [199, 124] width 4 height 4
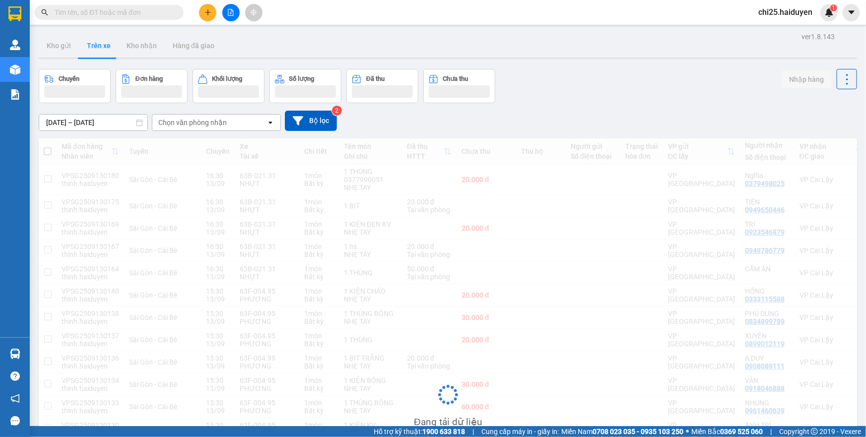
click at [209, 124] on div "Chọn văn phòng nhận" at bounding box center [192, 123] width 68 height 10
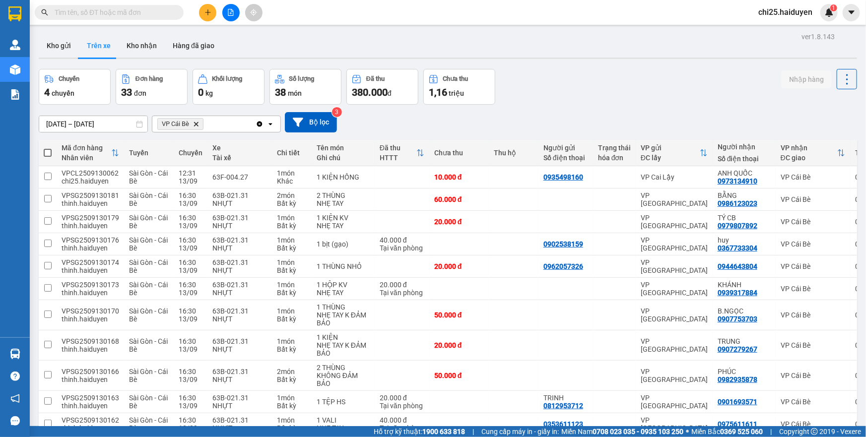
click at [194, 125] on icon "VP Cái Bè, close by backspace" at bounding box center [196, 124] width 4 height 4
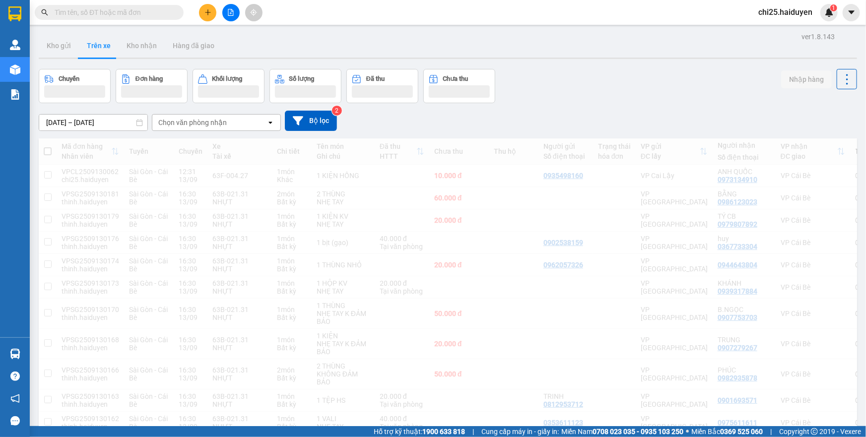
click at [204, 126] on div "Chọn văn phòng nhận" at bounding box center [192, 123] width 68 height 10
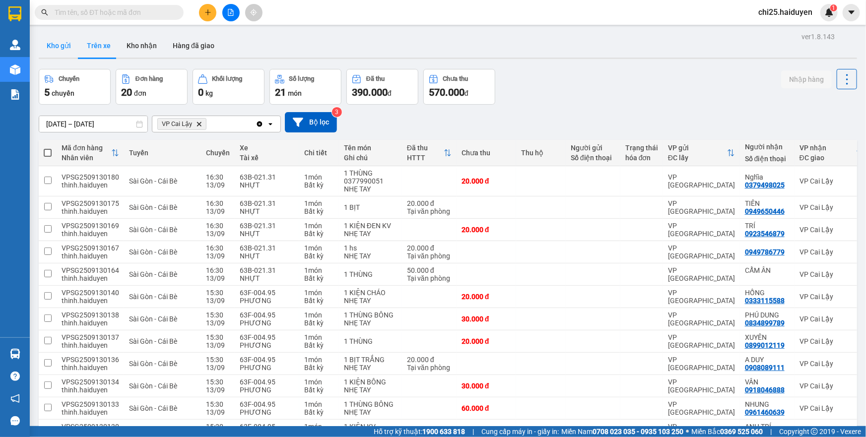
click at [49, 43] on button "Kho gửi" at bounding box center [59, 46] width 40 height 24
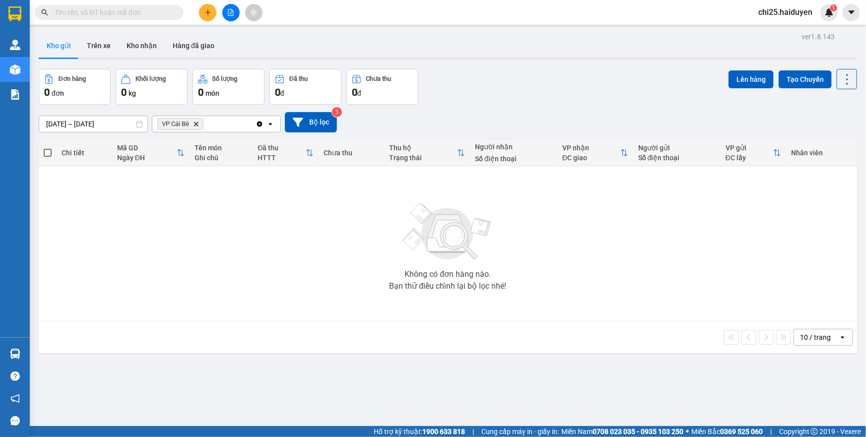
click at [119, 11] on input "text" at bounding box center [113, 12] width 117 height 11
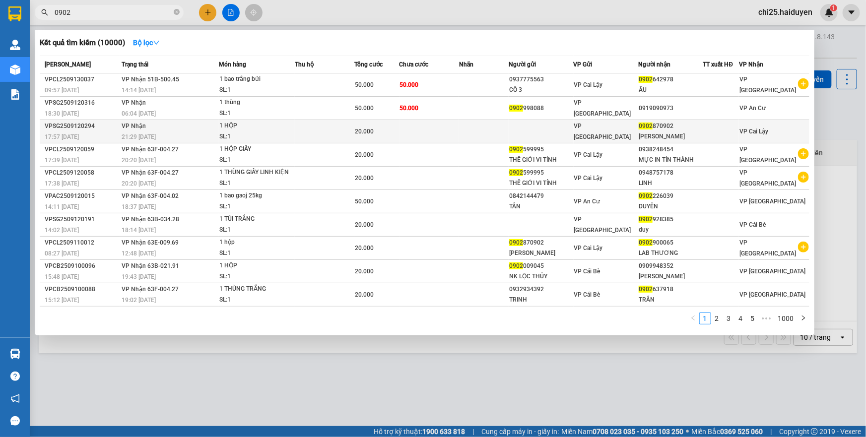
type input "0902"
click at [535, 140] on td at bounding box center [540, 131] width 64 height 23
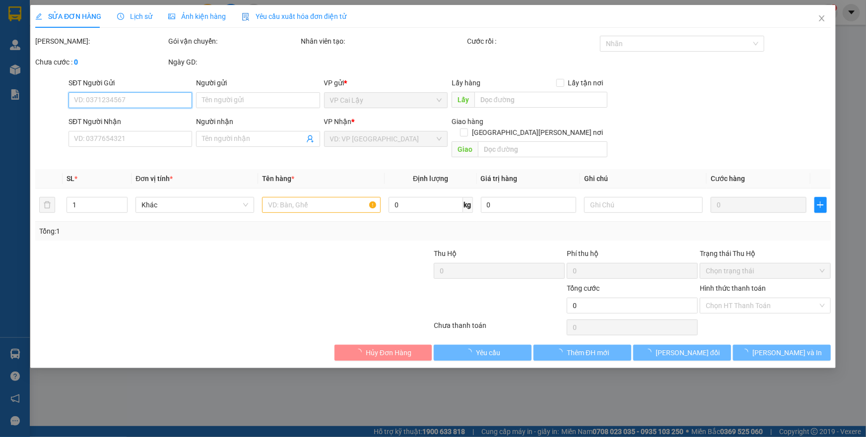
type input "0902870902"
type input "[PERSON_NAME]"
type input "20.000"
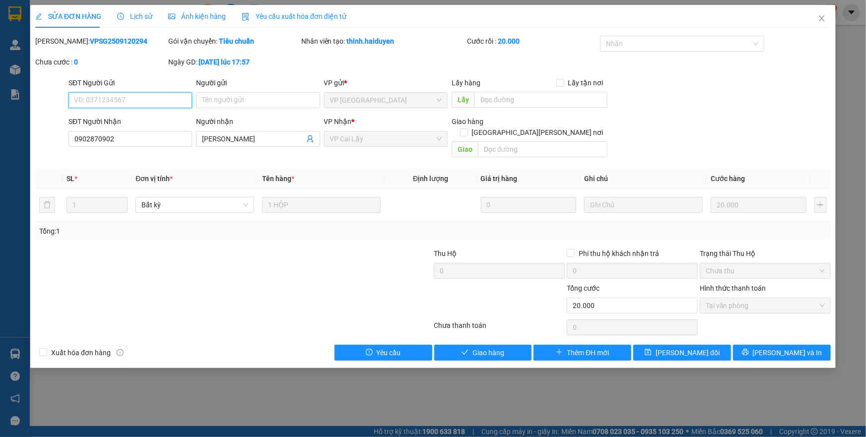
click at [746, 298] on span "Tại văn phòng" at bounding box center [764, 305] width 119 height 15
click at [481, 347] on span "Giao hàng" at bounding box center [488, 352] width 32 height 11
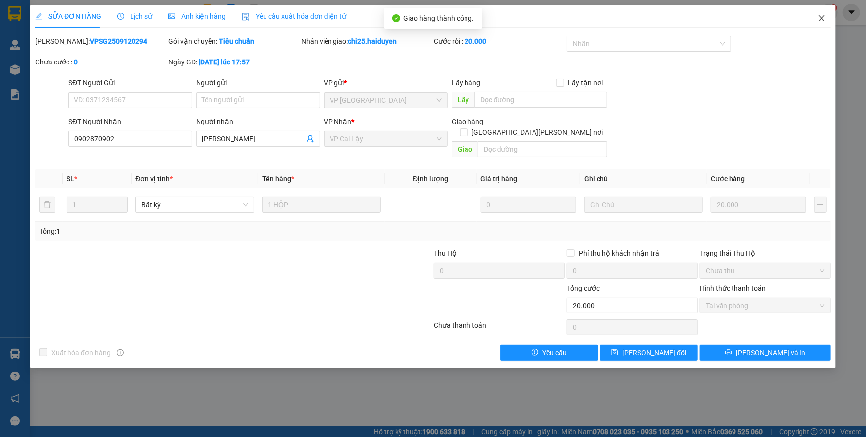
click at [823, 20] on icon "close" at bounding box center [821, 18] width 5 height 6
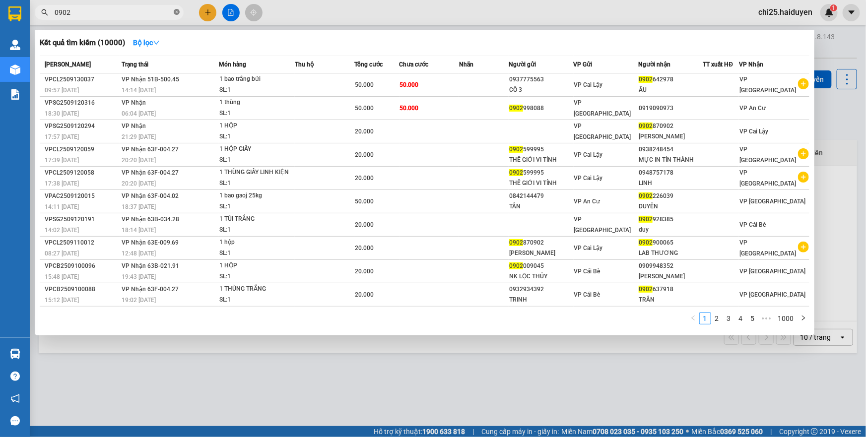
click at [176, 15] on span at bounding box center [177, 12] width 6 height 9
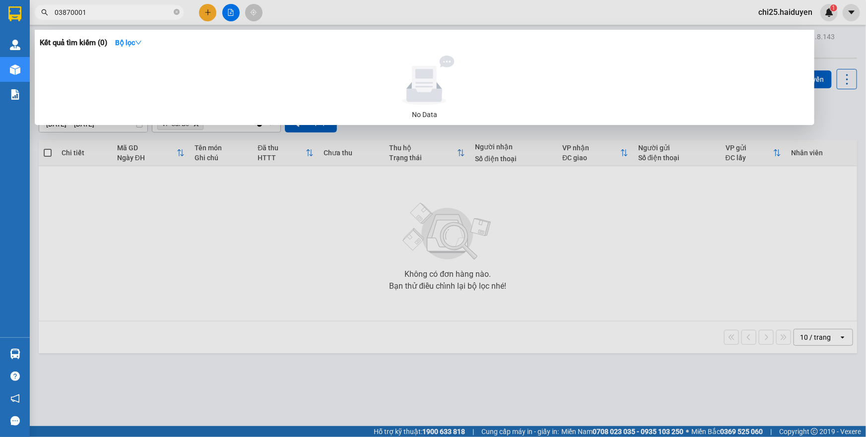
drag, startPoint x: 65, startPoint y: 12, endPoint x: 55, endPoint y: 13, distance: 10.0
click at [55, 13] on input "03870001" at bounding box center [113, 12] width 117 height 11
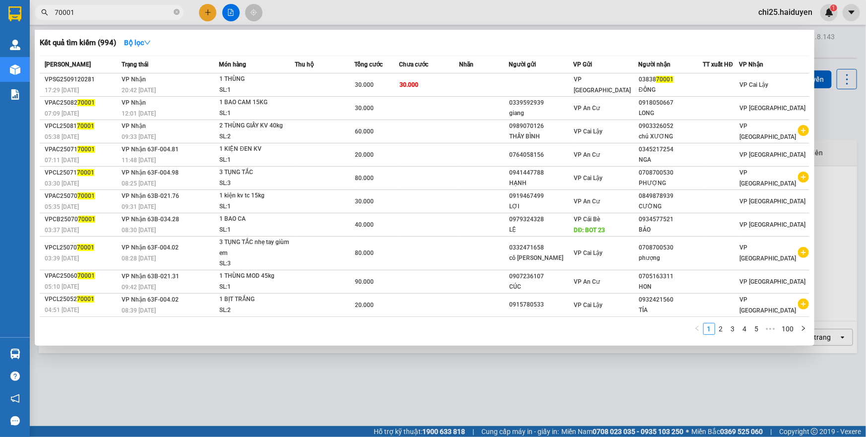
type input "70001"
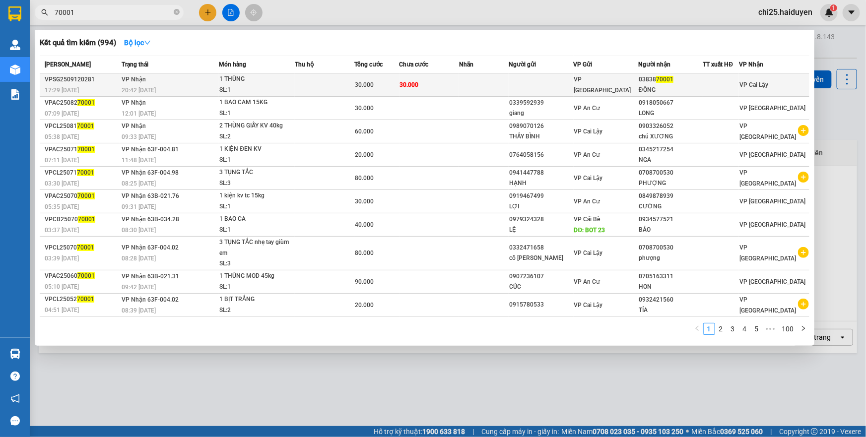
click at [435, 78] on td "30.000" at bounding box center [429, 84] width 60 height 23
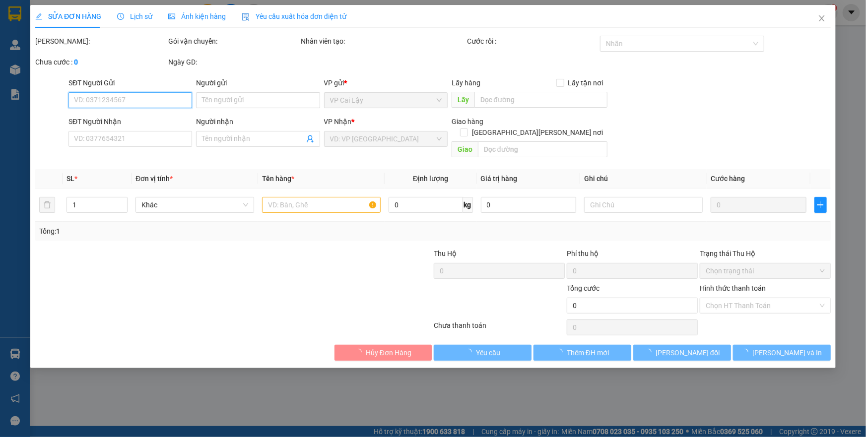
type input "0383870001"
type input "ĐÔNG"
type input "30.000"
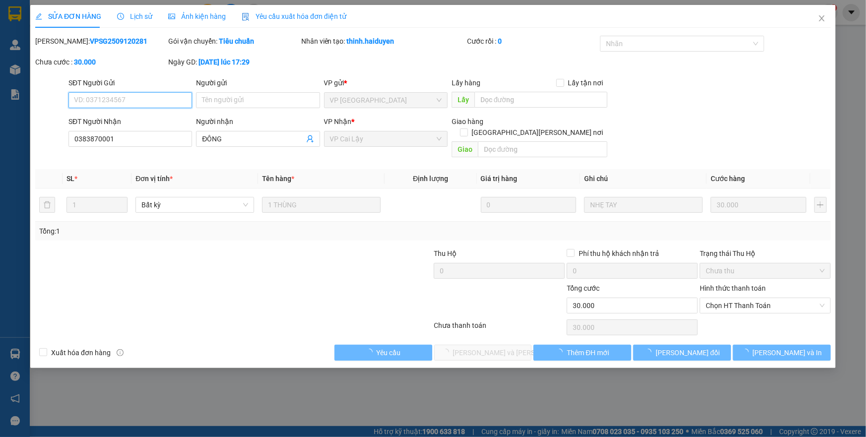
click at [744, 298] on span "Chọn HT Thanh Toán" at bounding box center [764, 305] width 119 height 15
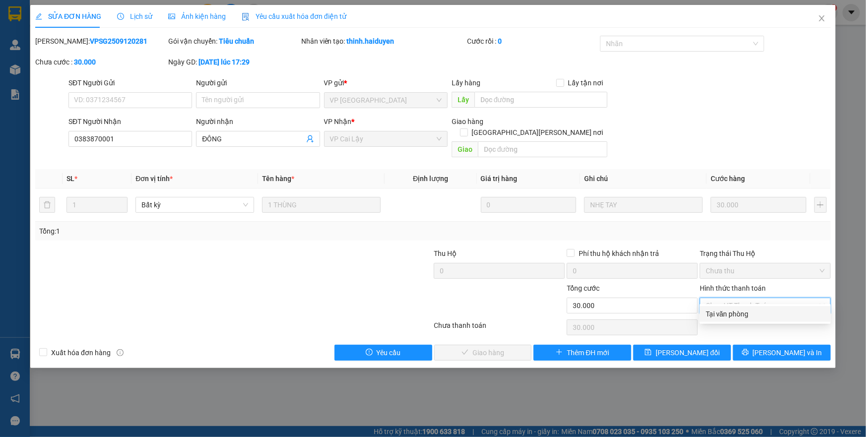
click at [750, 313] on div "Tại văn phòng" at bounding box center [764, 314] width 119 height 11
type input "0"
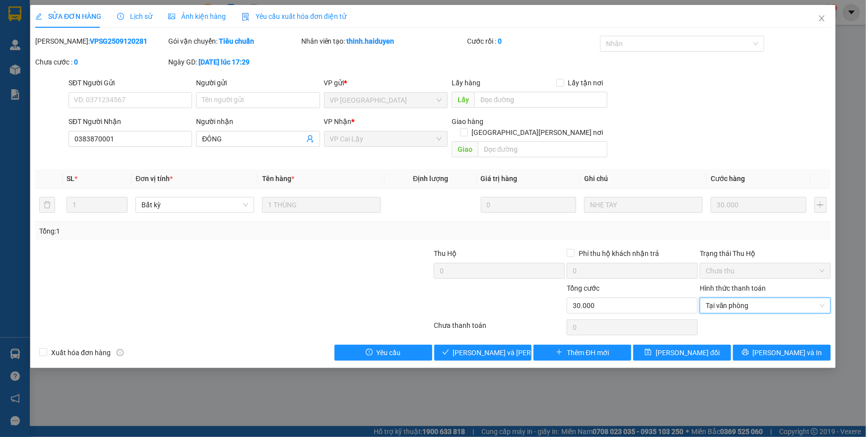
click at [497, 350] on div "SỬA ĐƠN HÀNG Lịch sử Ảnh kiện hàng Yêu cầu xuất hóa đơn điện tử Total Paid Fee …" at bounding box center [432, 186] width 805 height 363
click at [505, 326] on div "Total Paid Fee 0 Total UnPaid Fee 30.000 Cash Collection Total Fee Mã ĐH: VPSG2…" at bounding box center [432, 198] width 795 height 325
click at [506, 347] on span "[PERSON_NAME] và [PERSON_NAME] hàng" at bounding box center [520, 352] width 134 height 11
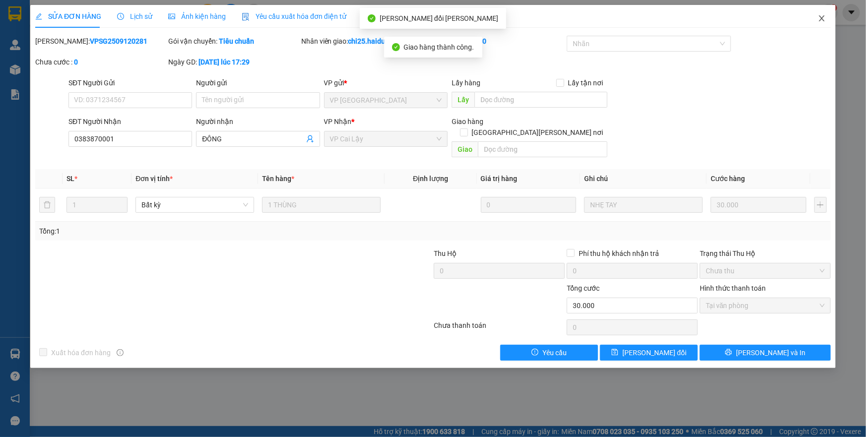
click at [818, 16] on icon "close" at bounding box center [822, 18] width 8 height 8
click at [820, 20] on div "chi25.haiduyen 1" at bounding box center [793, 12] width 87 height 17
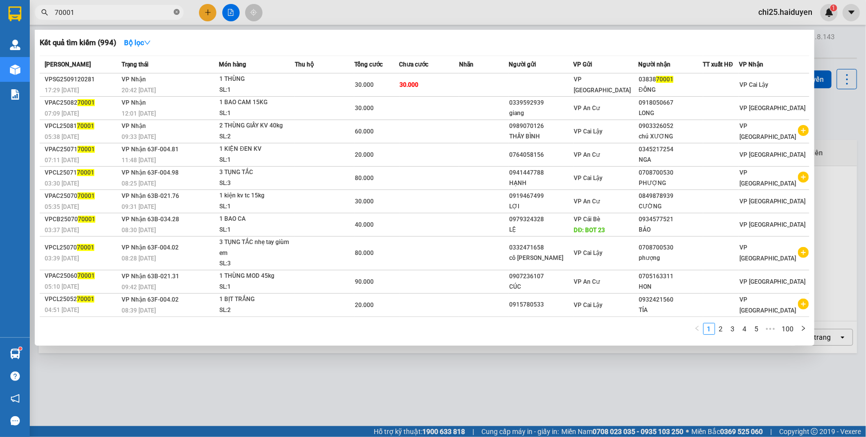
click at [177, 12] on icon "close-circle" at bounding box center [177, 12] width 6 height 6
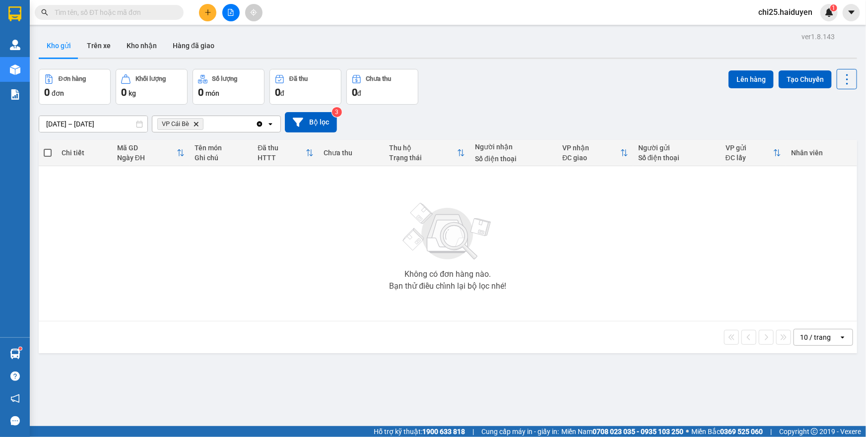
type input "0"
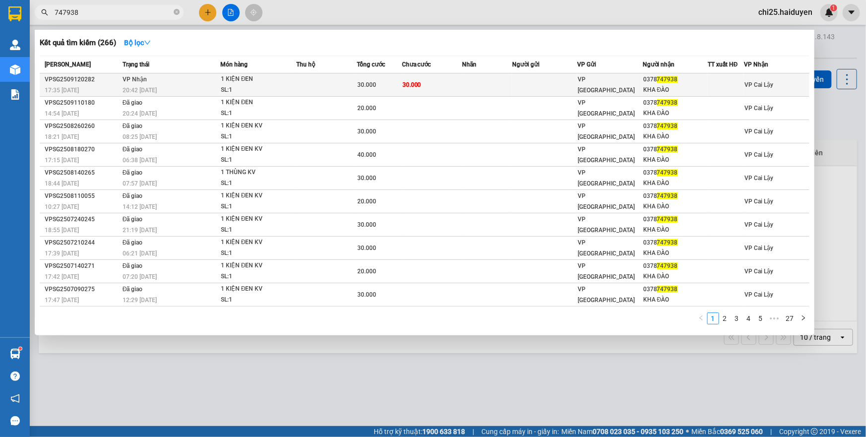
type input "747938"
click at [498, 84] on td at bounding box center [487, 84] width 50 height 23
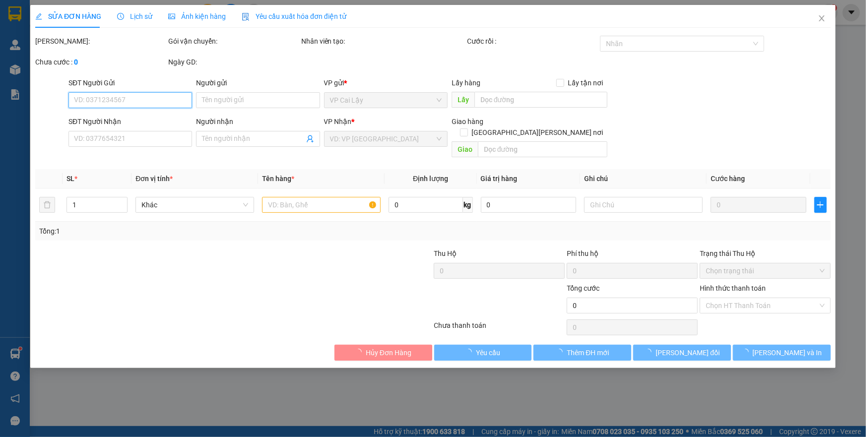
type input "0378747938"
type input "KHA ĐÀO"
type input "30.000"
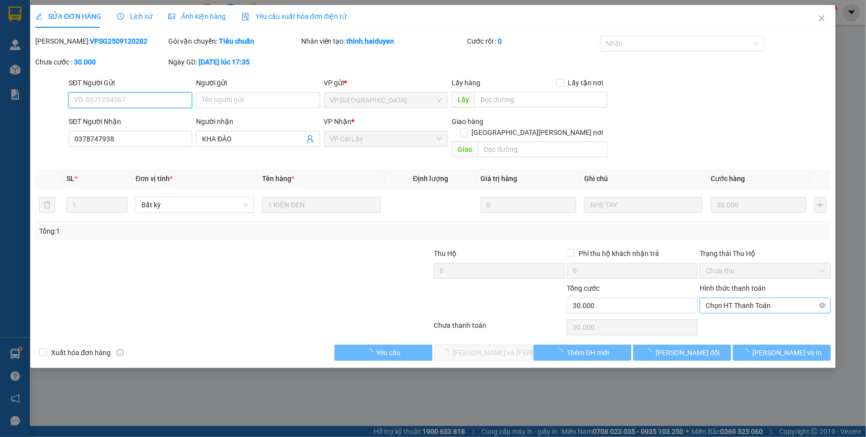
click at [745, 298] on span "Chọn HT Thanh Toán" at bounding box center [764, 305] width 119 height 15
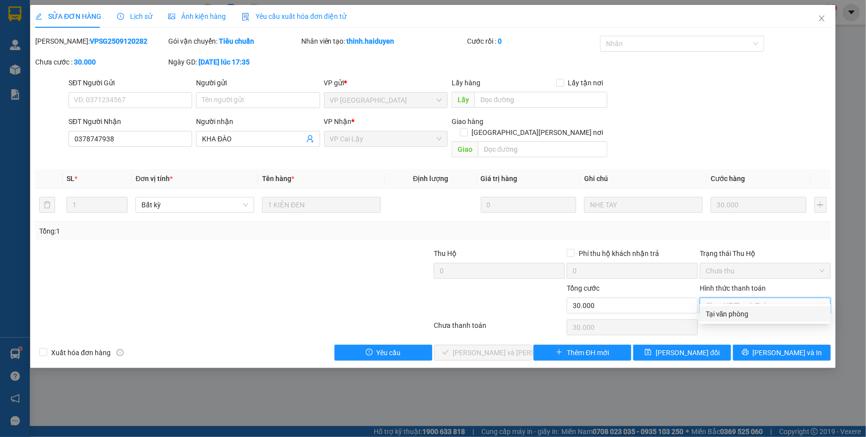
click at [738, 316] on div "Tại văn phòng" at bounding box center [764, 314] width 119 height 11
type input "0"
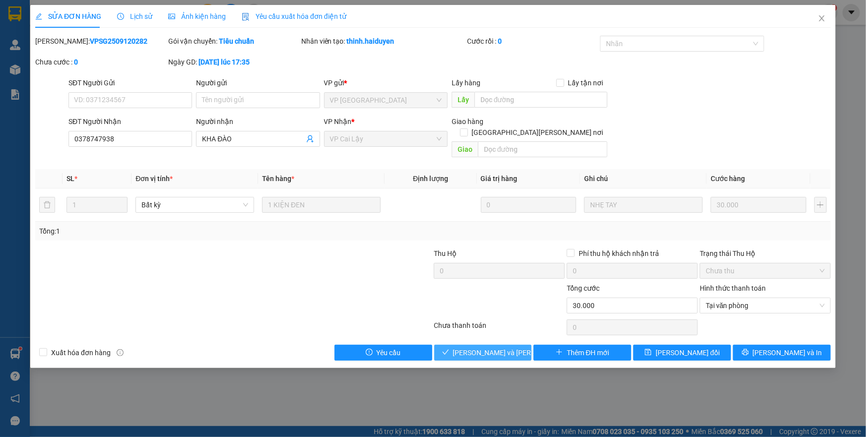
click at [486, 347] on span "[PERSON_NAME] và [PERSON_NAME] hàng" at bounding box center [520, 352] width 134 height 11
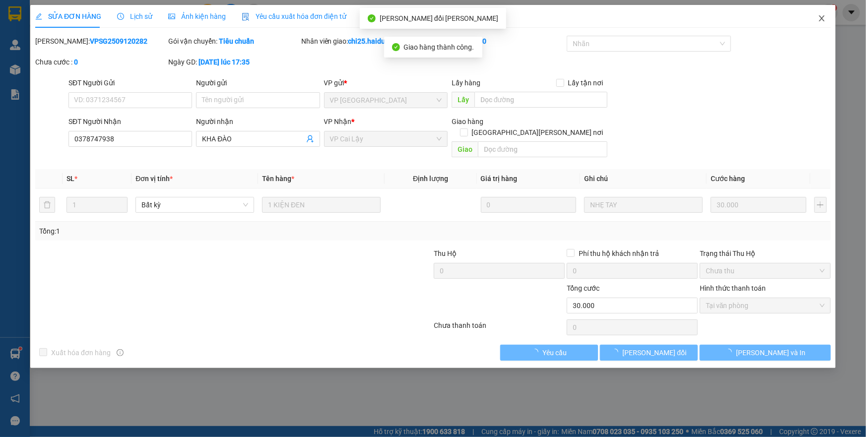
click at [819, 18] on icon "close" at bounding box center [822, 18] width 8 height 8
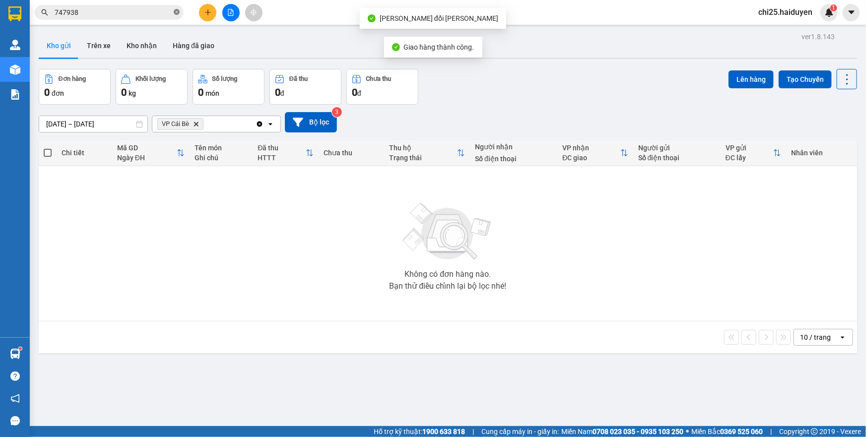
click at [175, 12] on icon "close-circle" at bounding box center [177, 12] width 6 height 6
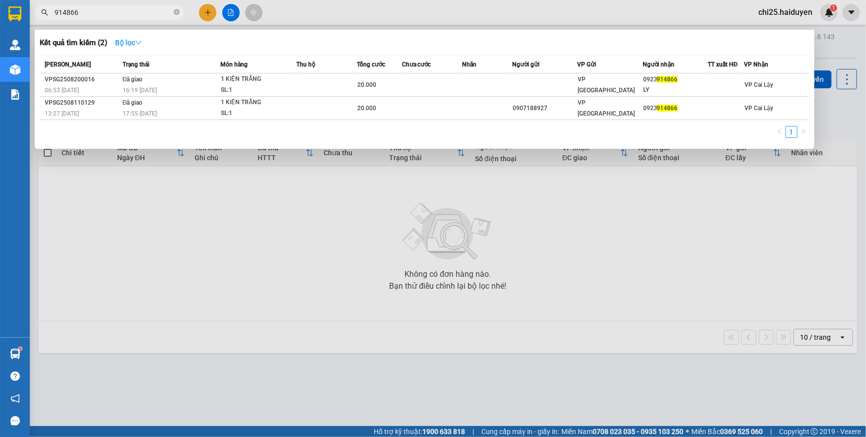
type input "914866"
click at [129, 46] on strong "Bộ lọc" at bounding box center [128, 43] width 27 height 8
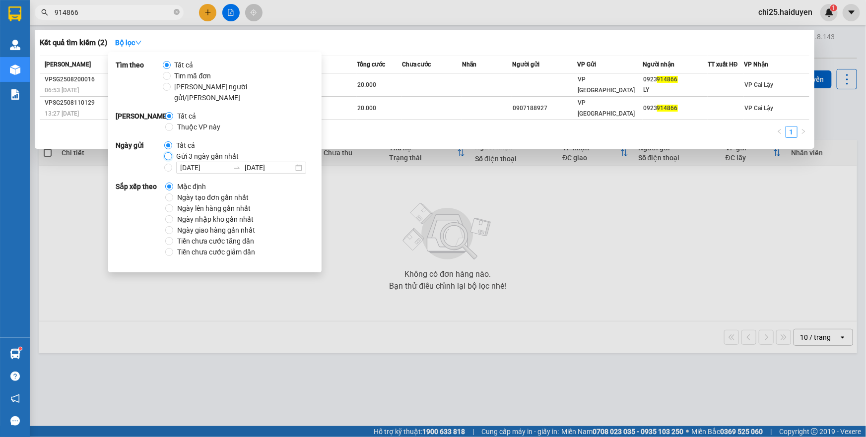
click at [170, 152] on input "Gửi 3 ngày gần nhất" at bounding box center [168, 156] width 8 height 8
radio input "true"
radio input "false"
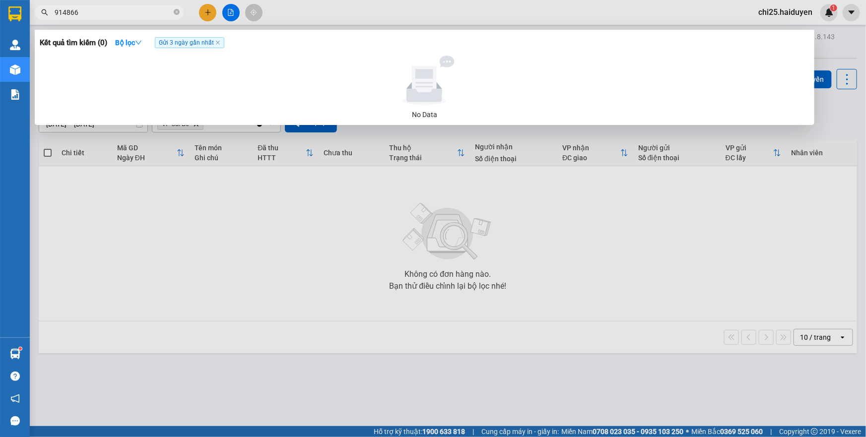
click at [419, 183] on div at bounding box center [433, 218] width 866 height 437
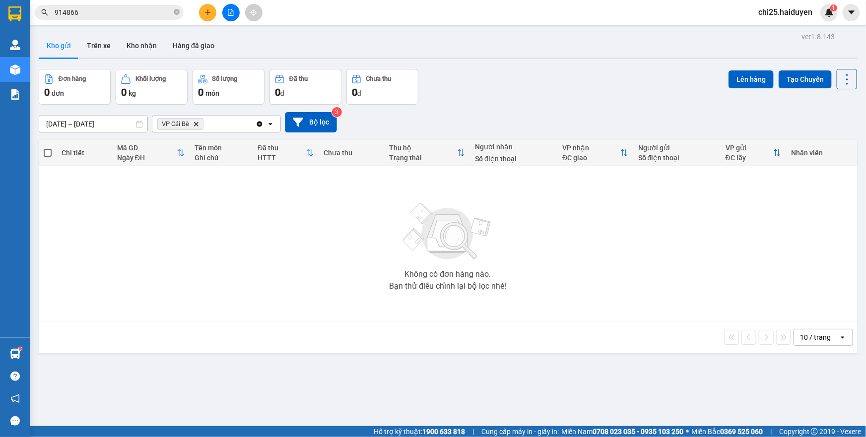
drag, startPoint x: 175, startPoint y: 12, endPoint x: 185, endPoint y: 0, distance: 15.8
click at [174, 12] on icon "close-circle" at bounding box center [177, 12] width 6 height 6
click at [191, 123] on span "VP Cái Bè Delete" at bounding box center [180, 124] width 46 height 12
click at [32, 50] on main "ver 1.8.143 Kho gửi Trên xe Kho nhận Hàng đã giao Đơn hàng 0 đơn Khối lượng 0 k…" at bounding box center [433, 213] width 866 height 426
click at [89, 47] on button "Trên xe" at bounding box center [99, 46] width 40 height 24
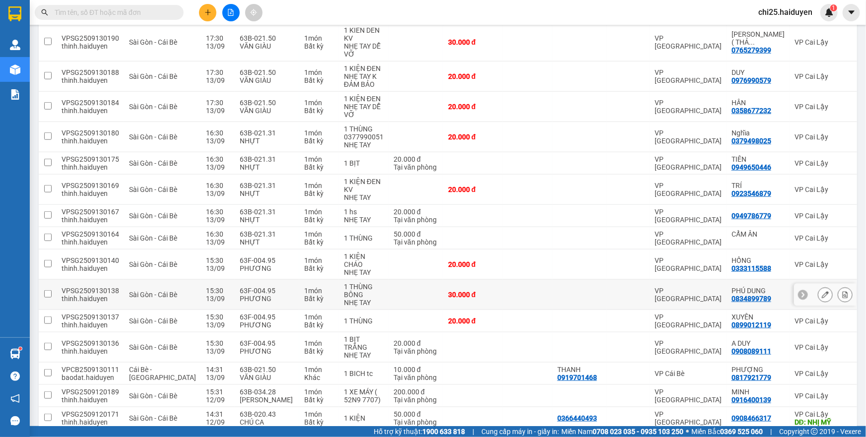
scroll to position [377, 0]
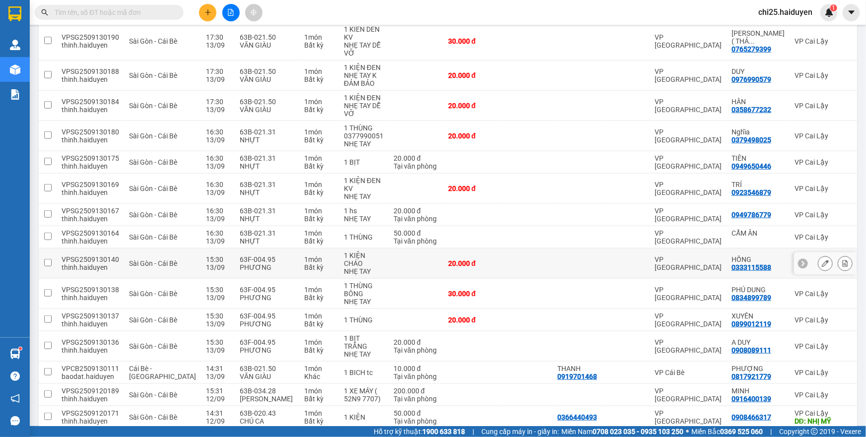
click at [731, 259] on div "HỒNG" at bounding box center [757, 259] width 53 height 8
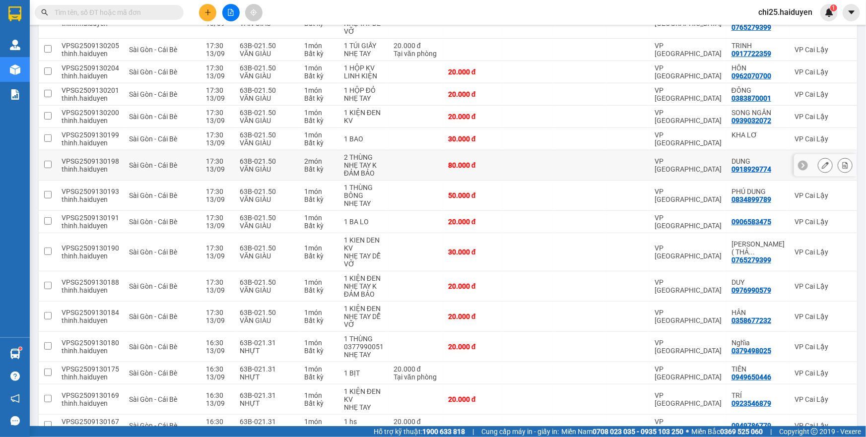
scroll to position [0, 0]
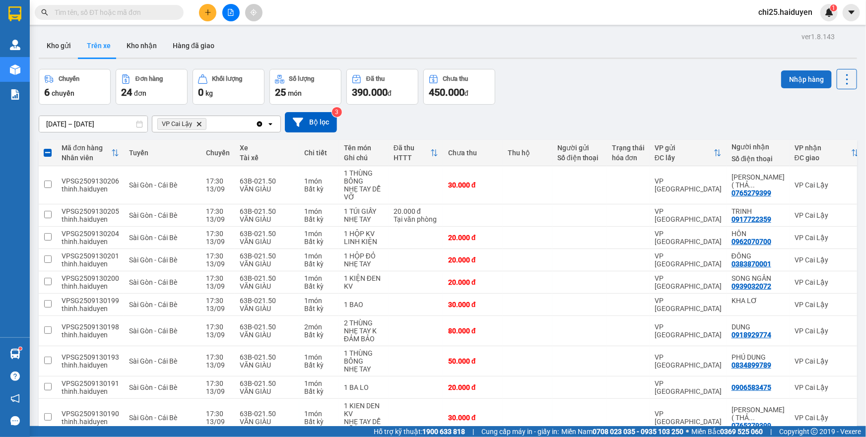
click at [814, 83] on button "Nhập hàng" at bounding box center [806, 79] width 51 height 18
checkbox input "false"
click at [114, 38] on button "Trên xe" at bounding box center [99, 46] width 40 height 24
click at [125, 51] on button "Kho nhận" at bounding box center [142, 46] width 46 height 24
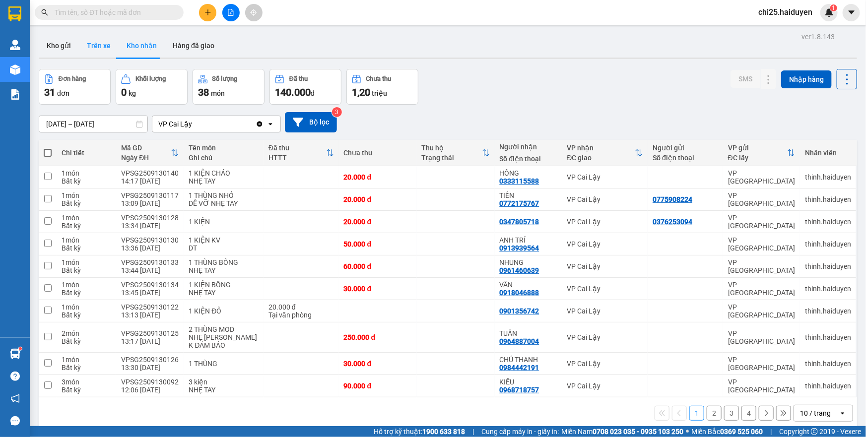
click at [90, 42] on button "Trên xe" at bounding box center [99, 46] width 40 height 24
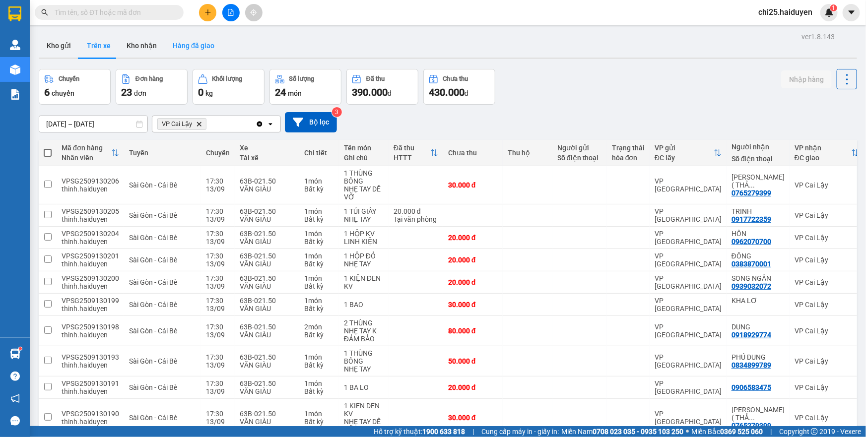
click at [197, 47] on button "Hàng đã giao" at bounding box center [194, 46] width 58 height 24
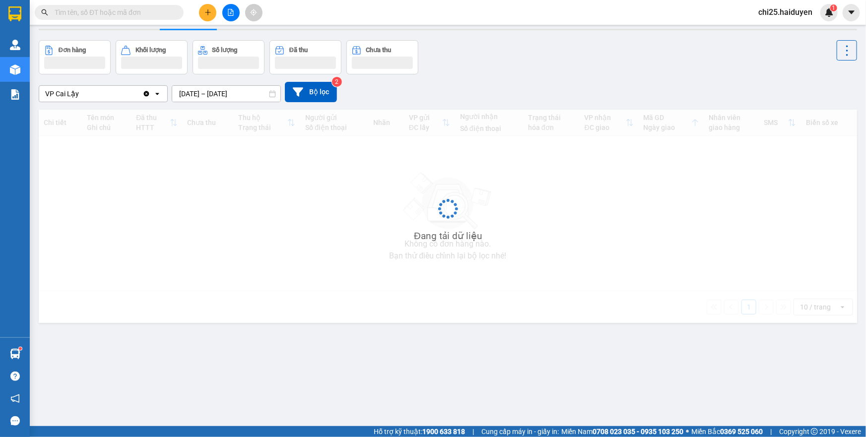
scroll to position [45, 0]
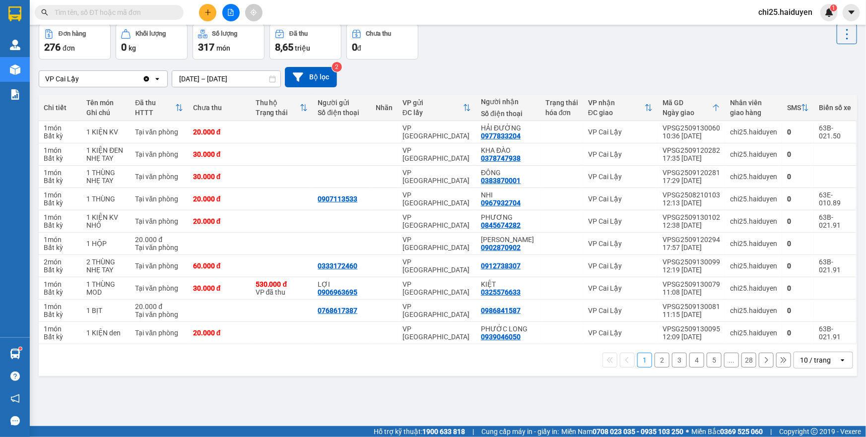
click at [826, 362] on div "10 / trang" at bounding box center [816, 360] width 45 height 16
click at [793, 336] on div "100 / trang" at bounding box center [816, 338] width 60 height 18
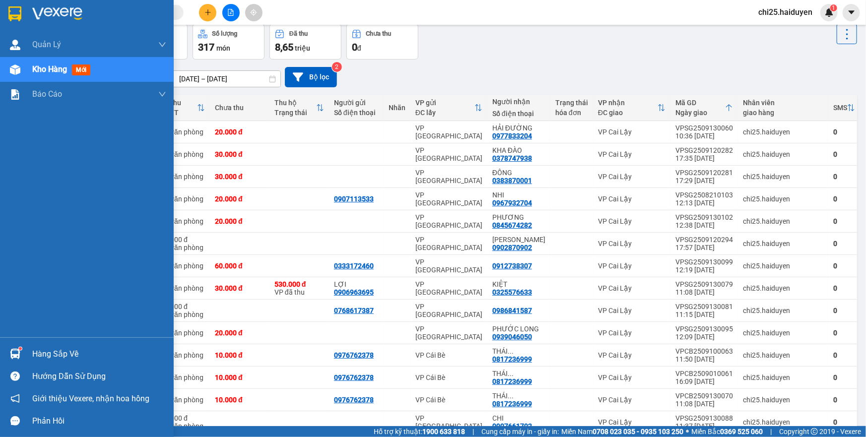
click at [49, 349] on div "Hàng sắp về" at bounding box center [99, 354] width 134 height 15
click at [49, 349] on div "Quản Lý Quản lý thu hộ Kho hàng mới Báo cáo Báo cáo dòng tiền (nhân viên) Hàng …" at bounding box center [87, 218] width 174 height 437
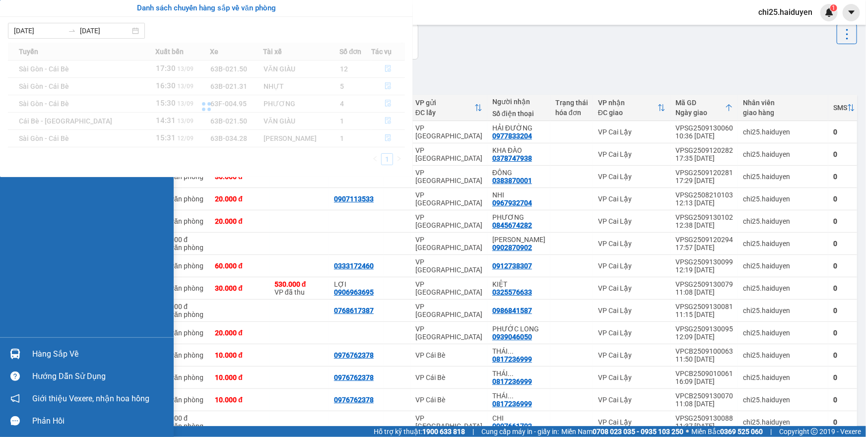
click at [49, 349] on body "Kết quả tìm kiếm ( 0 ) Bộ lọc Gửi 3 ngày gần nhất No Data chi25.haiduyen 1 Quản…" at bounding box center [433, 218] width 866 height 437
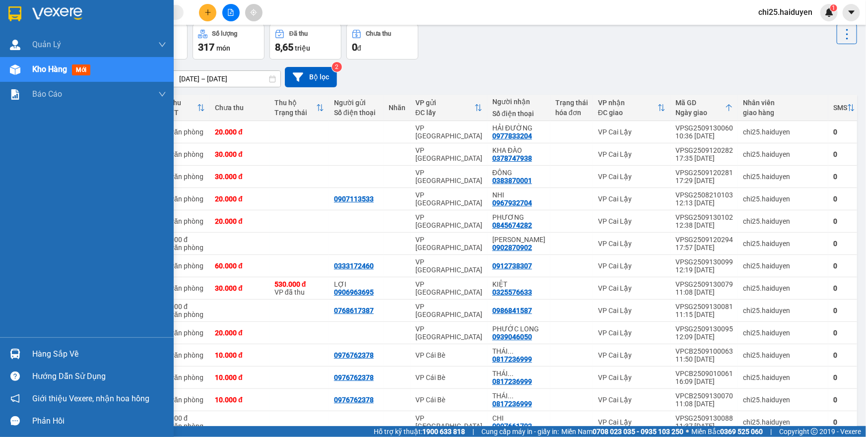
click at [51, 354] on div "Hàng sắp về" at bounding box center [99, 354] width 134 height 15
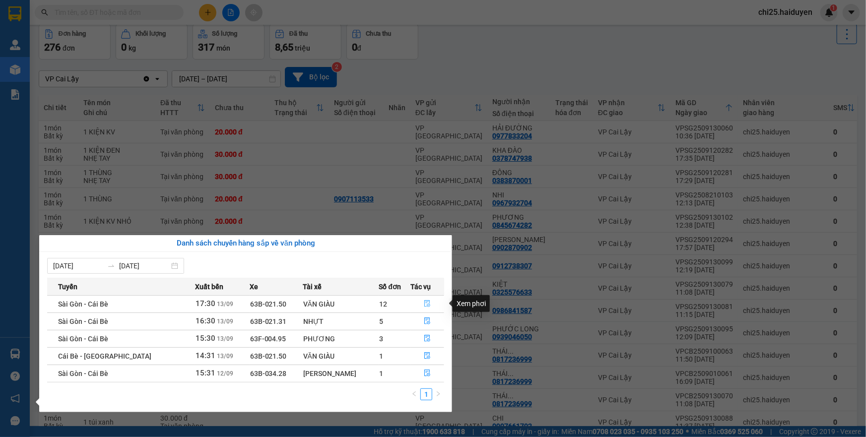
click at [422, 308] on button "button" at bounding box center [427, 304] width 33 height 16
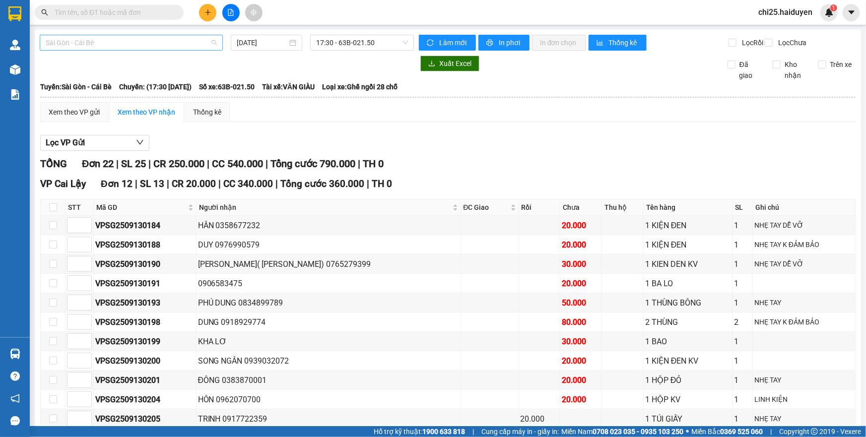
click at [179, 44] on span "Sài Gòn - Cái Bè" at bounding box center [131, 42] width 171 height 15
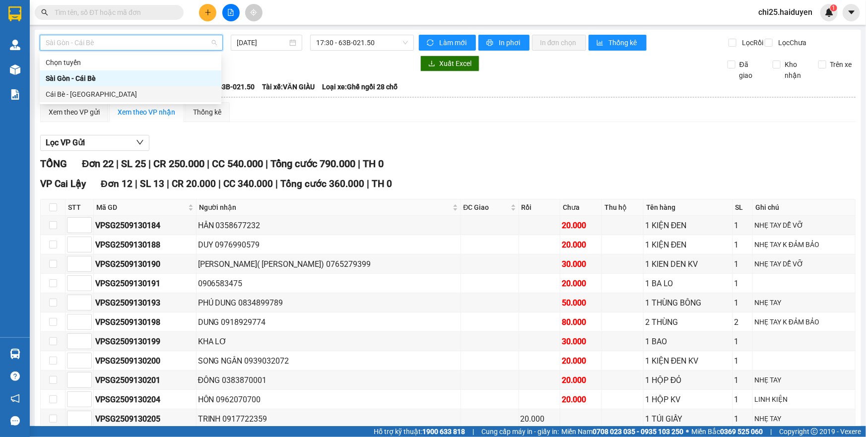
click at [160, 92] on div "Cái Bè - Sài Gòn" at bounding box center [131, 94] width 170 height 11
type input "[DATE]"
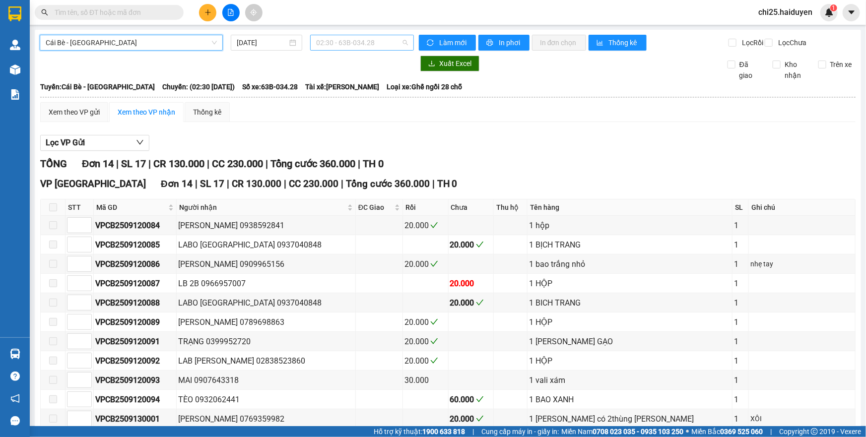
click at [350, 40] on span "02:30 - 63B-034.28" at bounding box center [362, 42] width 92 height 15
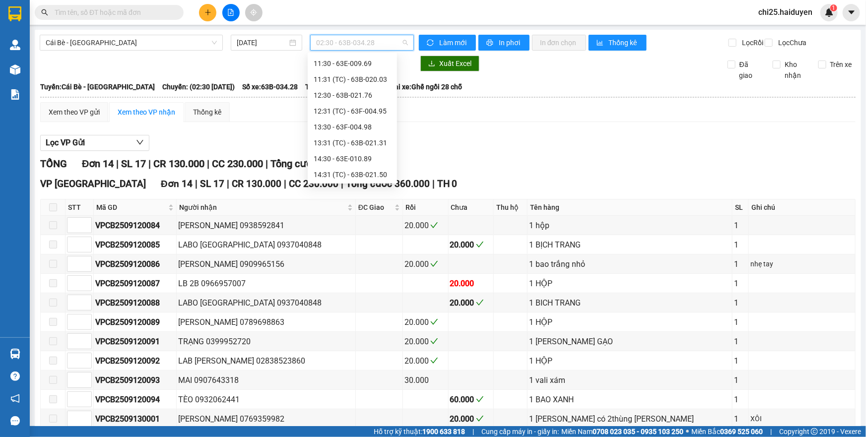
scroll to position [365, 0]
click at [346, 163] on div "16:30 - 63F-004.27" at bounding box center [352, 158] width 77 height 11
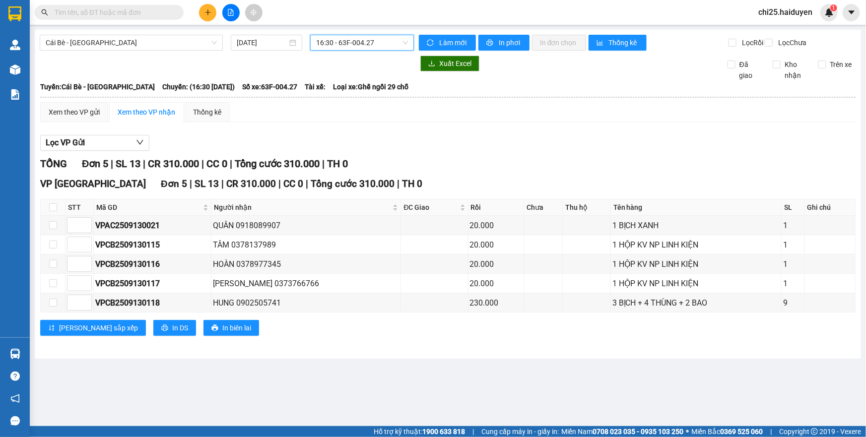
click at [400, 42] on span "16:30 - 63F-004.27" at bounding box center [362, 42] width 92 height 15
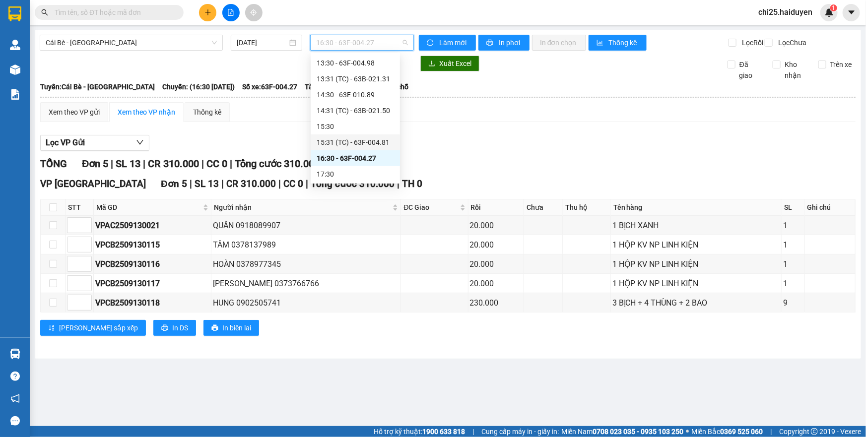
click at [361, 139] on div "15:31 (TC) - 63F-004.81" at bounding box center [354, 142] width 77 height 11
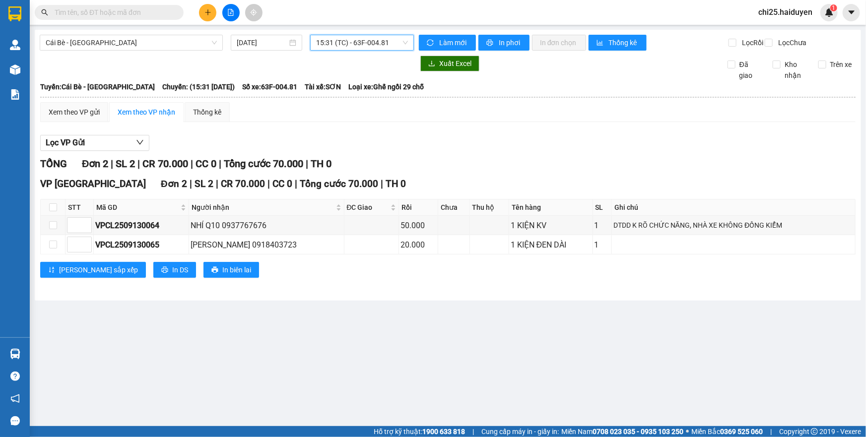
click at [363, 42] on span "15:31 (TC) - 63F-004.81" at bounding box center [362, 42] width 92 height 15
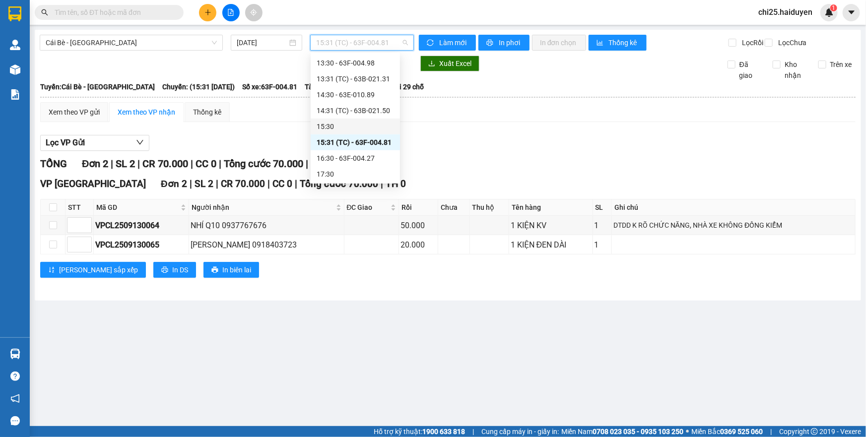
click at [354, 122] on div "15:30" at bounding box center [354, 126] width 77 height 11
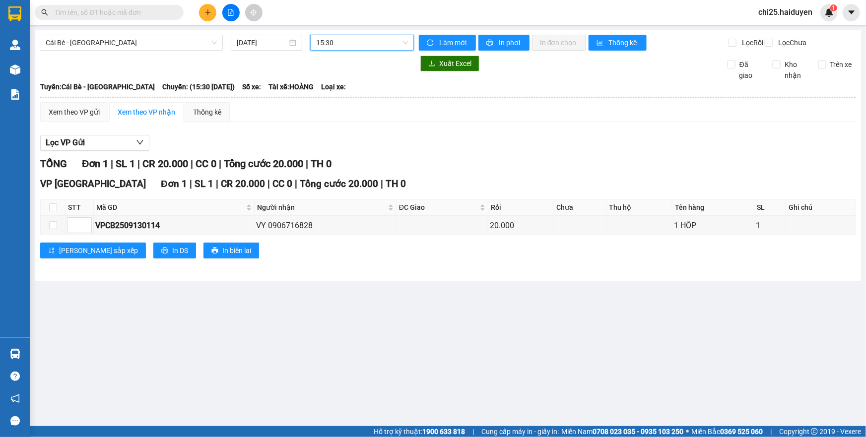
drag, startPoint x: 375, startPoint y: 44, endPoint x: 371, endPoint y: 48, distance: 5.6
click at [374, 44] on span "15:30" at bounding box center [362, 42] width 92 height 15
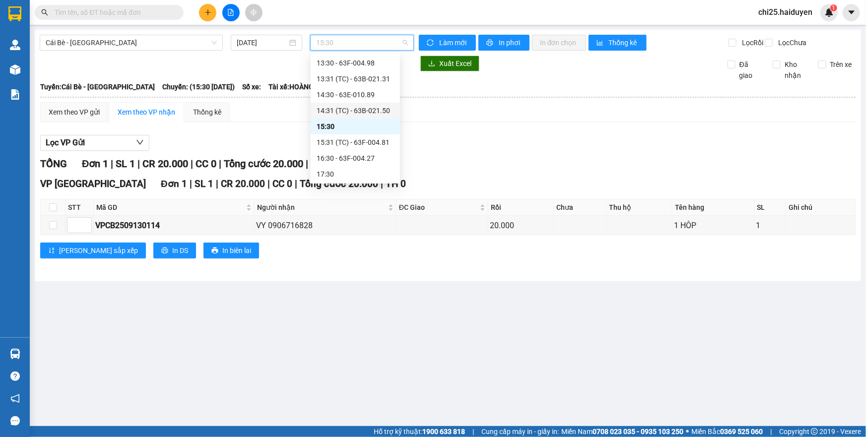
click at [357, 109] on div "14:31 (TC) - 63B-021.50" at bounding box center [354, 110] width 77 height 11
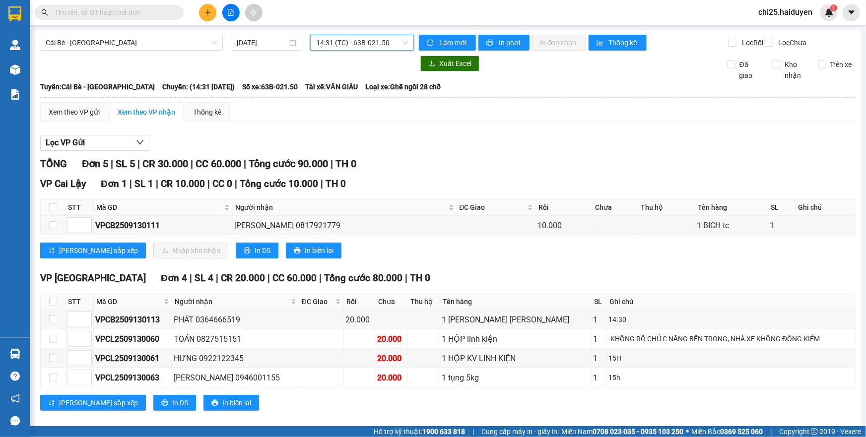
click at [362, 50] on span "14:31 (TC) - 63B-021.50" at bounding box center [362, 42] width 92 height 15
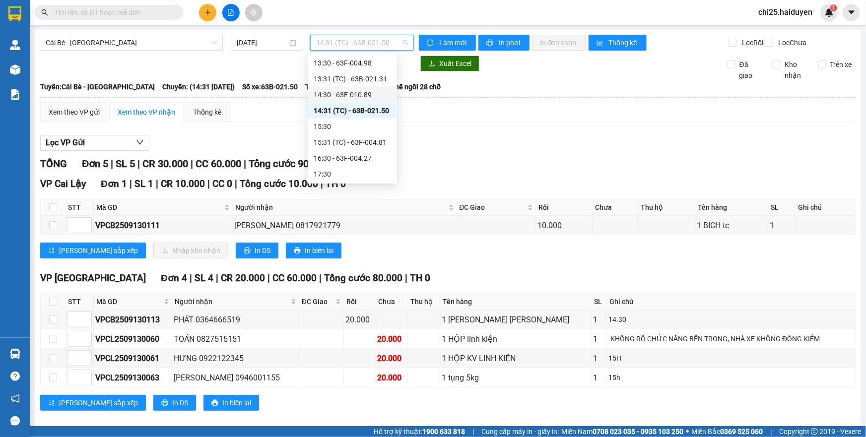
click at [357, 94] on div "14:30 - 63E-010.89" at bounding box center [352, 94] width 77 height 11
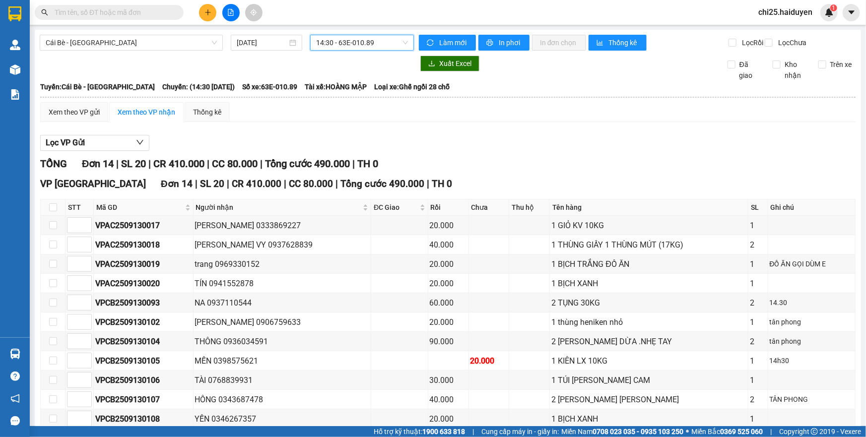
click at [371, 43] on span "14:30 - 63E-010.89" at bounding box center [362, 42] width 92 height 15
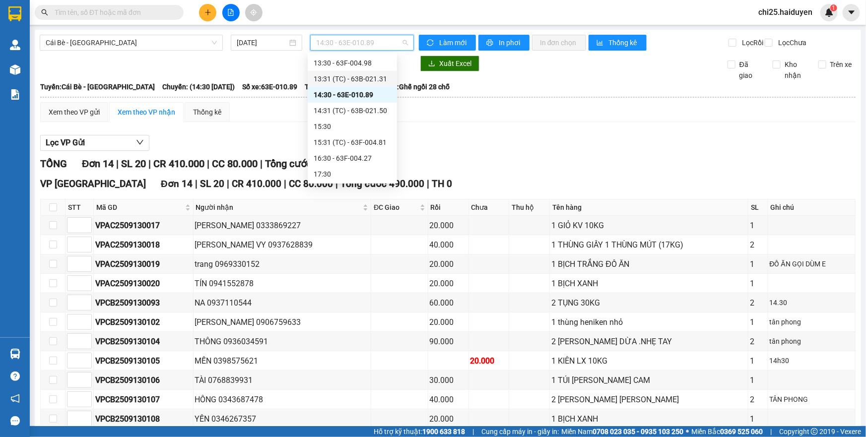
click at [362, 81] on div "13:31 (TC) - 63B-021.31" at bounding box center [352, 78] width 77 height 11
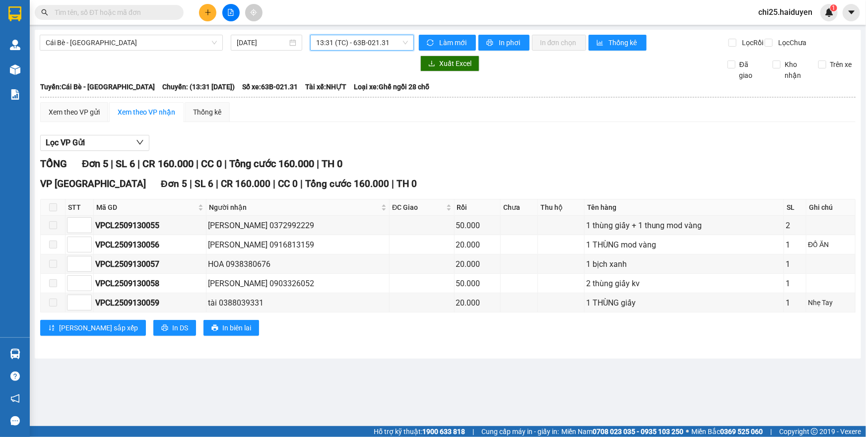
click at [358, 51] on div "Cái Bè - Sài Gòn 13/09/2025 13:31 13:31 (TC) - 63B-021.31" at bounding box center [227, 43] width 374 height 16
click at [184, 42] on span "Cái Bè - Sài Gòn" at bounding box center [131, 42] width 171 height 15
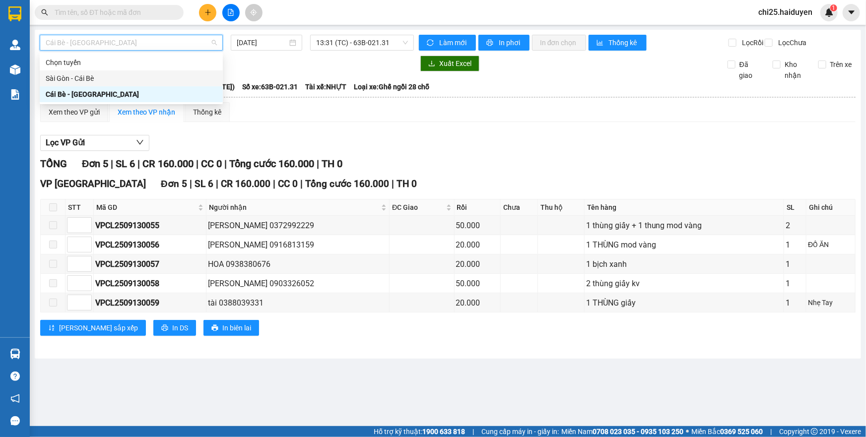
click at [164, 73] on div "Sài Gòn - Cái Bè" at bounding box center [131, 78] width 171 height 11
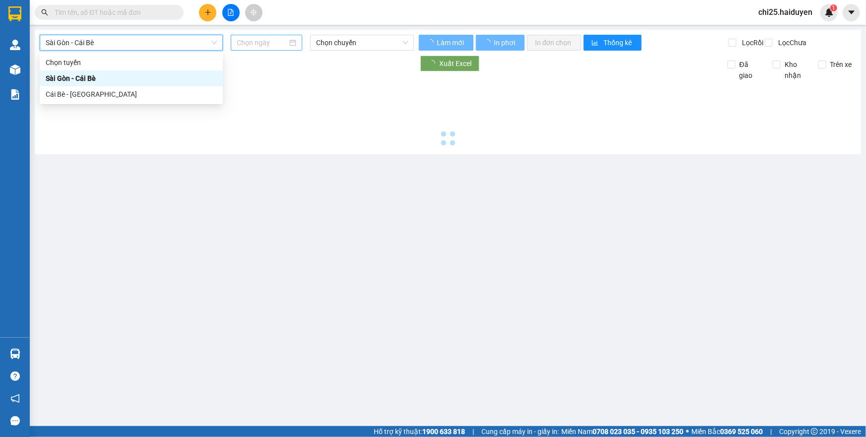
type input "[DATE]"
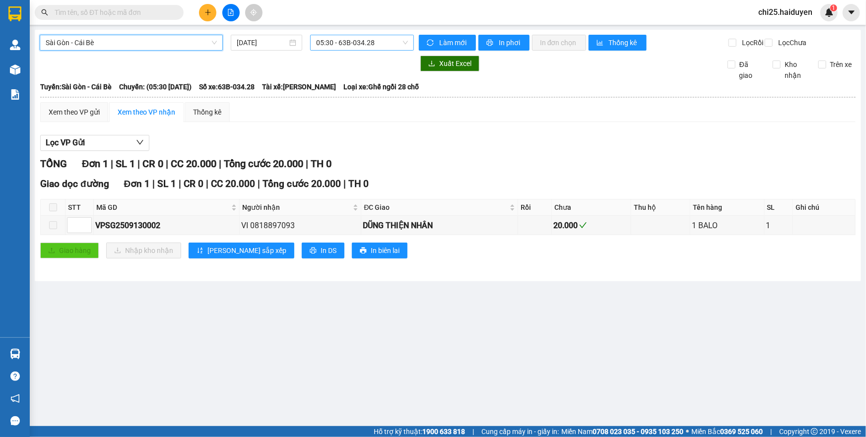
click at [373, 35] on span "05:30 - 63B-034.28" at bounding box center [362, 42] width 92 height 15
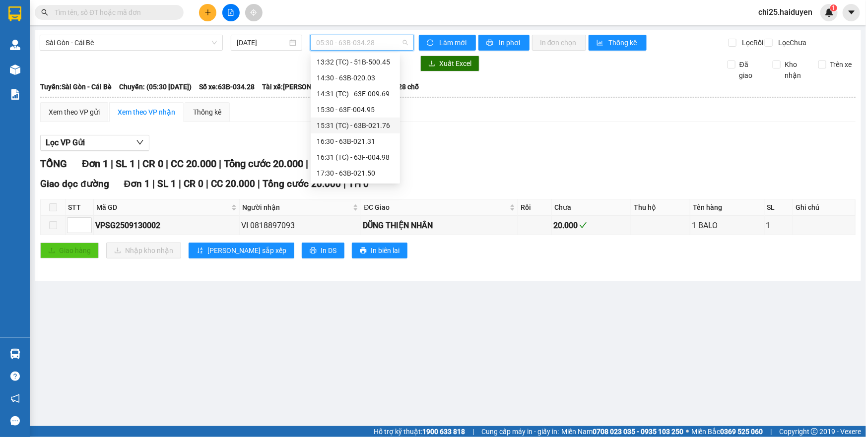
scroll to position [286, 0]
click at [346, 109] on div "14:31 (TC) - 63E-009.69" at bounding box center [354, 109] width 77 height 11
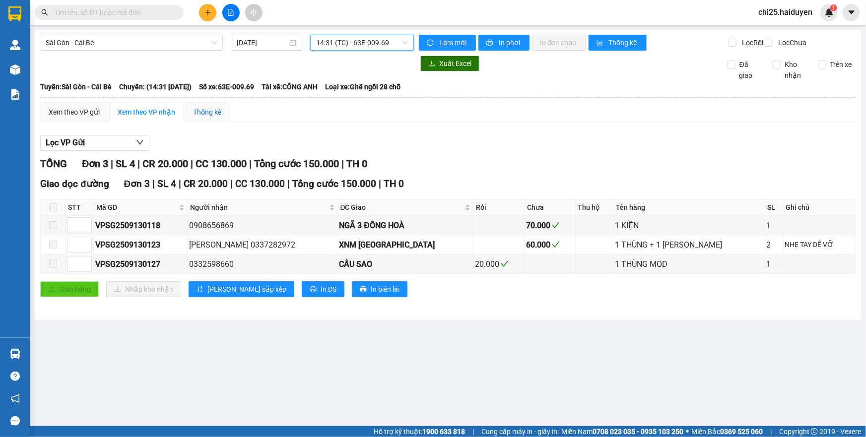
click at [215, 118] on div "Thống kê" at bounding box center [207, 112] width 28 height 11
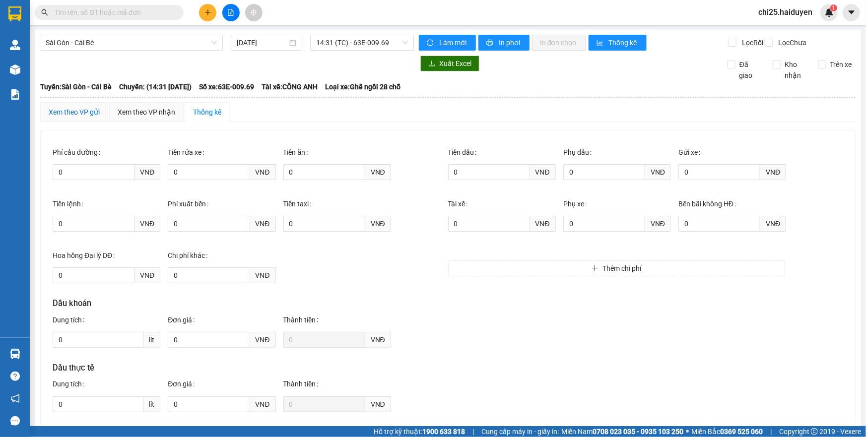
click at [78, 116] on div "Xem theo VP gửi" at bounding box center [74, 112] width 51 height 11
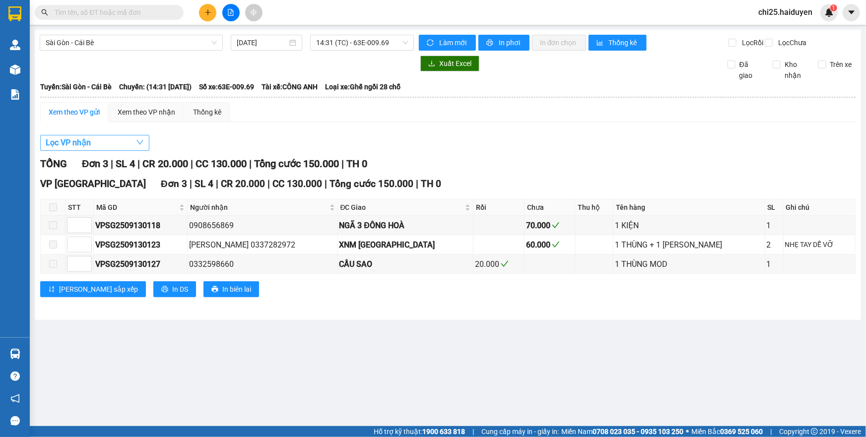
click at [104, 148] on button "Lọc VP nhận" at bounding box center [94, 143] width 109 height 16
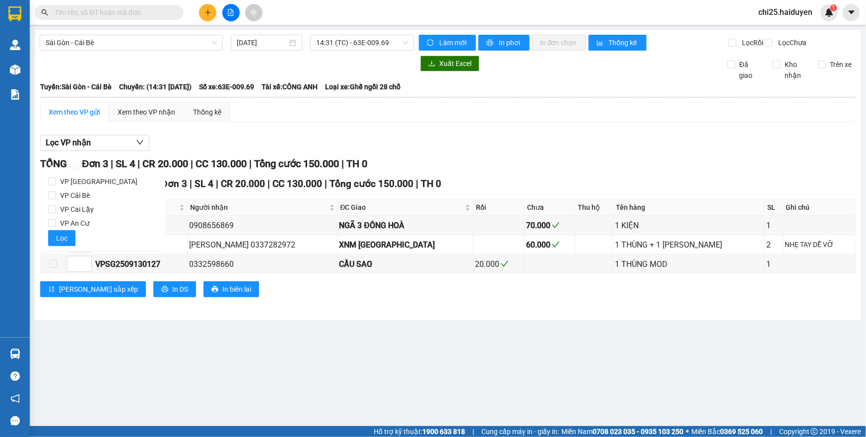
click at [309, 151] on div "Lọc VP nhận" at bounding box center [447, 143] width 815 height 16
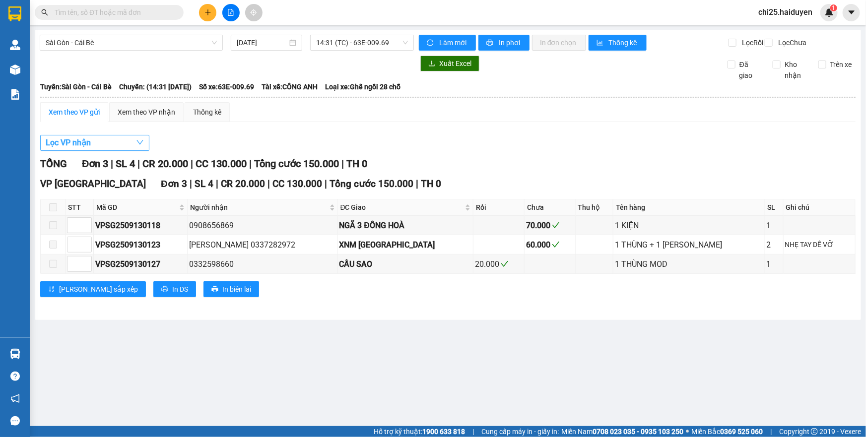
click at [99, 151] on button "Lọc VP nhận" at bounding box center [94, 143] width 109 height 16
